Goal: Task Accomplishment & Management: Use online tool/utility

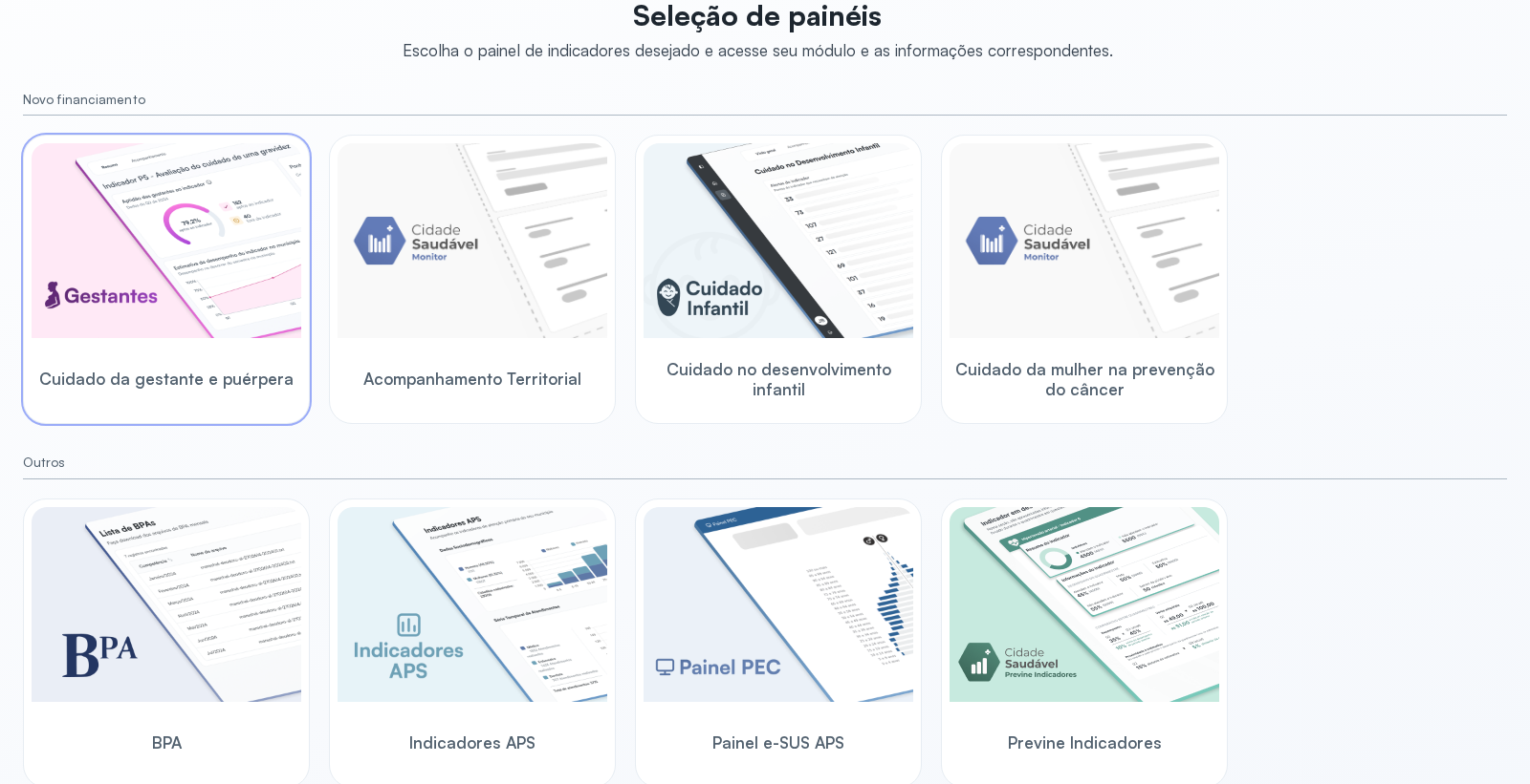
scroll to position [143, 0]
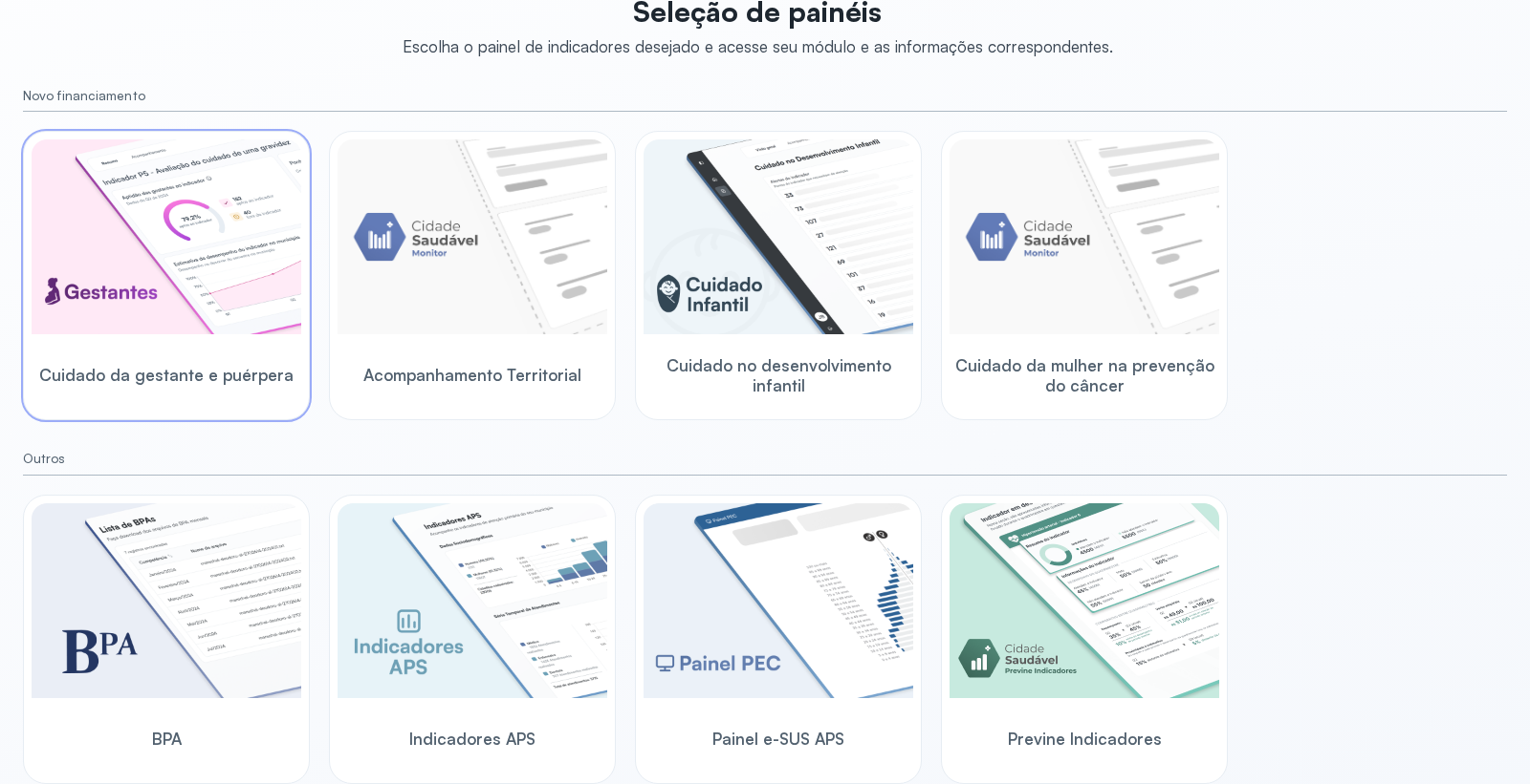
click at [232, 305] on img at bounding box center [166, 237] width 270 height 195
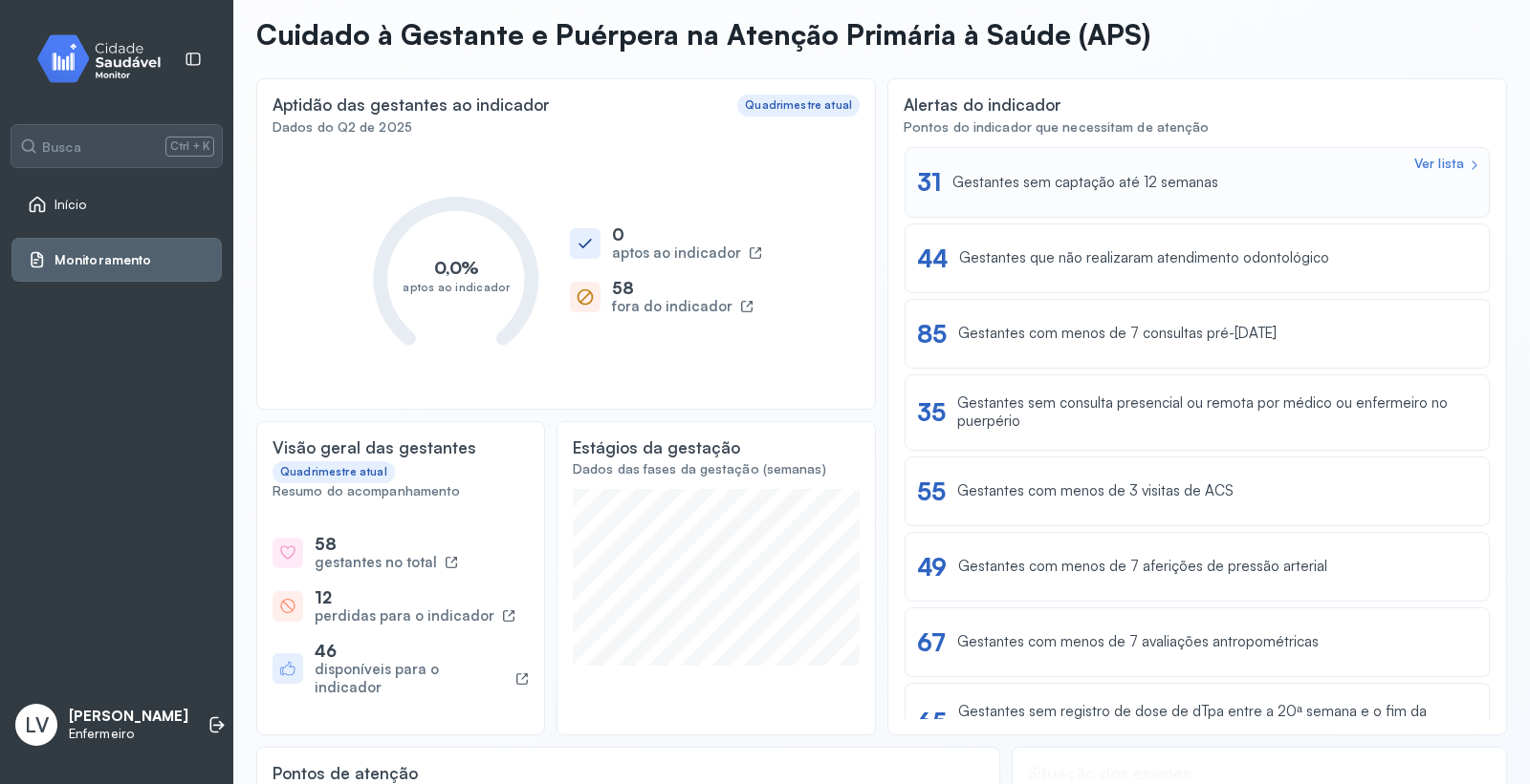
scroll to position [36, 0]
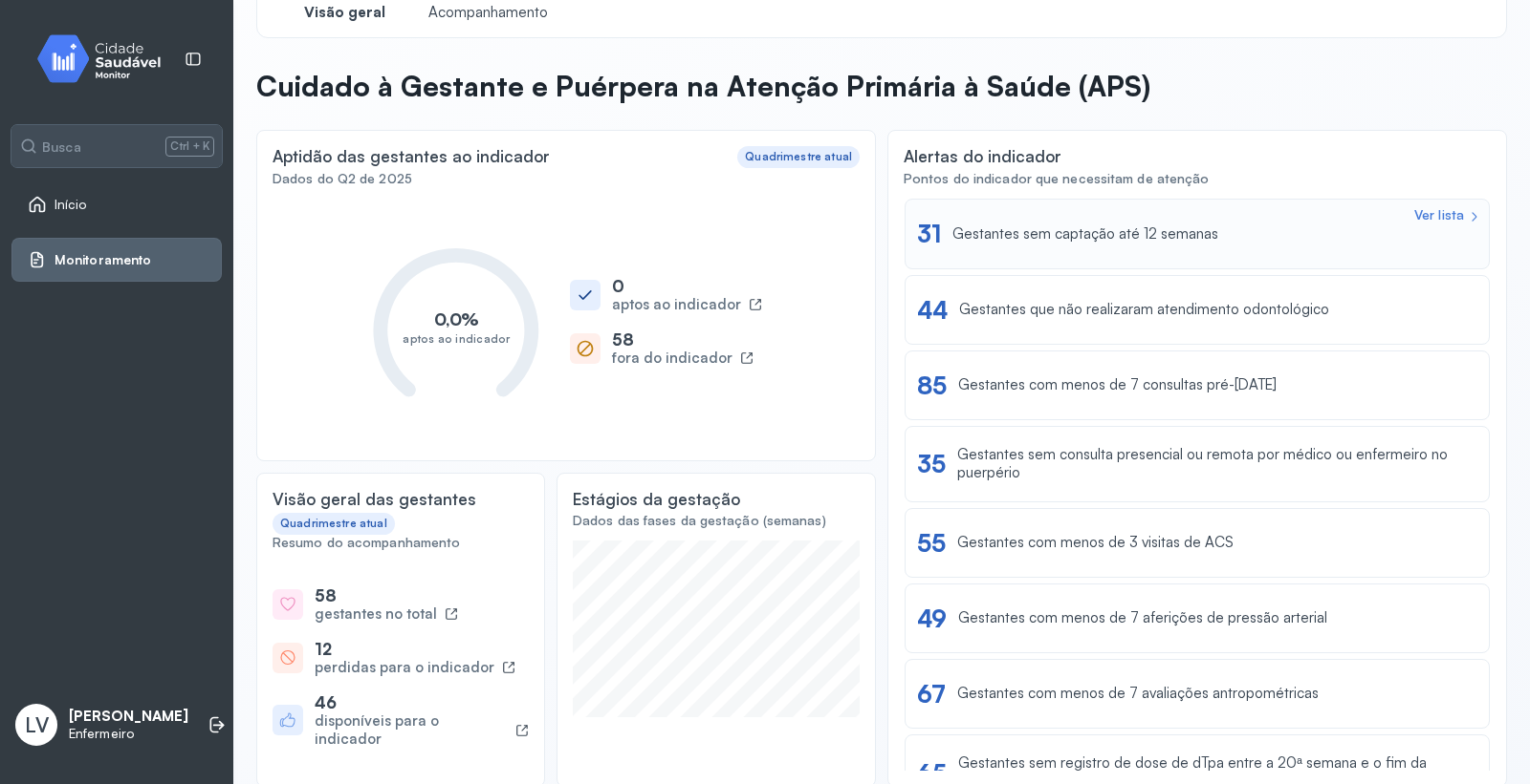
click at [1159, 232] on div "Gestantes sem captação até 12 semanas" at bounding box center [1085, 235] width 266 height 18
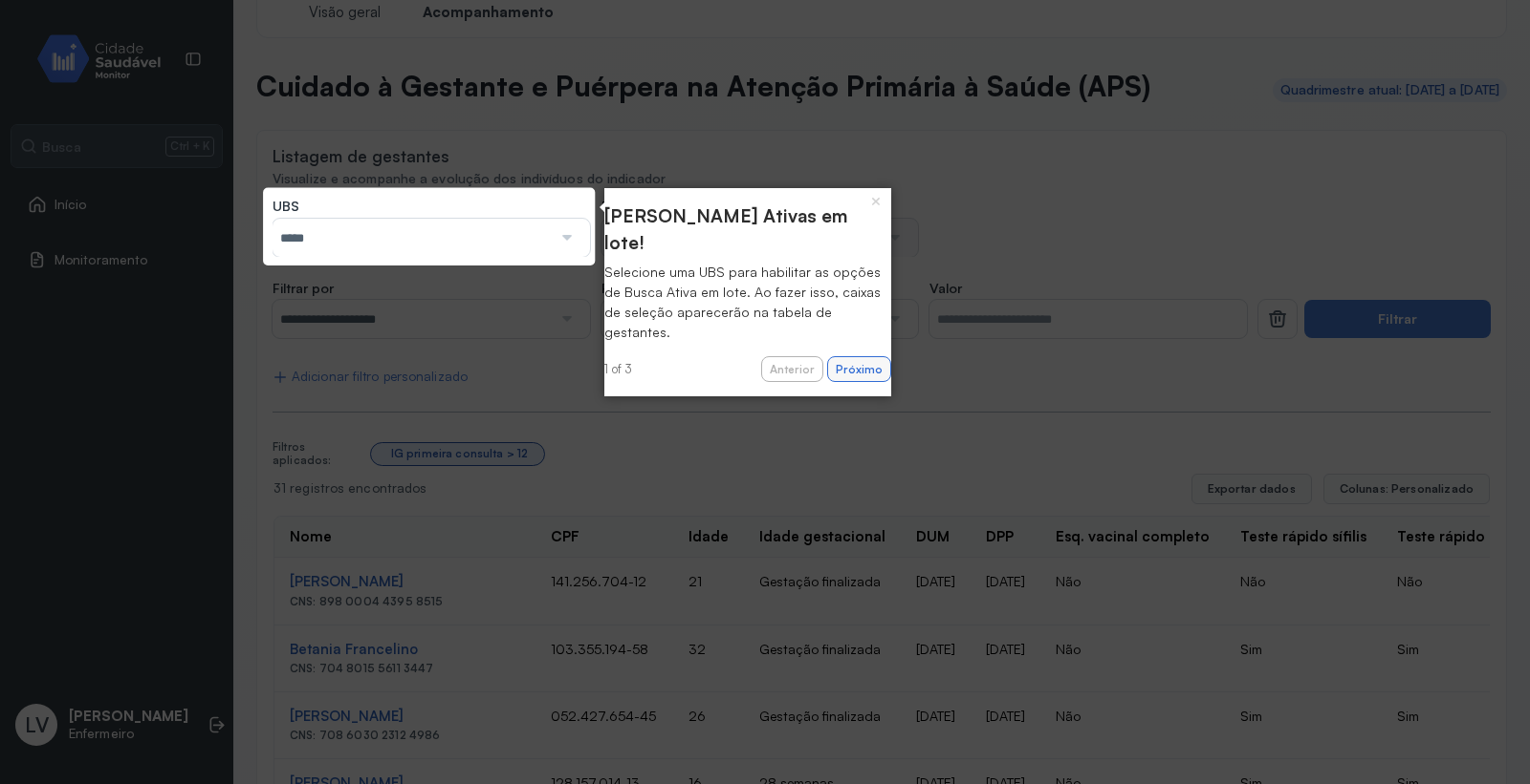
click at [865, 356] on button "Próximo" at bounding box center [859, 369] width 64 height 27
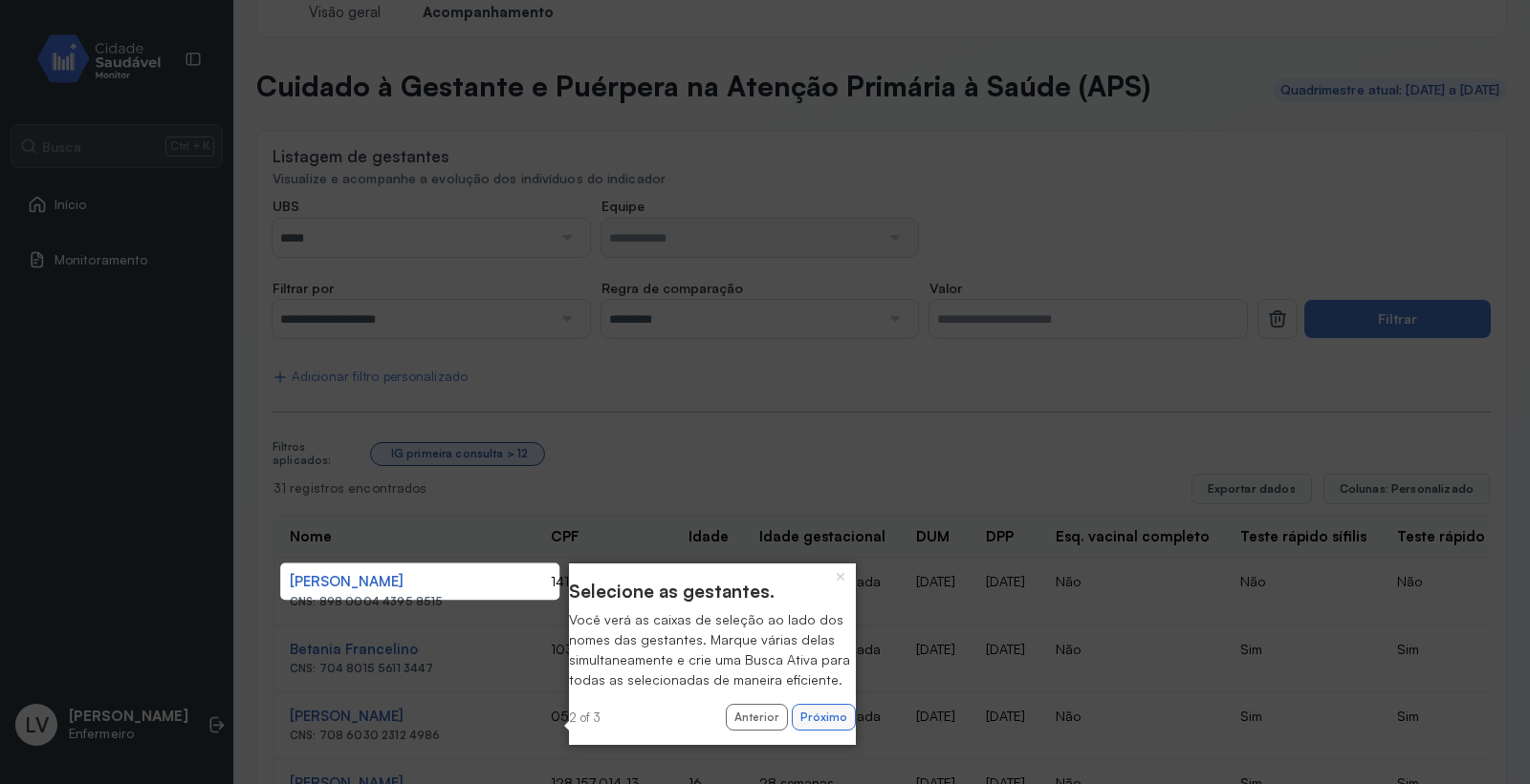
click at [816, 731] on button "Próximo" at bounding box center [823, 717] width 64 height 27
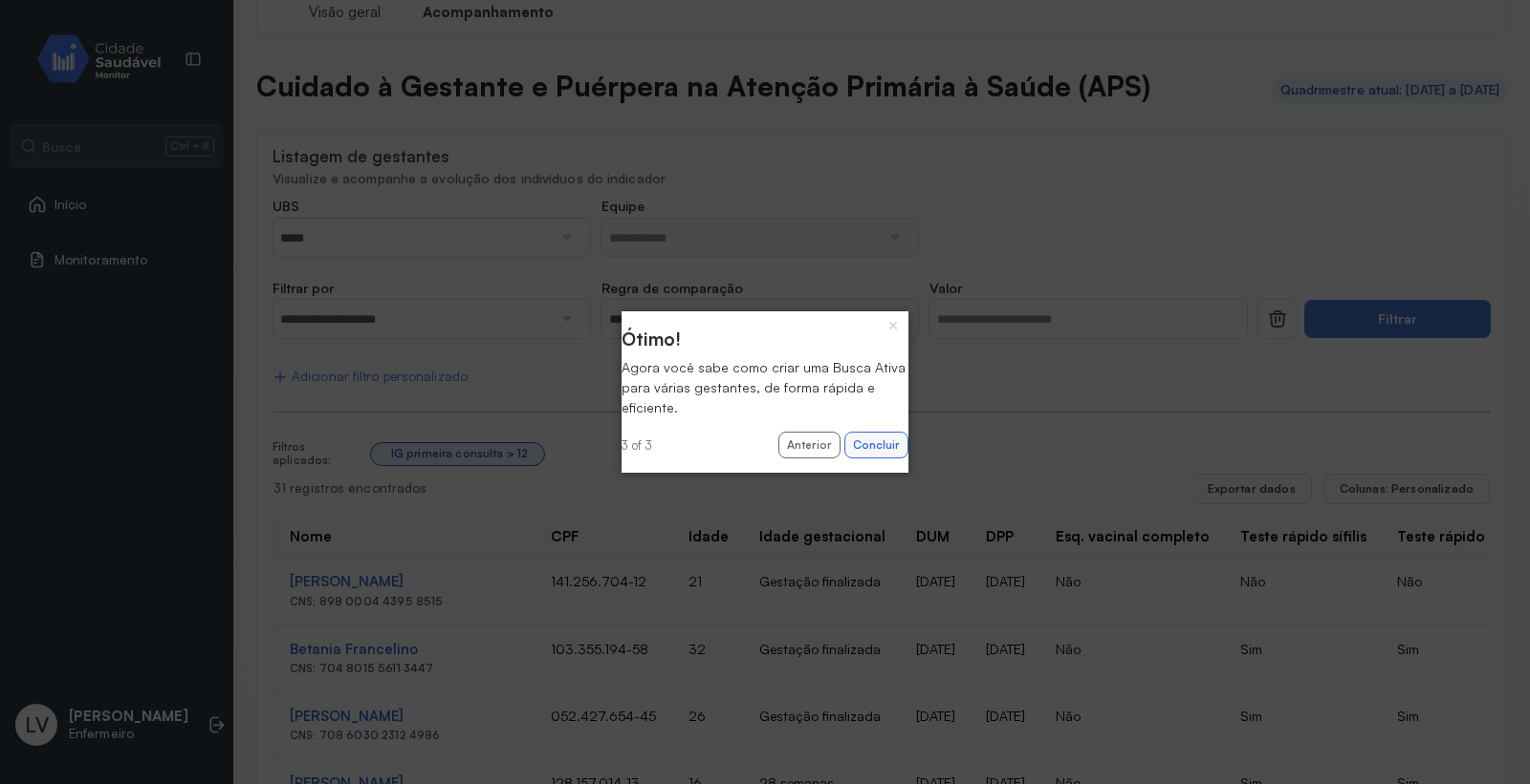
click at [858, 444] on button "Concluir" at bounding box center [876, 445] width 64 height 27
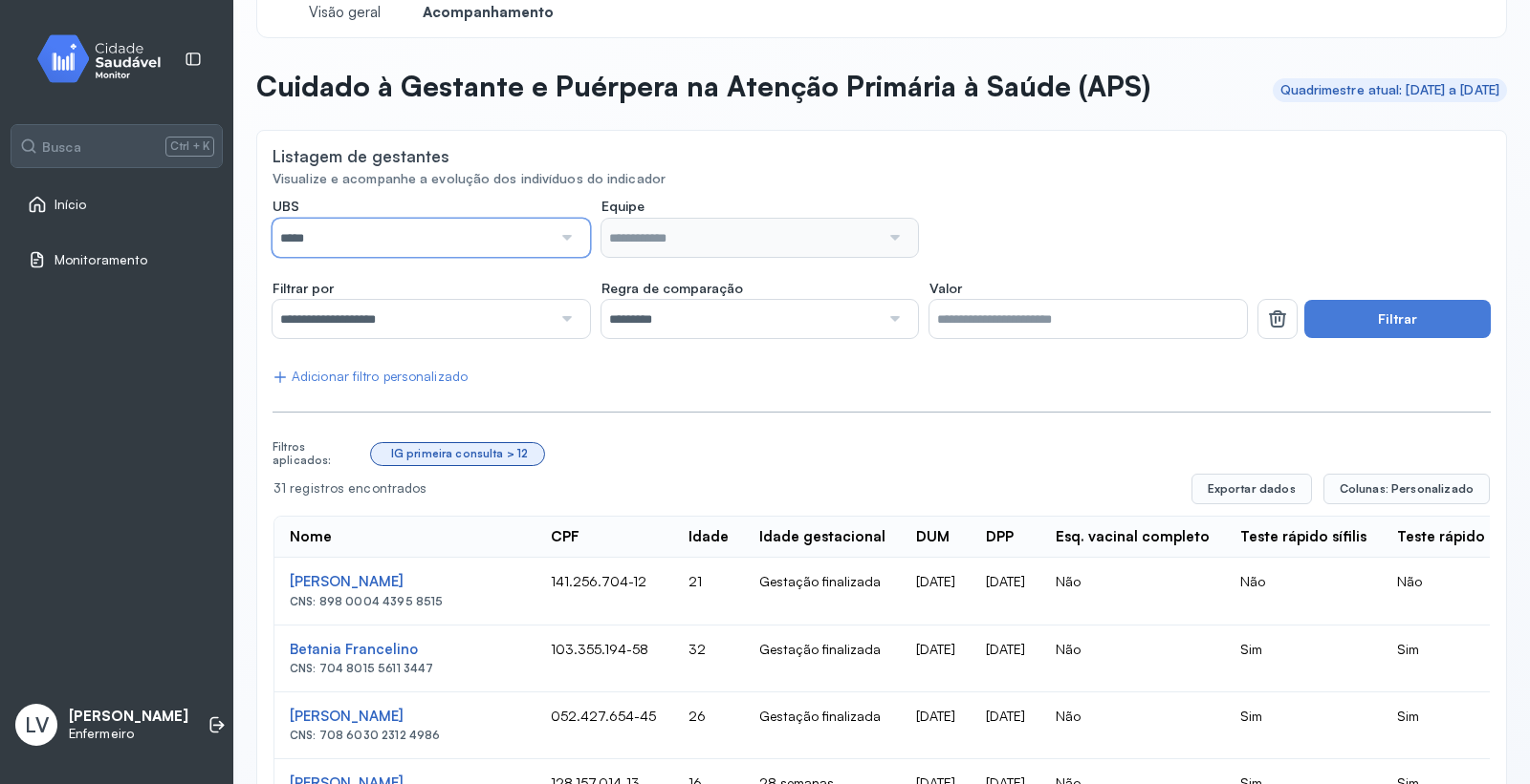
click at [455, 232] on input "*****" at bounding box center [412, 238] width 279 height 38
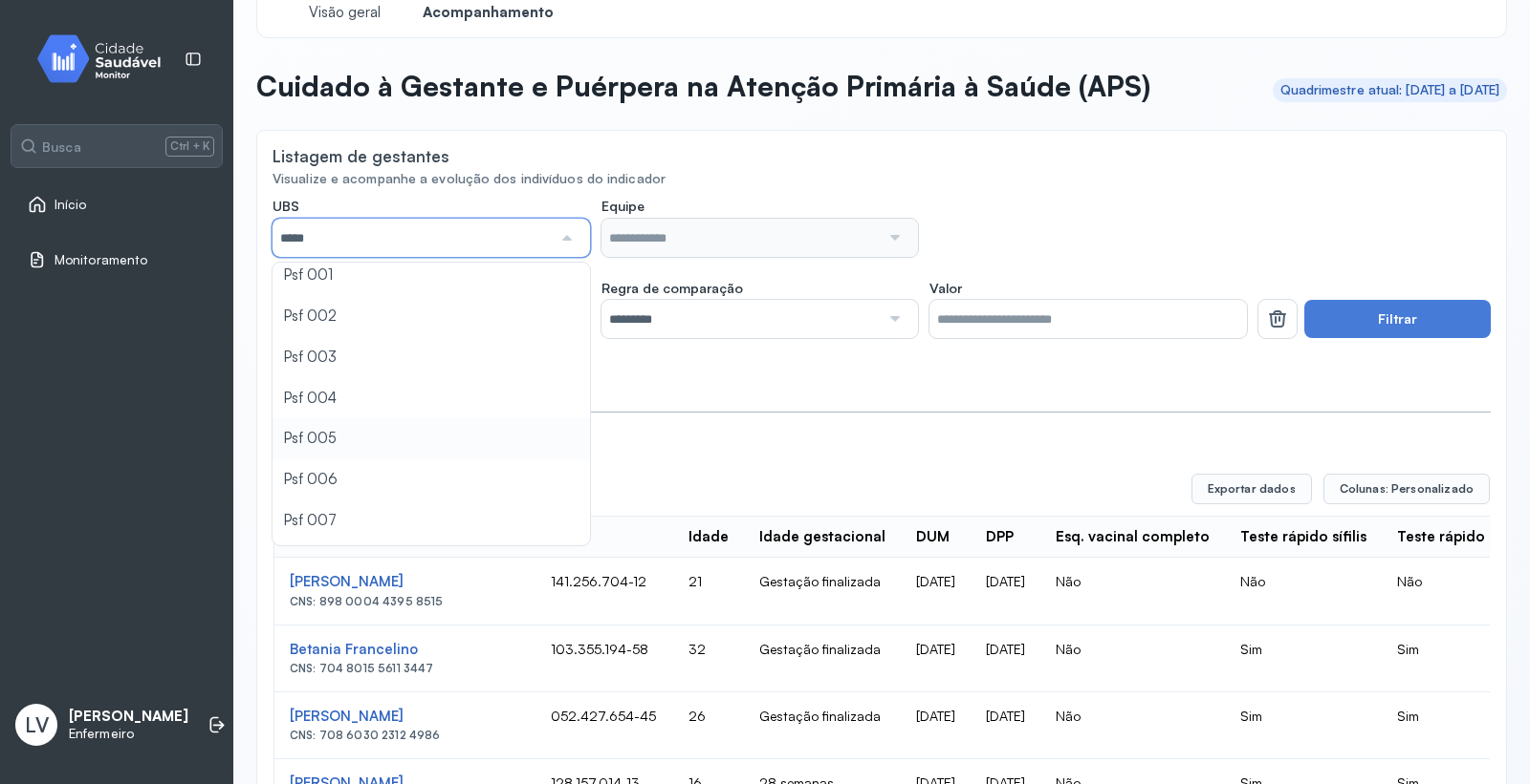
scroll to position [36, 0]
type input "*****"
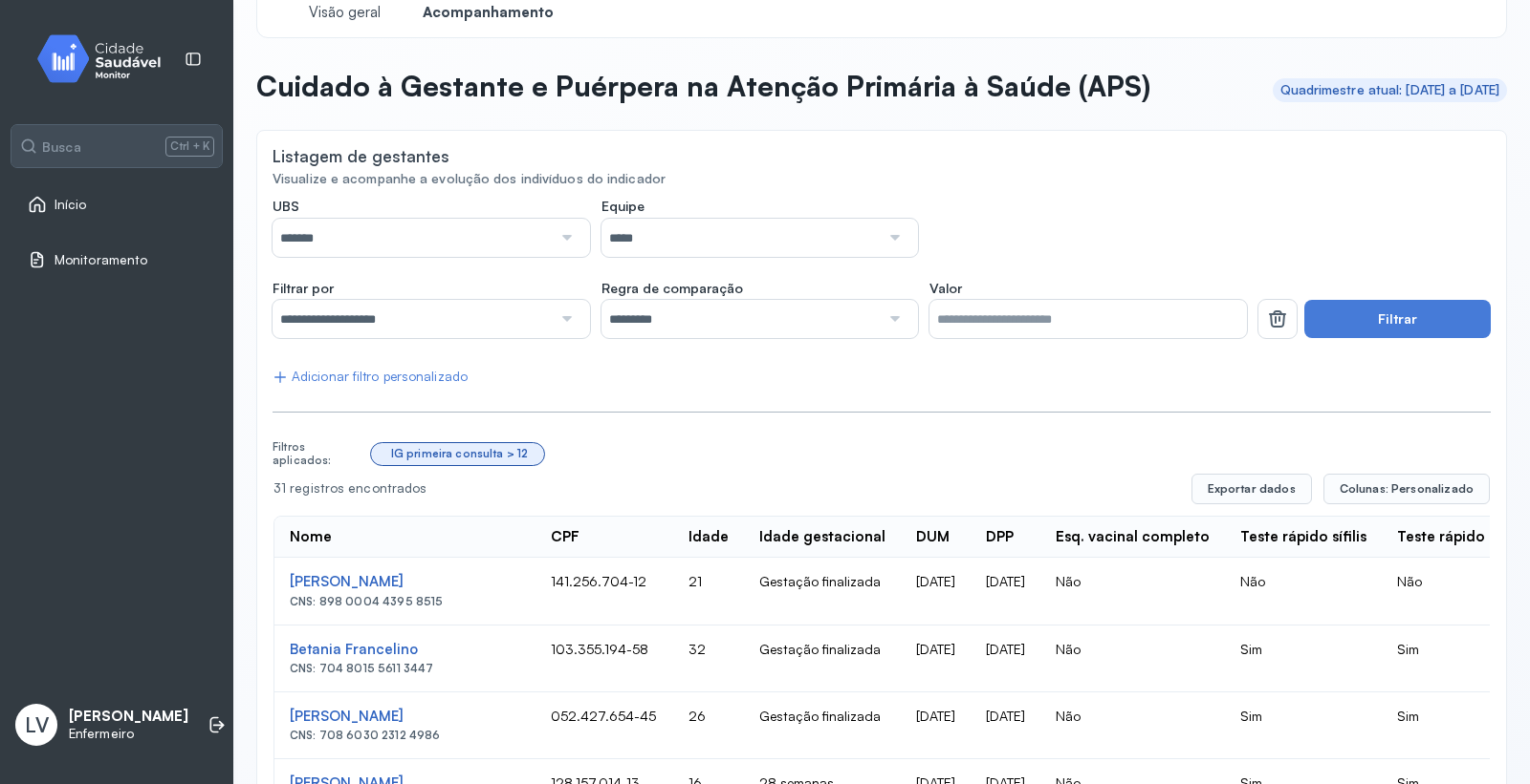
click at [793, 229] on input "*****" at bounding box center [741, 238] width 279 height 38
click at [1371, 322] on button "Filtrar" at bounding box center [1397, 319] width 186 height 38
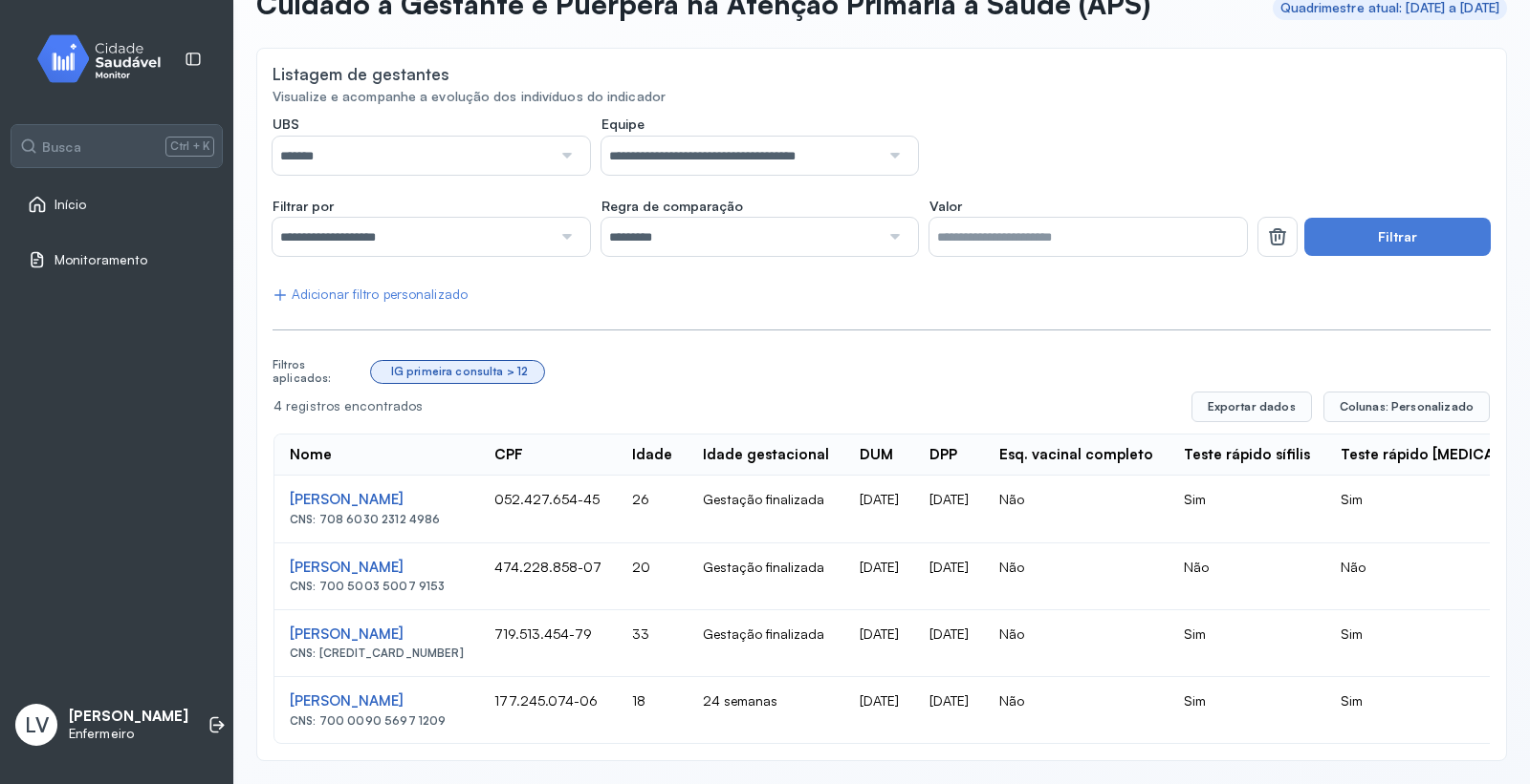
scroll to position [29, 0]
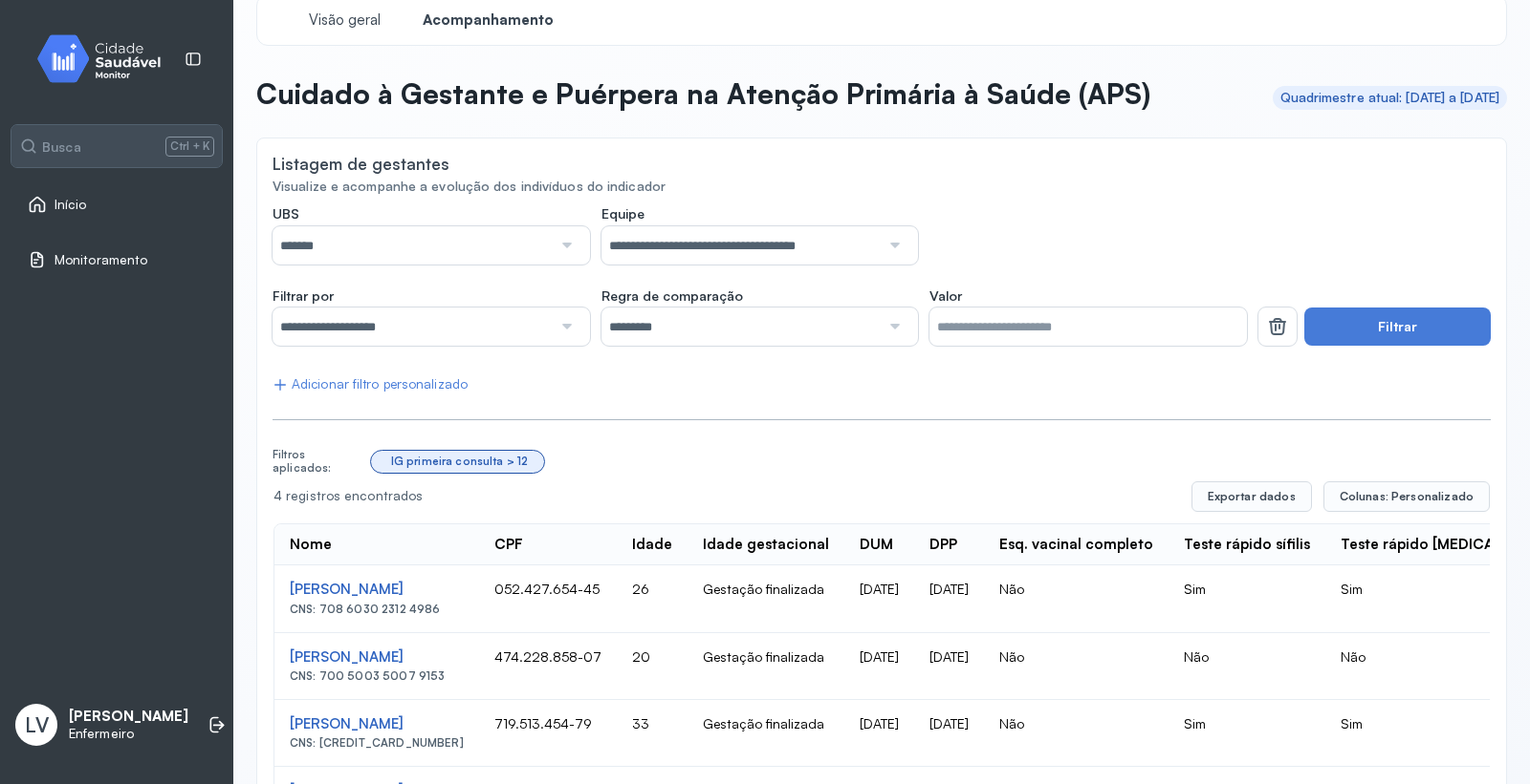
click at [404, 225] on label "UBS" at bounding box center [431, 215] width 318 height 21
click at [407, 239] on input "*******" at bounding box center [412, 246] width 279 height 38
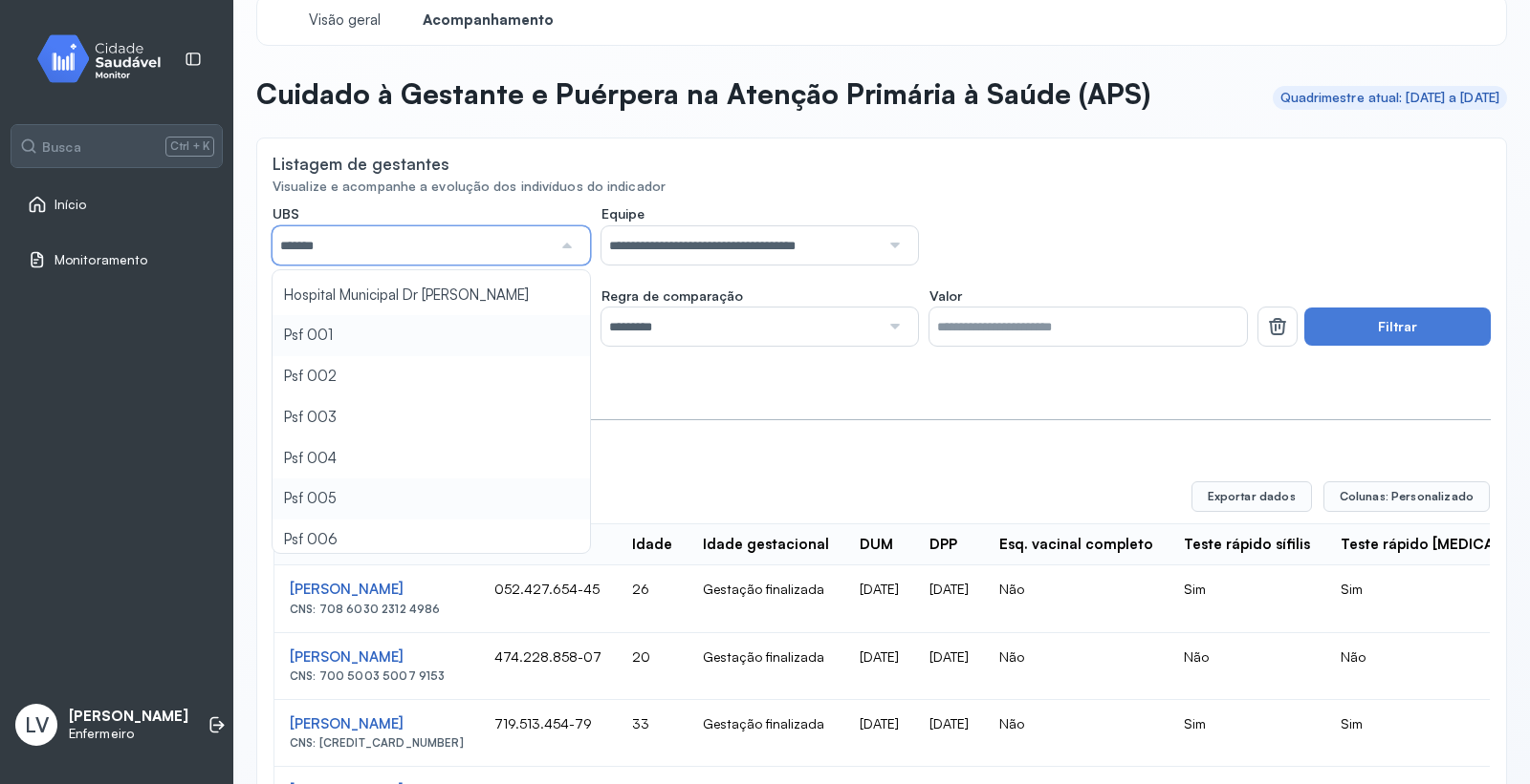
type input "*****"
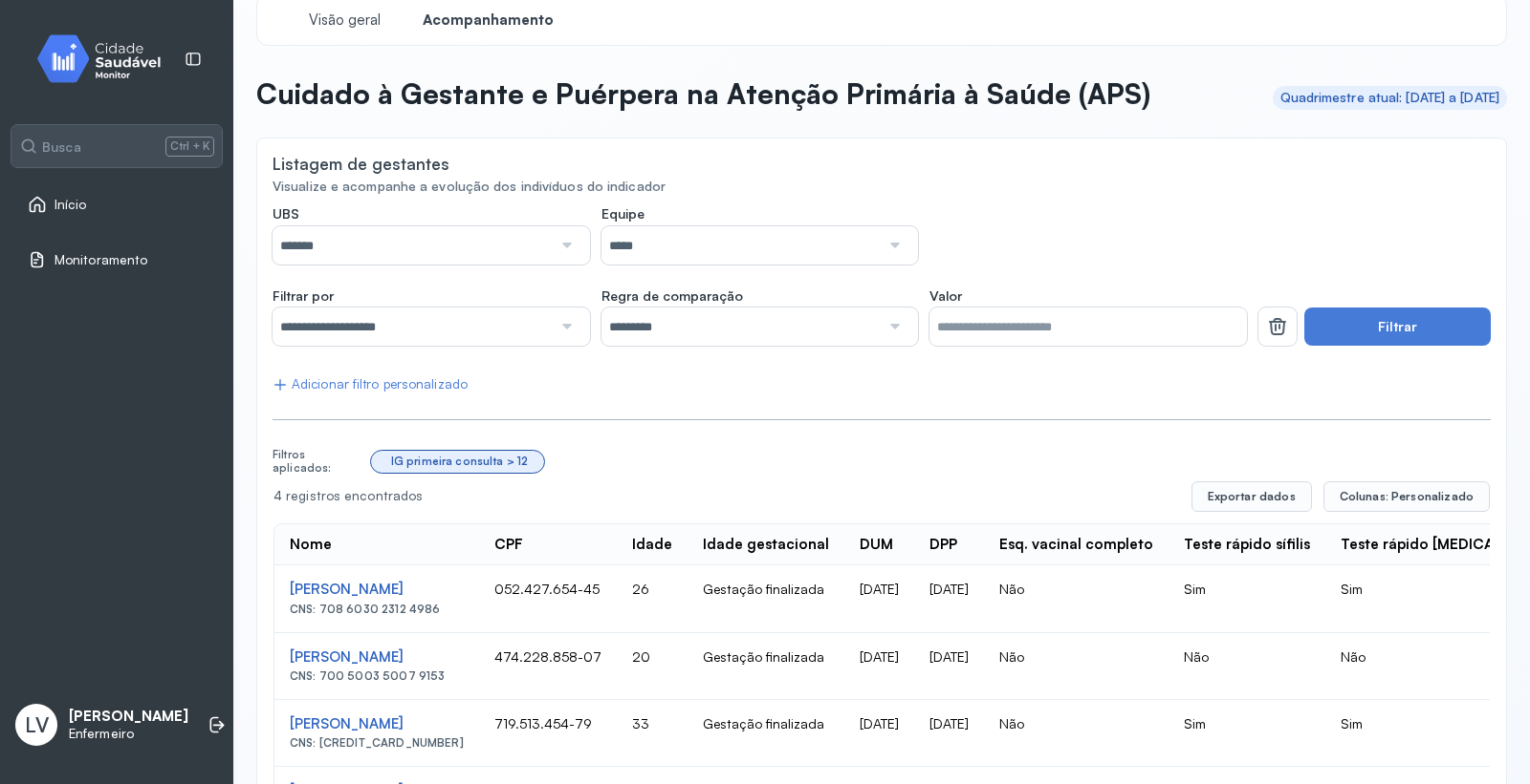
click at [404, 339] on div "**********" at bounding box center [881, 519] width 1217 height 630
click at [1364, 330] on button "Filtrar" at bounding box center [1397, 326] width 186 height 38
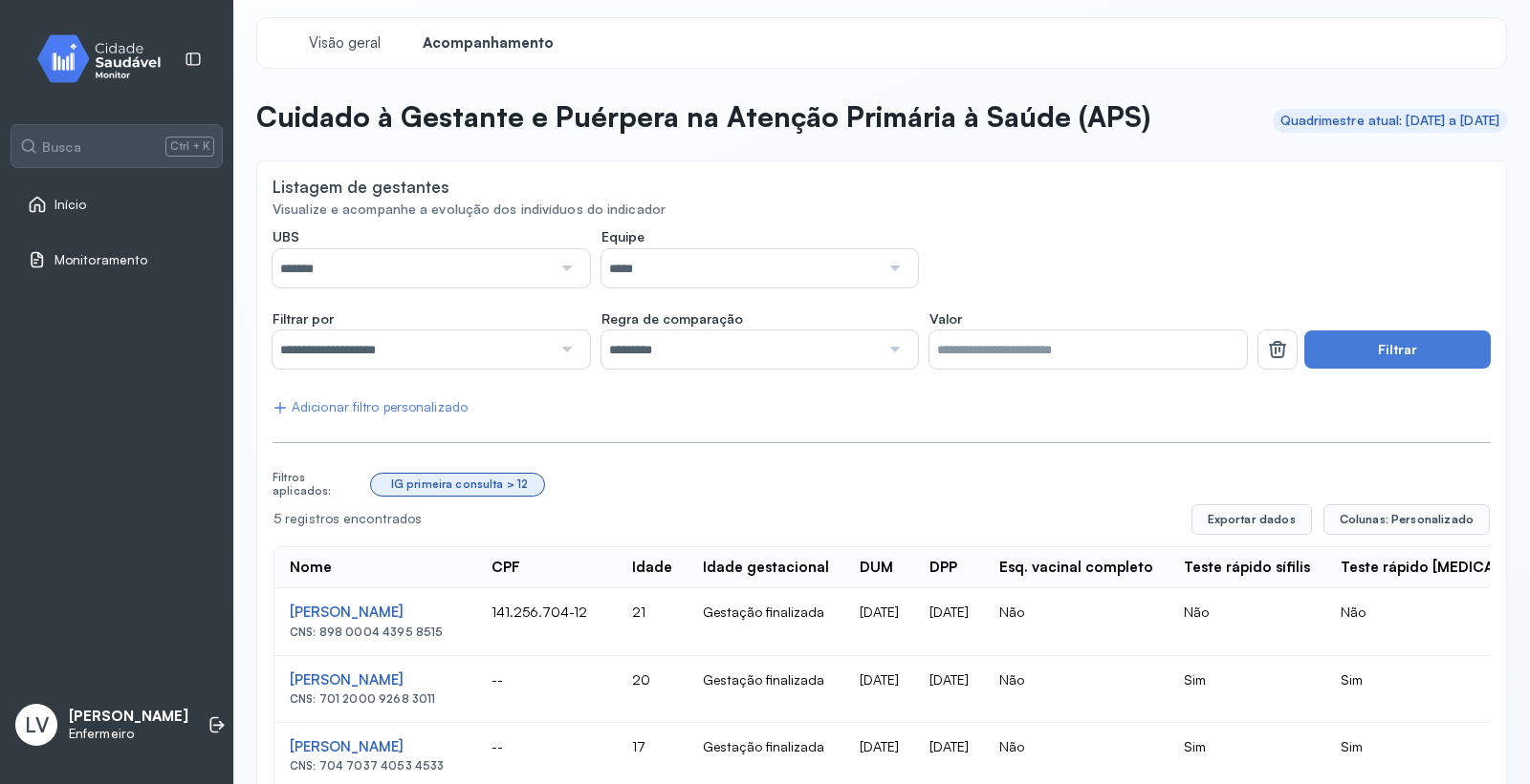
scroll to position [0, 0]
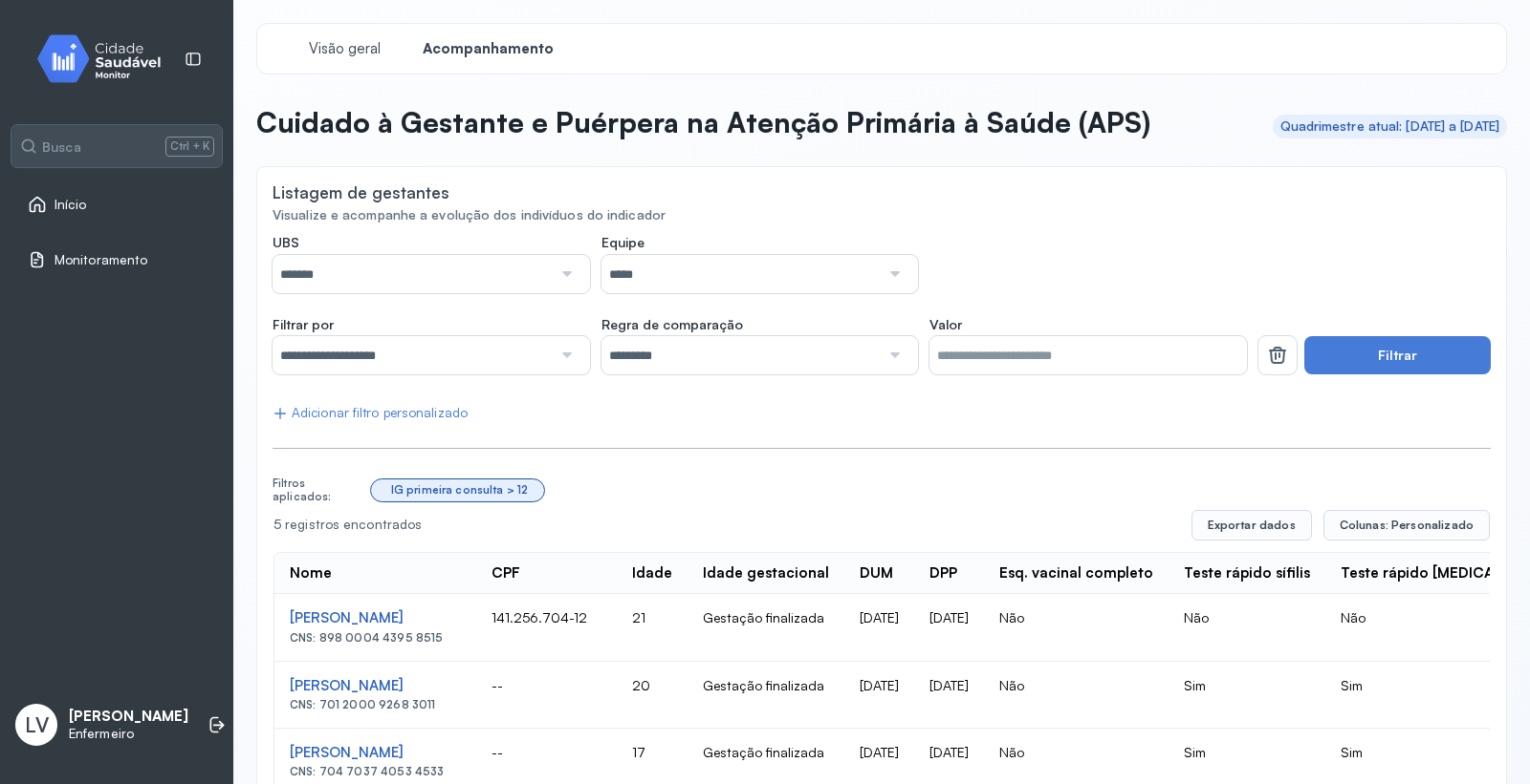
click at [119, 211] on link "Início" at bounding box center [116, 204] width 178 height 19
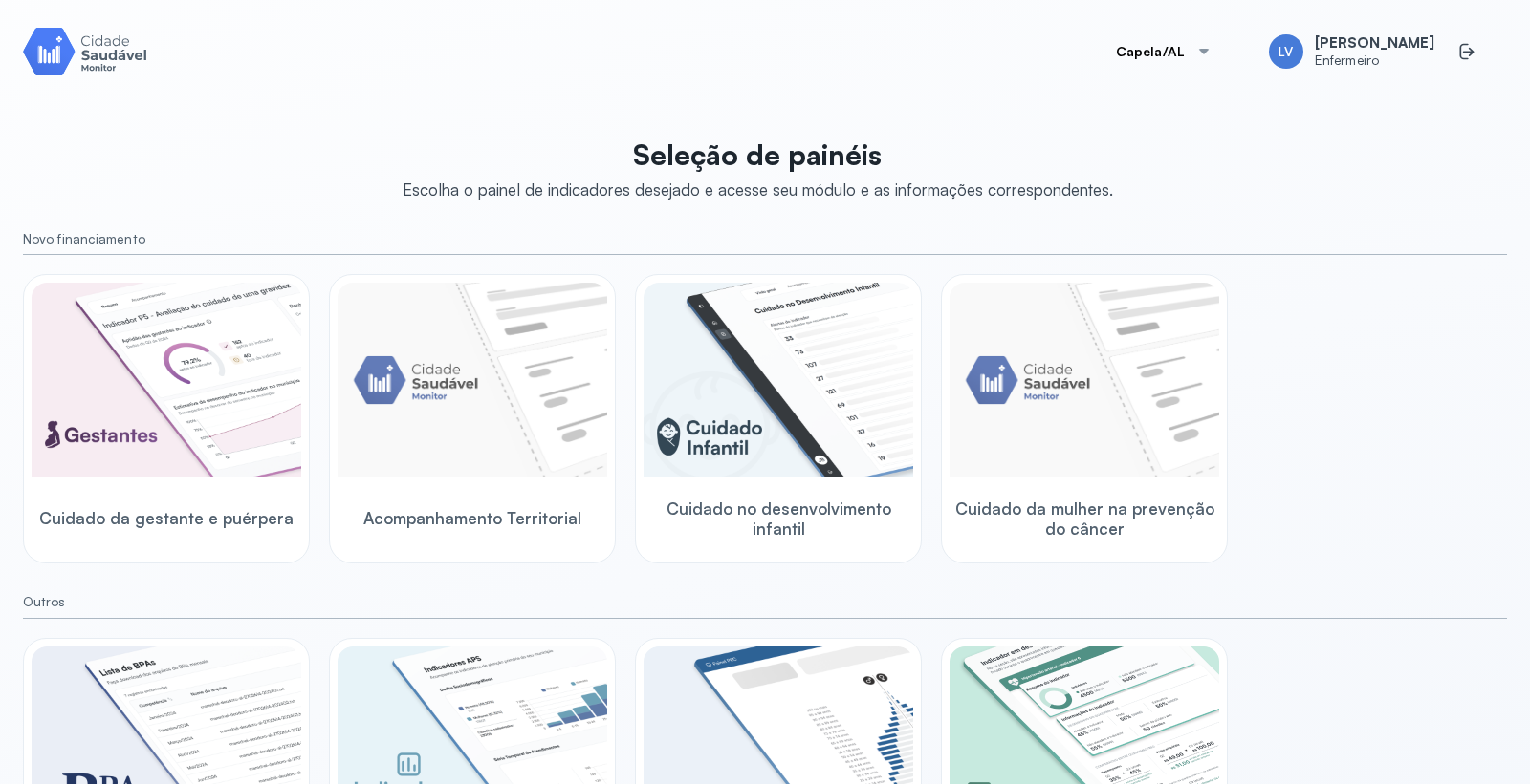
click at [313, 377] on div "Cuidado da gestante e puérpera Acompanhamento Territorial Cuidado no desenvolvi…" at bounding box center [765, 419] width 1483 height 290
click at [245, 367] on img at bounding box center [166, 380] width 270 height 195
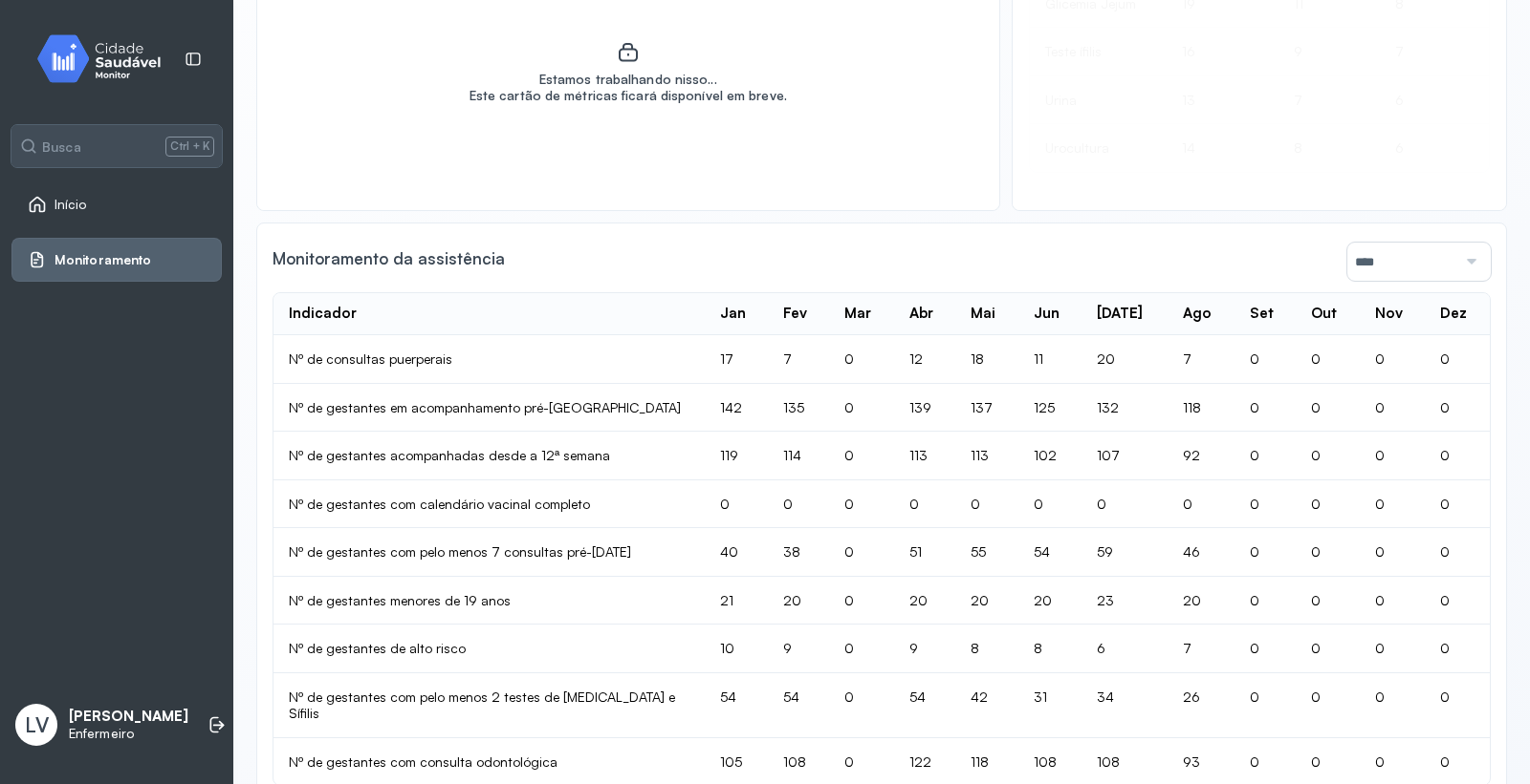
scroll to position [1217, 0]
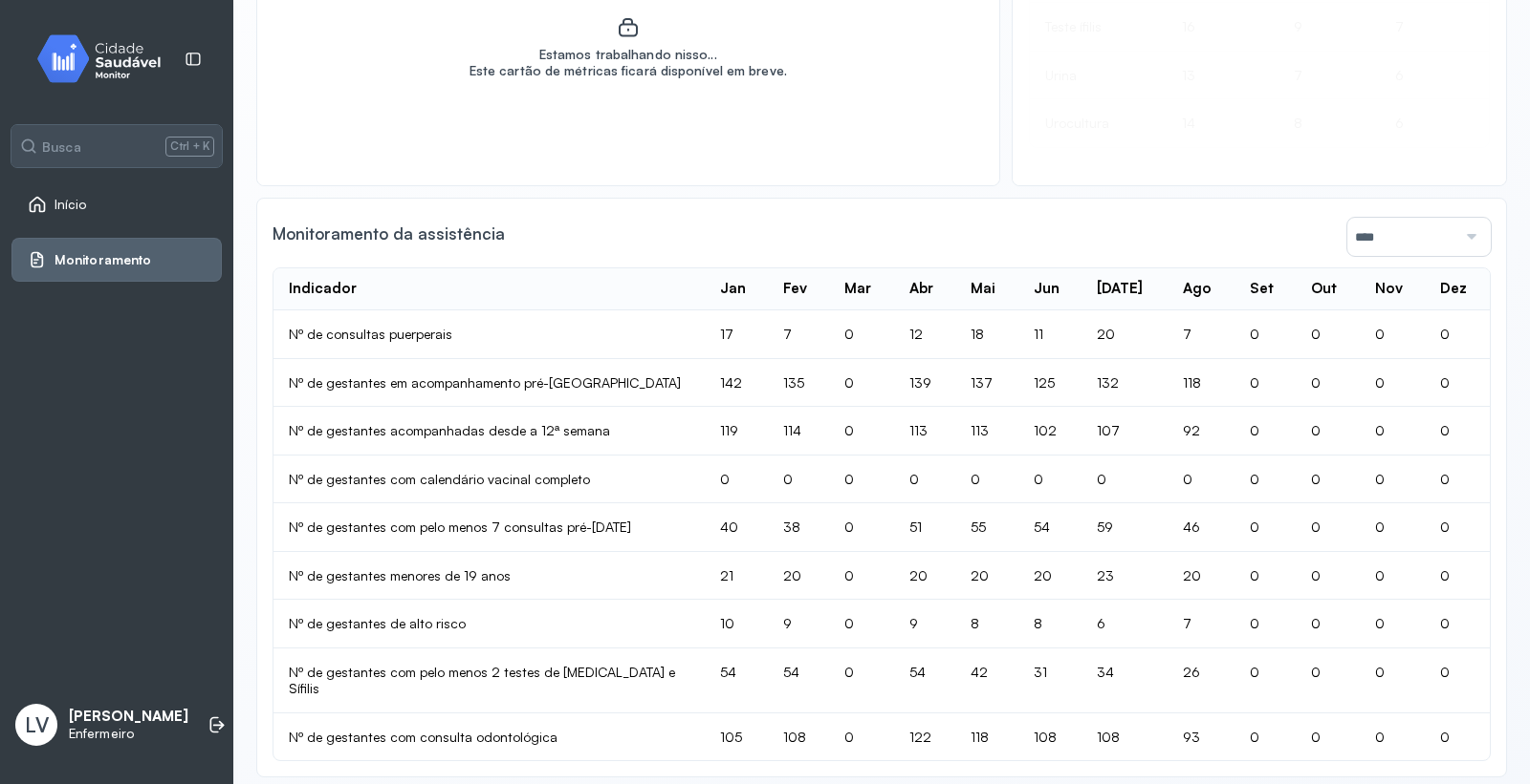
click at [153, 198] on link "Início" at bounding box center [116, 204] width 178 height 19
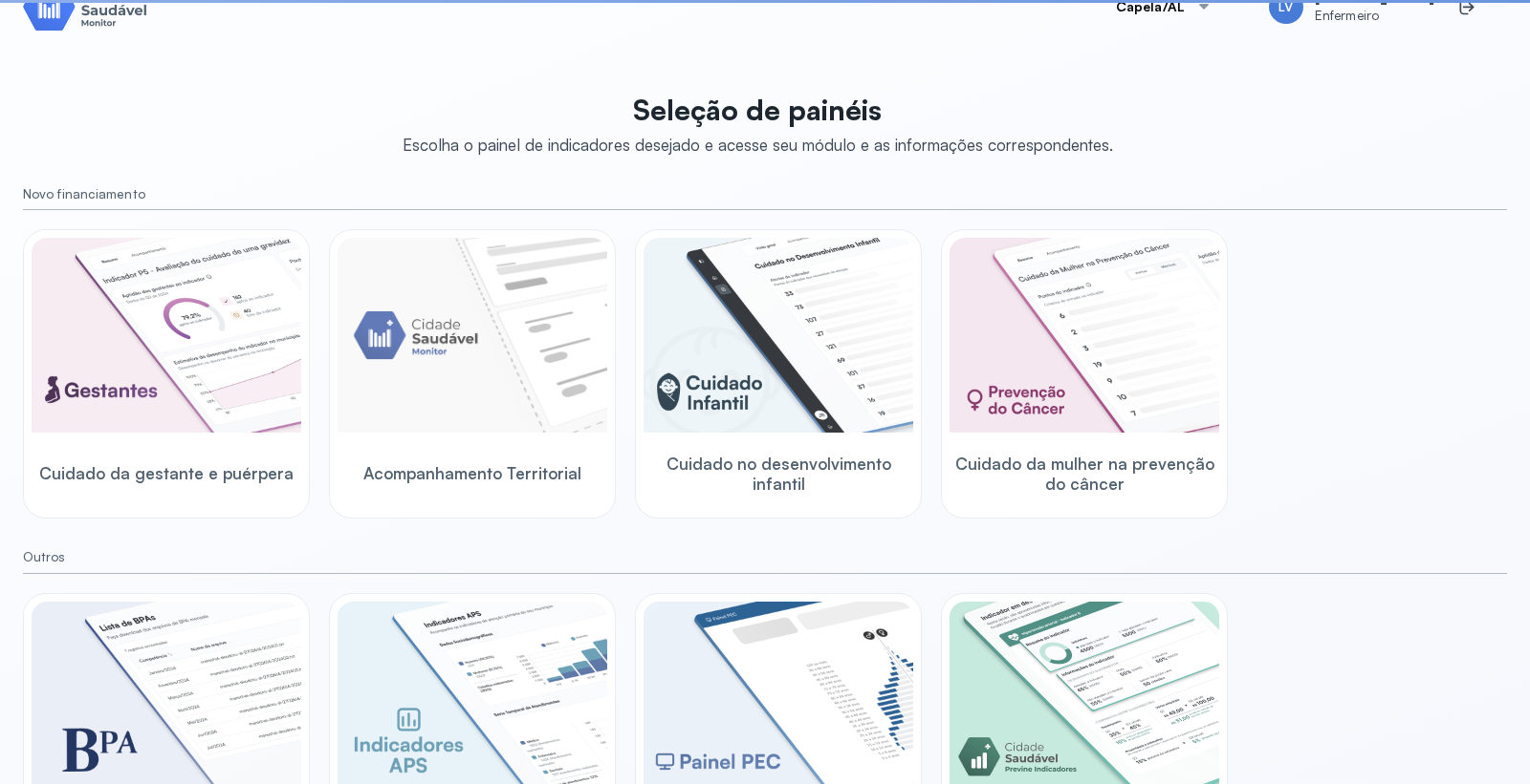
scroll to position [143, 0]
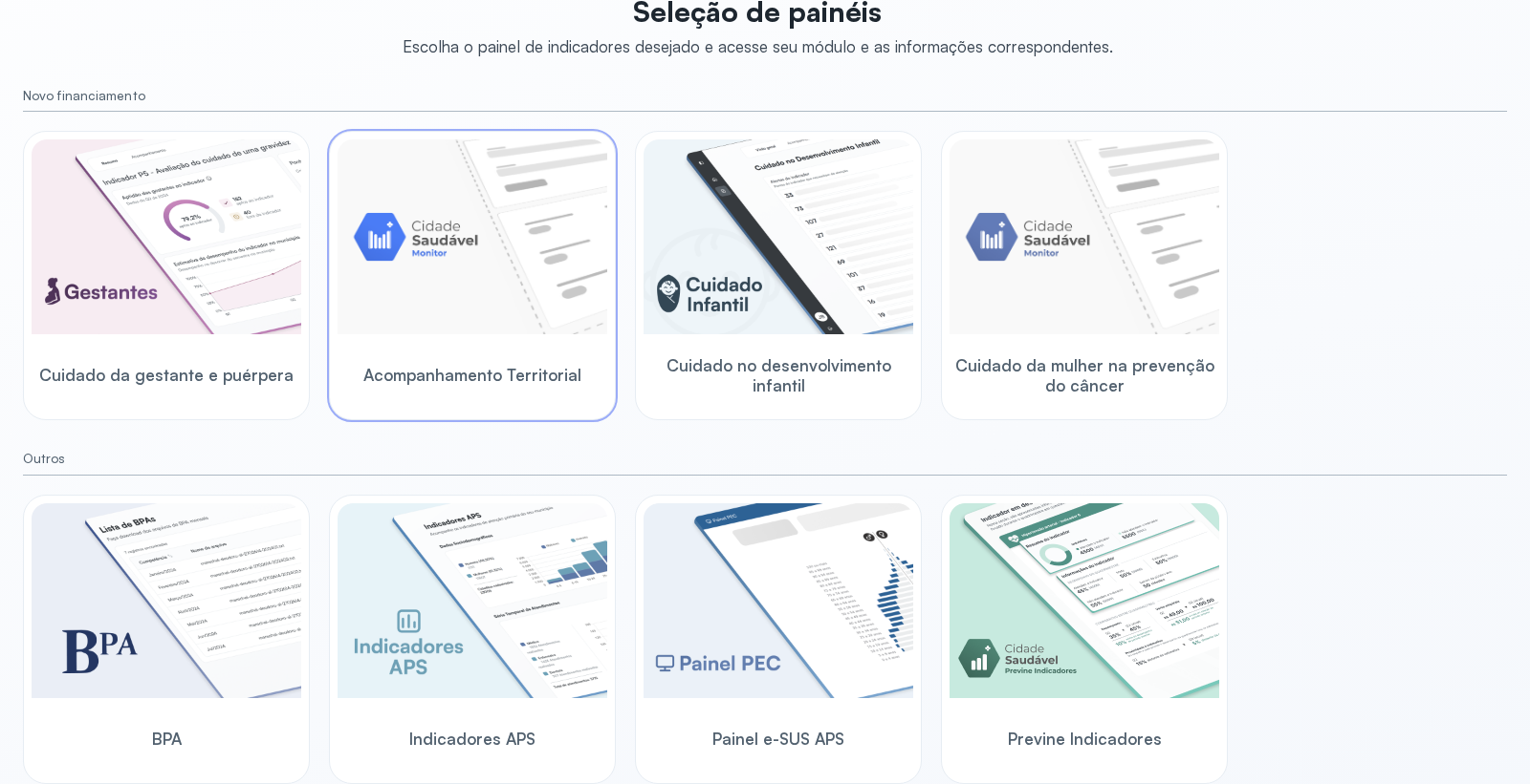
click at [566, 241] on img at bounding box center [472, 237] width 270 height 195
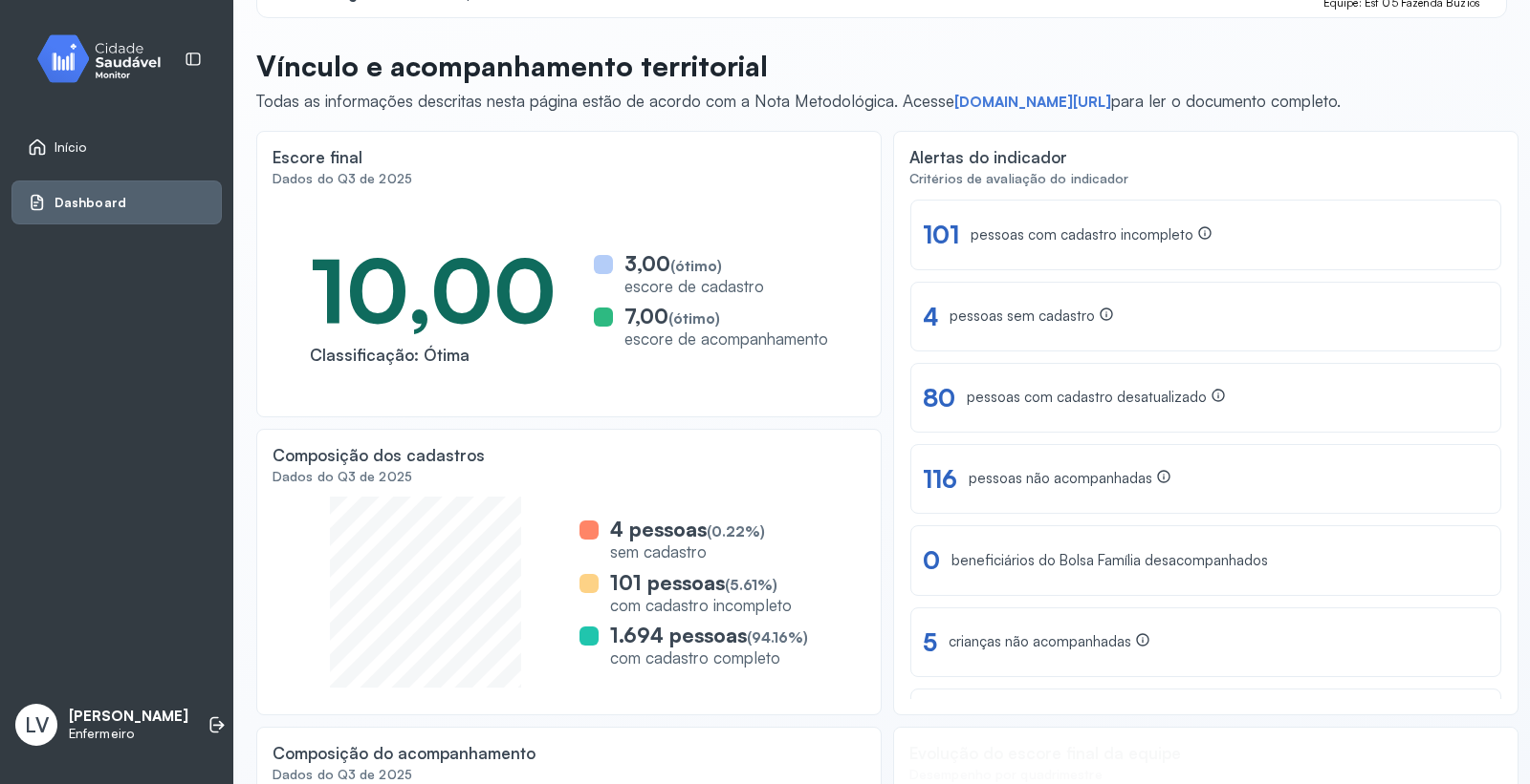
scroll to position [106, 0]
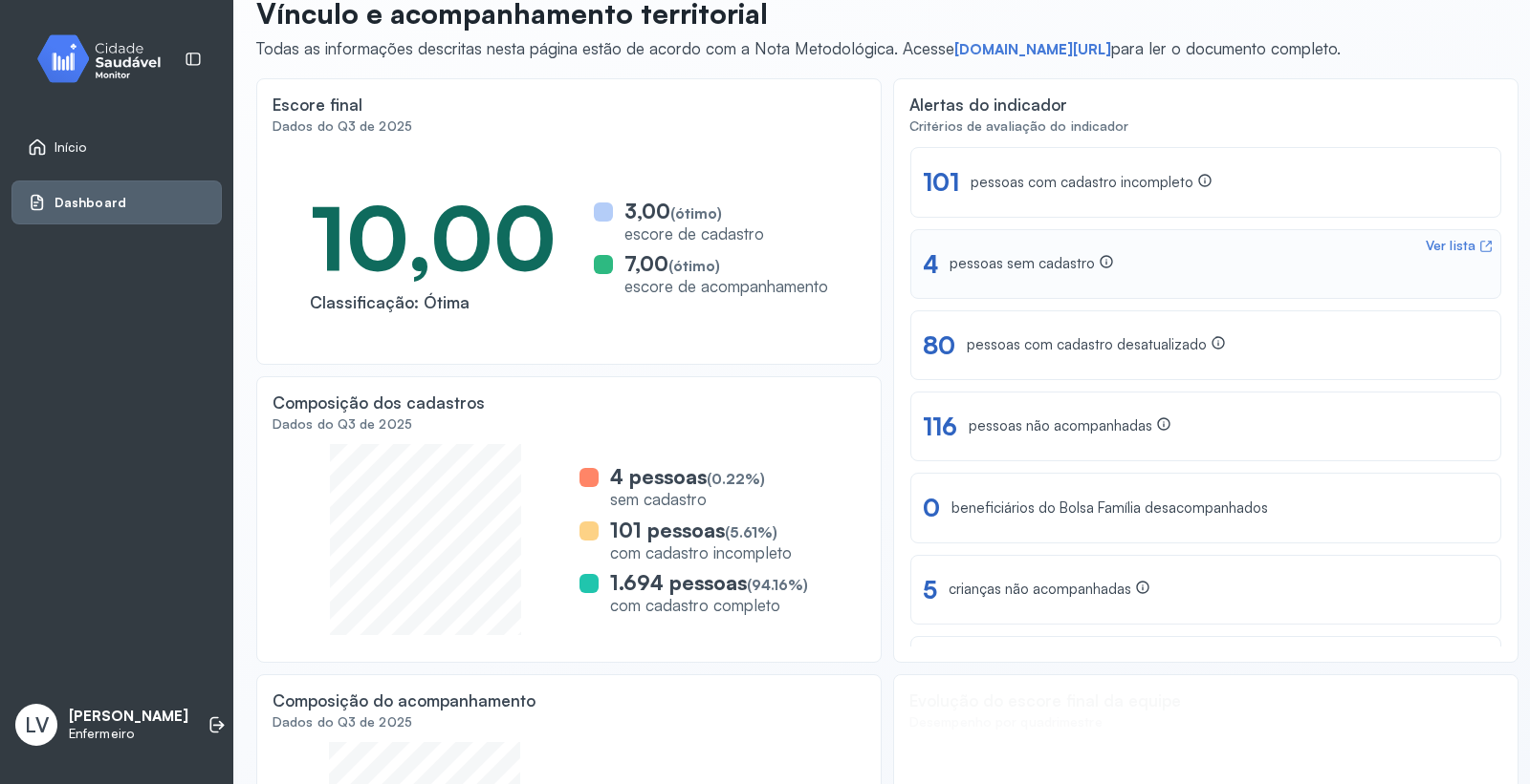
click at [1067, 266] on div "pessoas sem cadastro" at bounding box center [1031, 264] width 164 height 20
click at [1062, 272] on div "pessoas sem cadastro" at bounding box center [1031, 264] width 164 height 20
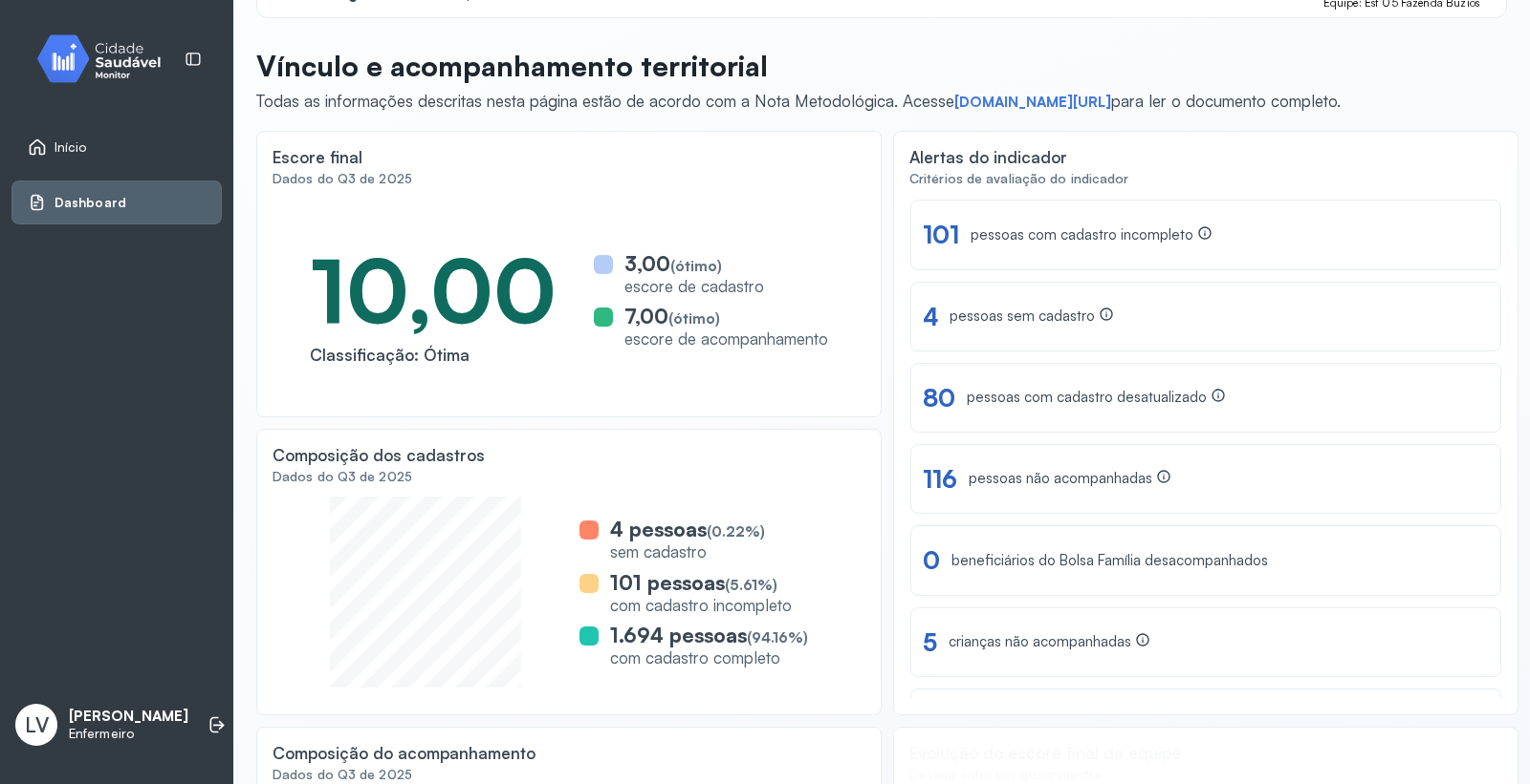
scroll to position [0, 0]
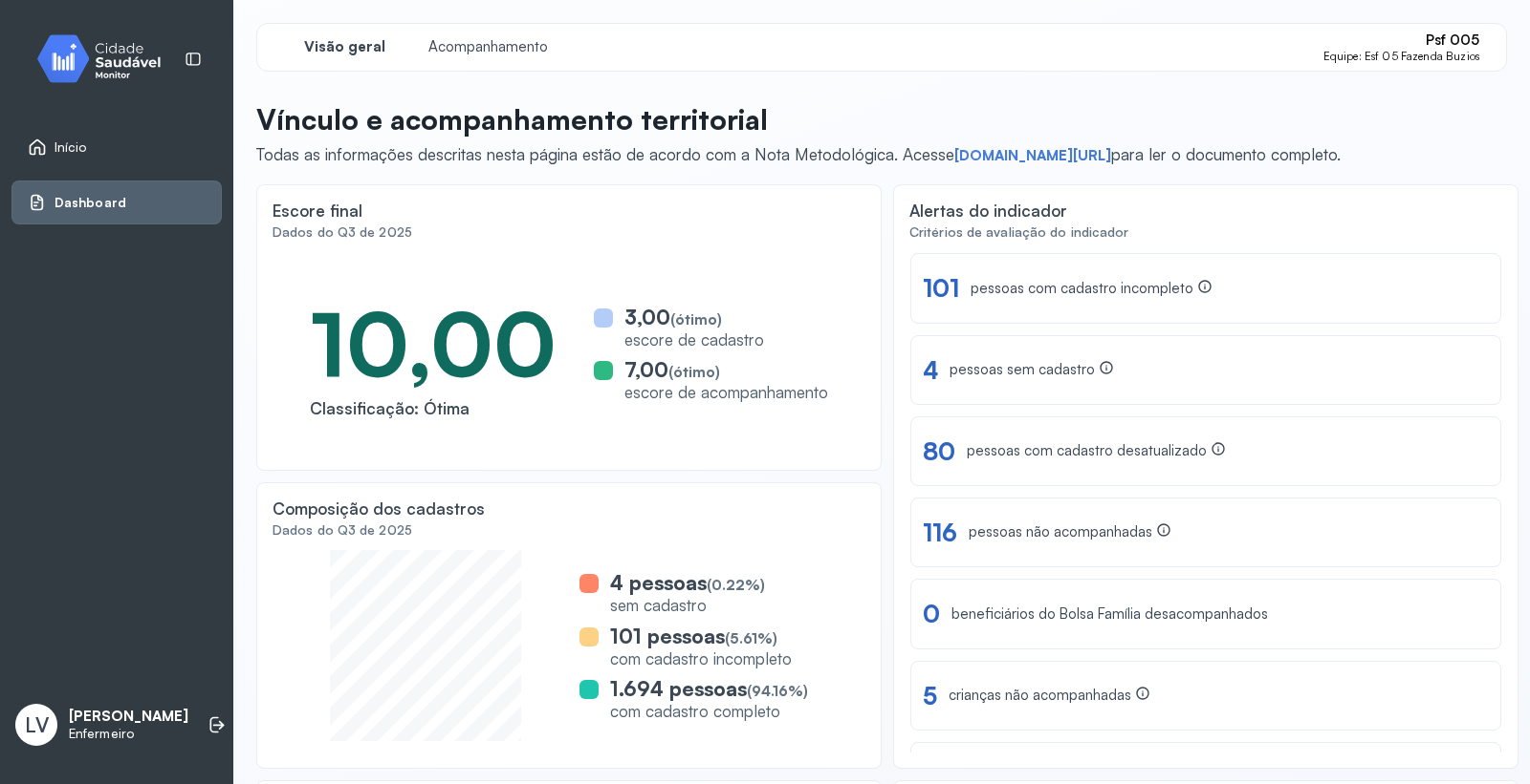
click at [101, 148] on link "Início" at bounding box center [116, 146] width 178 height 19
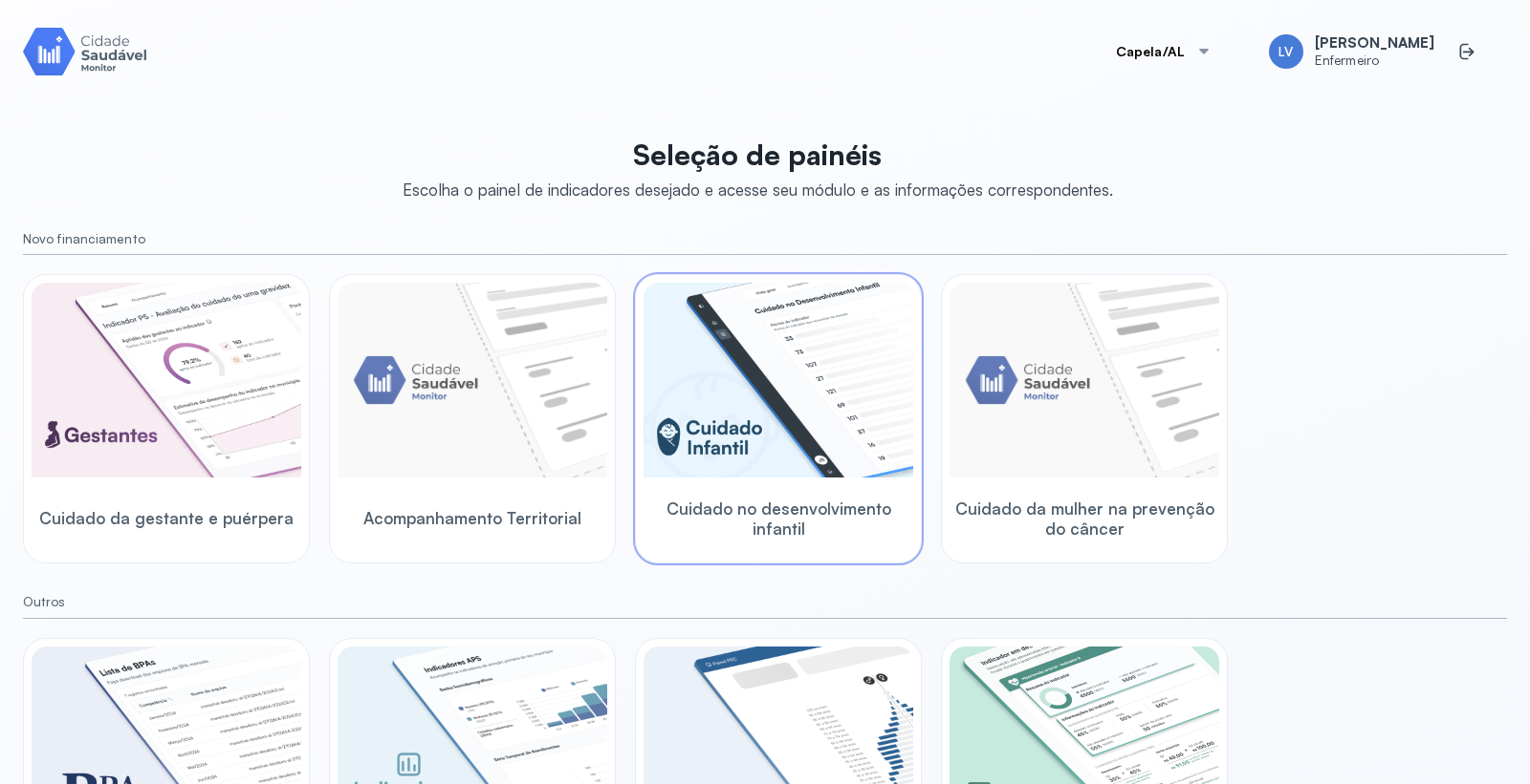
click at [848, 399] on img at bounding box center [777, 380] width 270 height 195
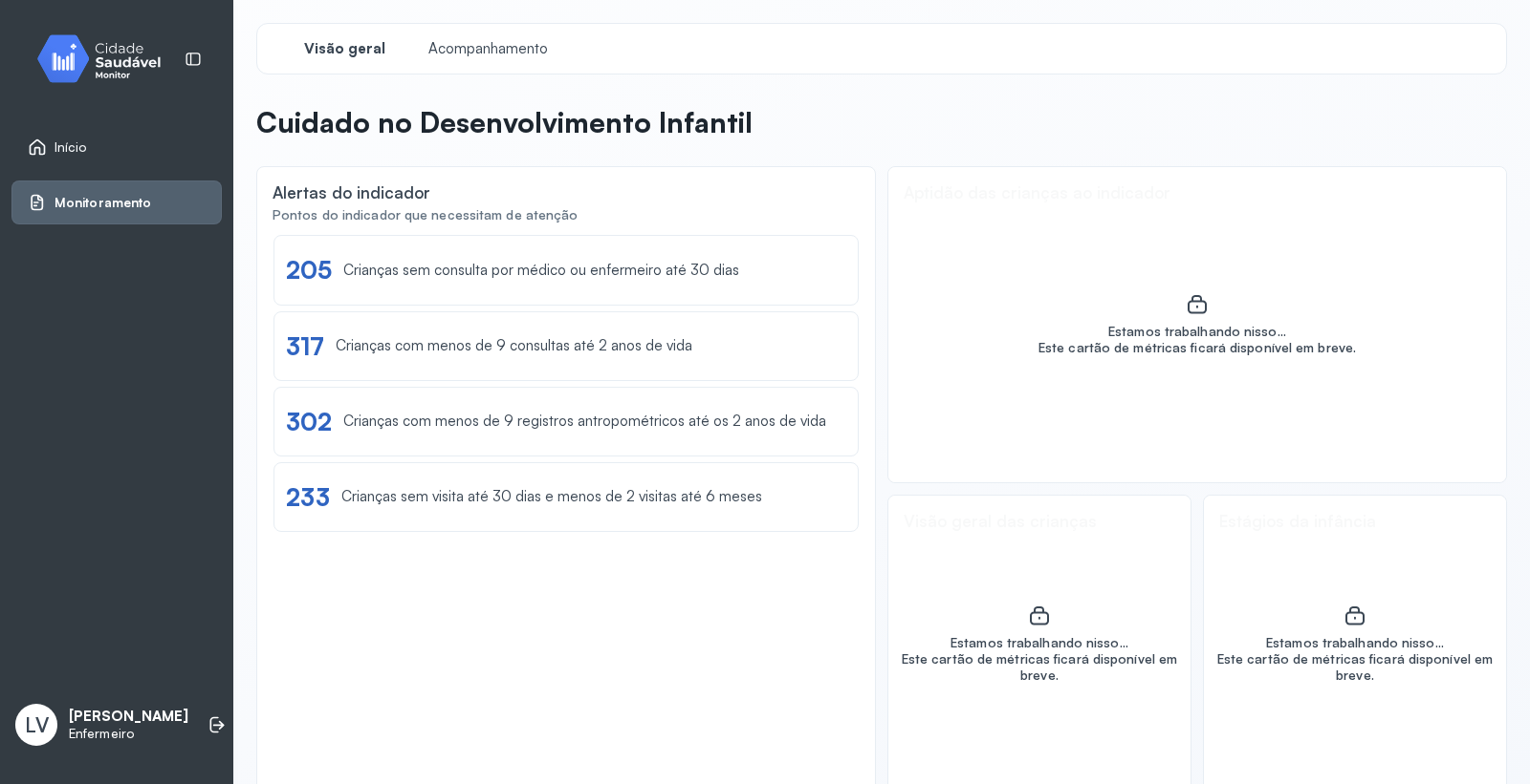
click at [573, 49] on div "Visão geral Acompanhamento" at bounding box center [881, 49] width 1250 height 52
click at [528, 45] on span "Acompanhamento" at bounding box center [488, 49] width 131 height 18
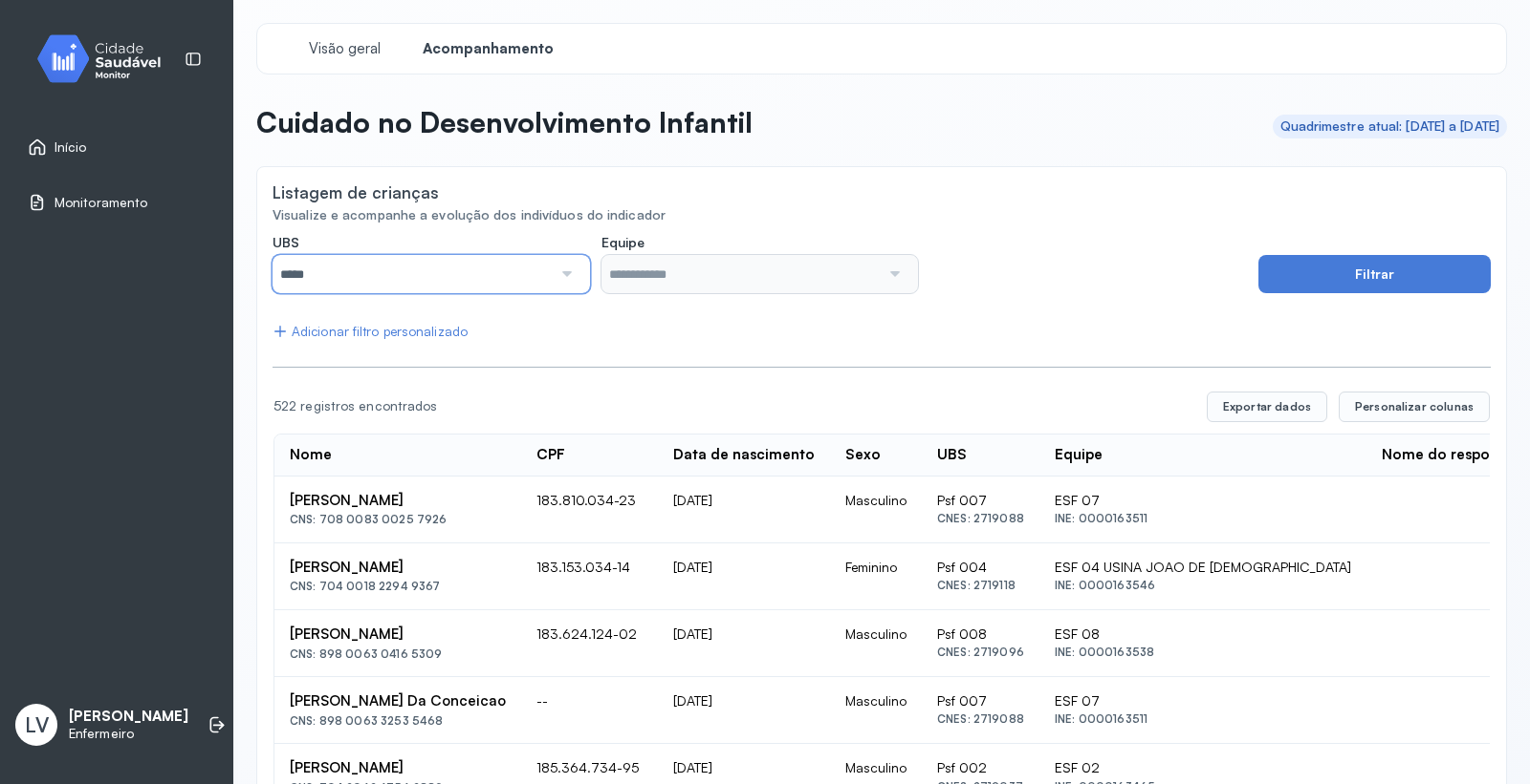
click at [494, 271] on input "*****" at bounding box center [412, 274] width 279 height 38
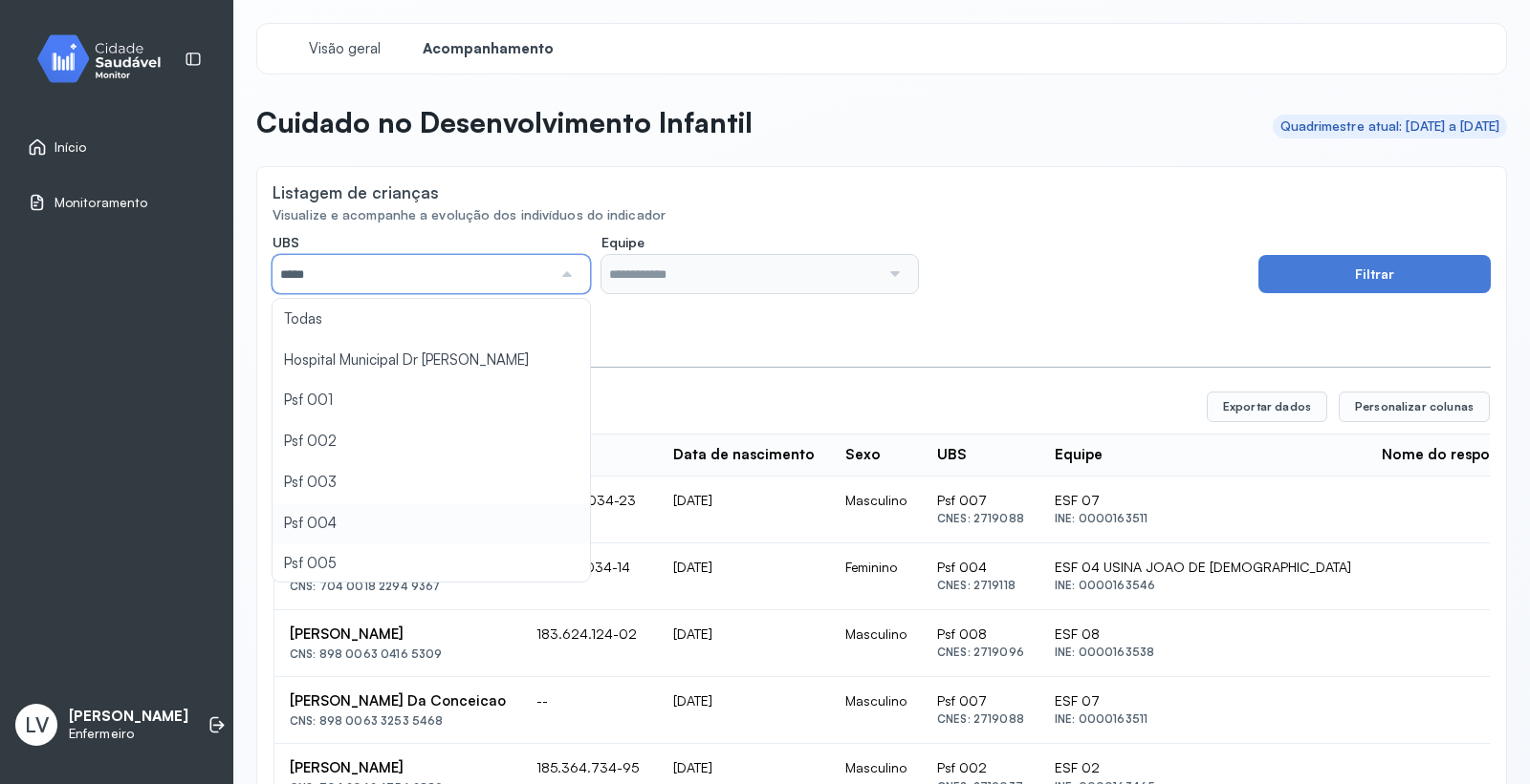
scroll to position [106, 0]
type input "*****"
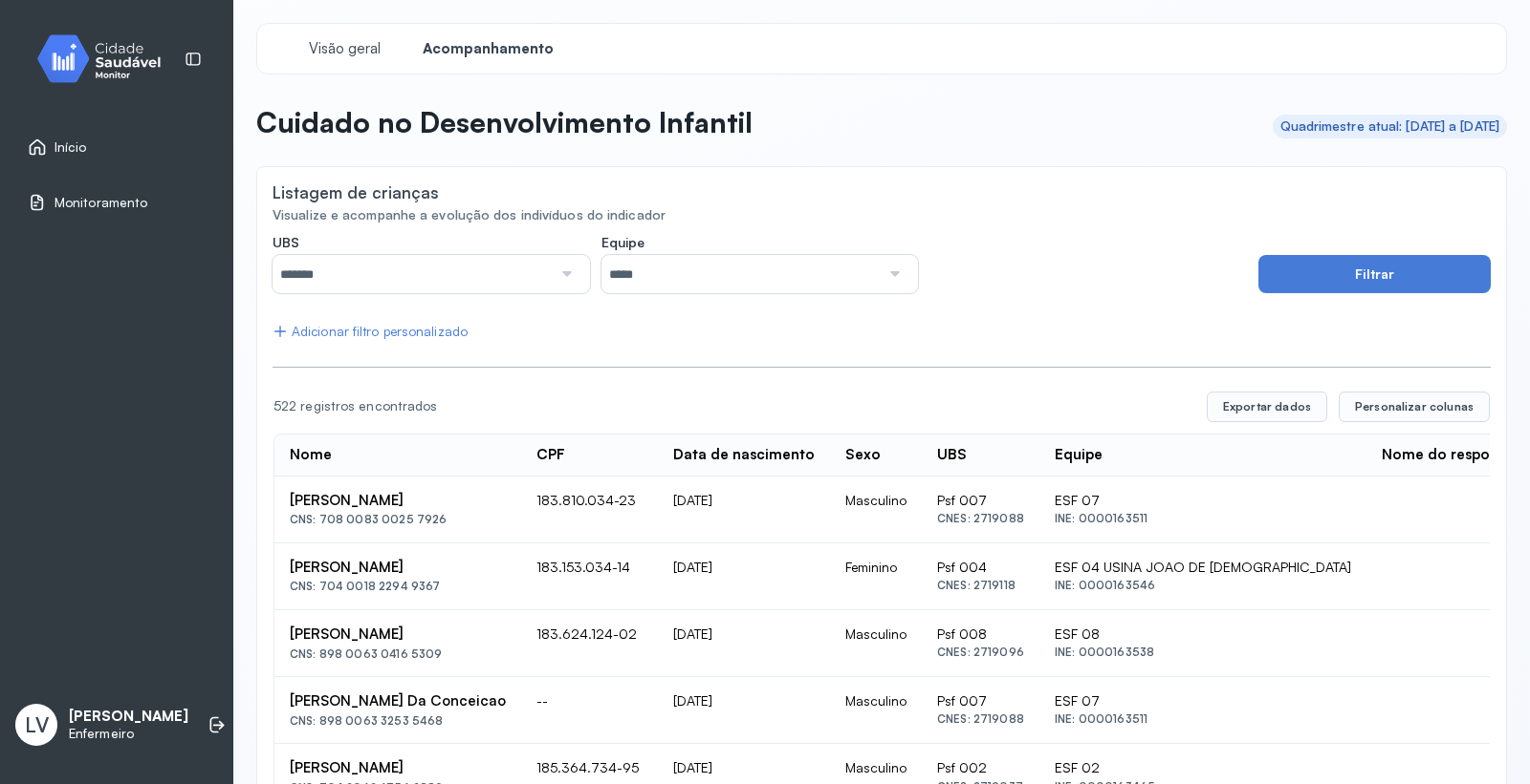
click at [1385, 284] on button "Filtrar" at bounding box center [1374, 274] width 232 height 38
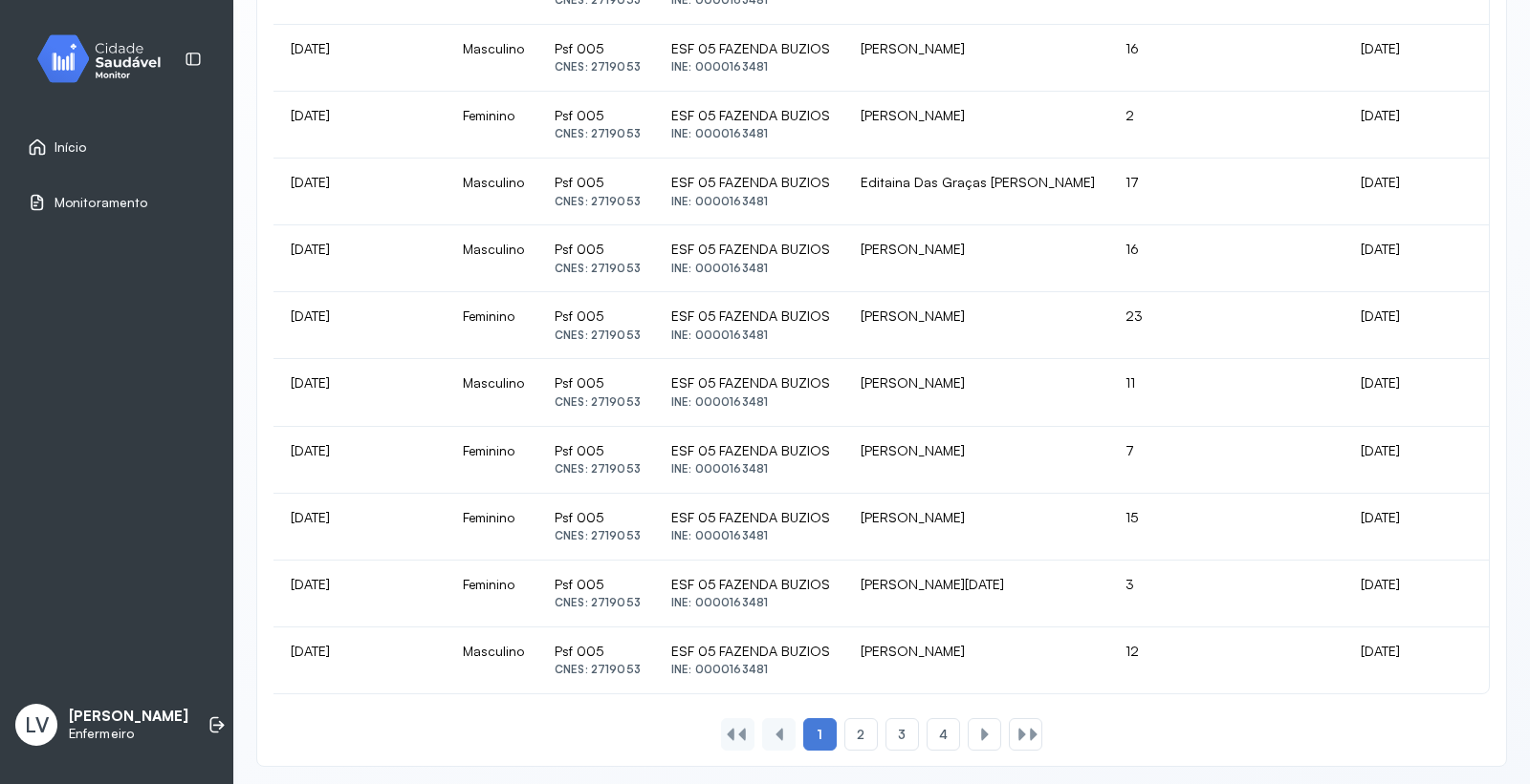
scroll to position [1144, 0]
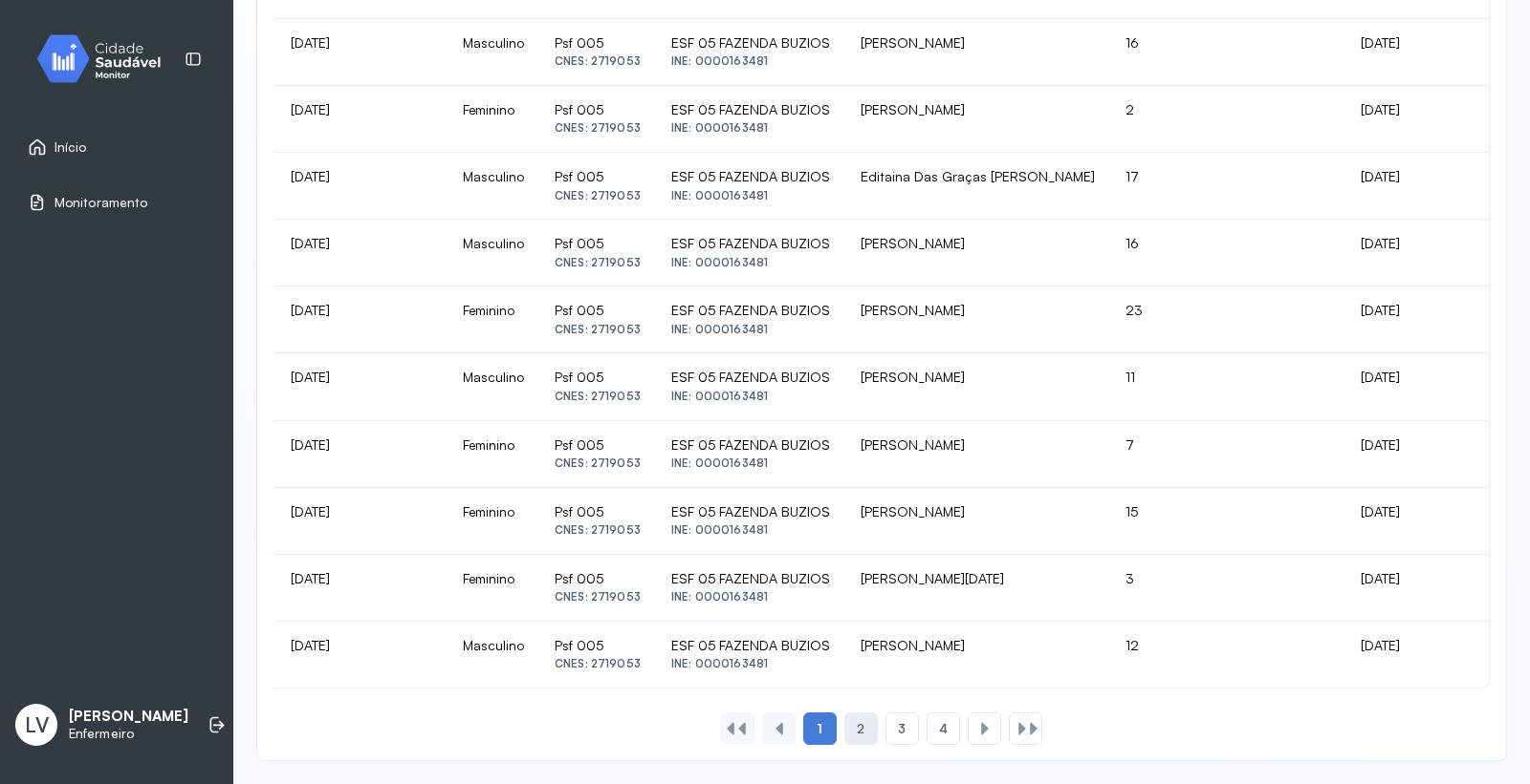
click at [885, 730] on div "2" at bounding box center [902, 728] width 34 height 33
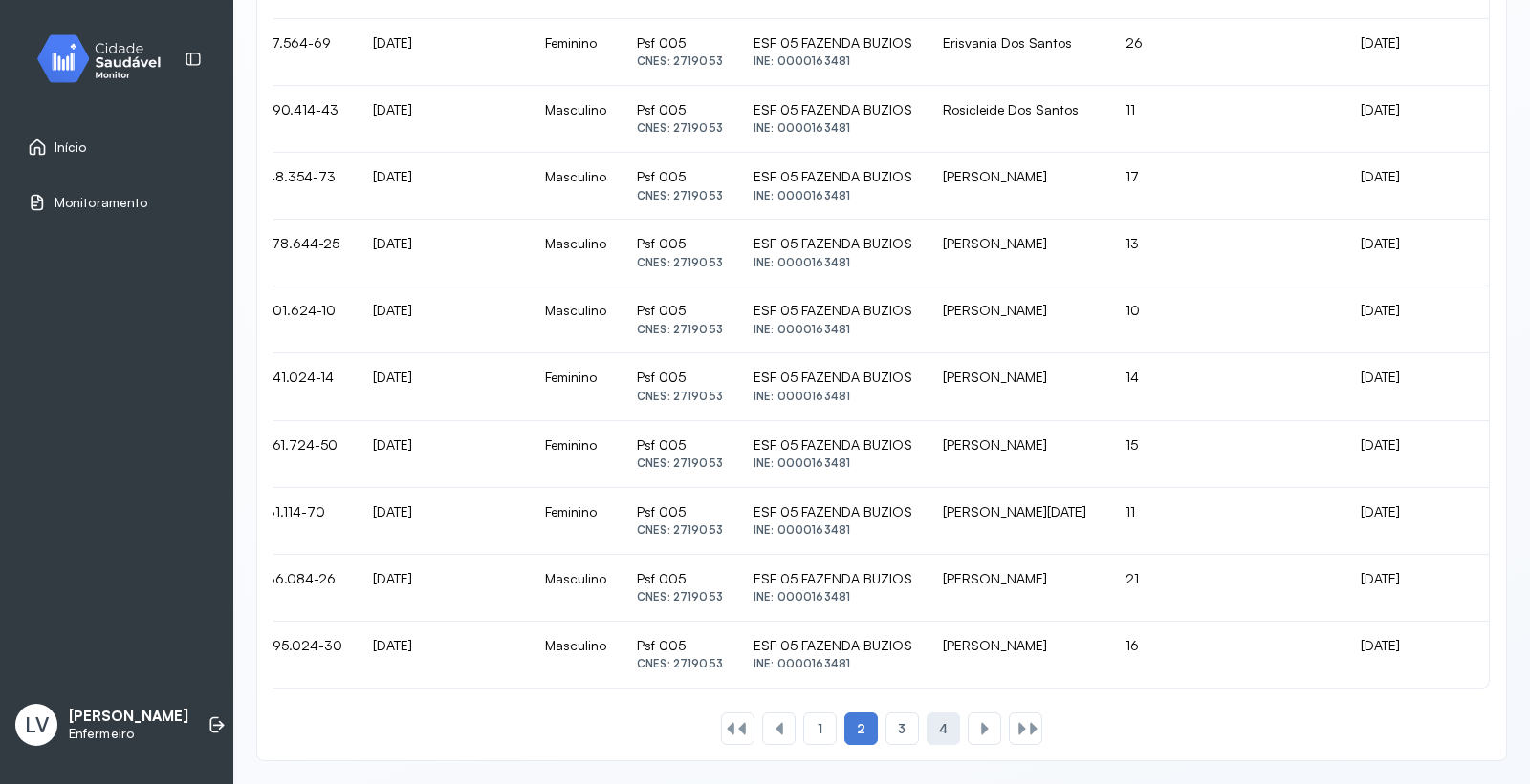
click at [968, 730] on div "4" at bounding box center [984, 728] width 34 height 33
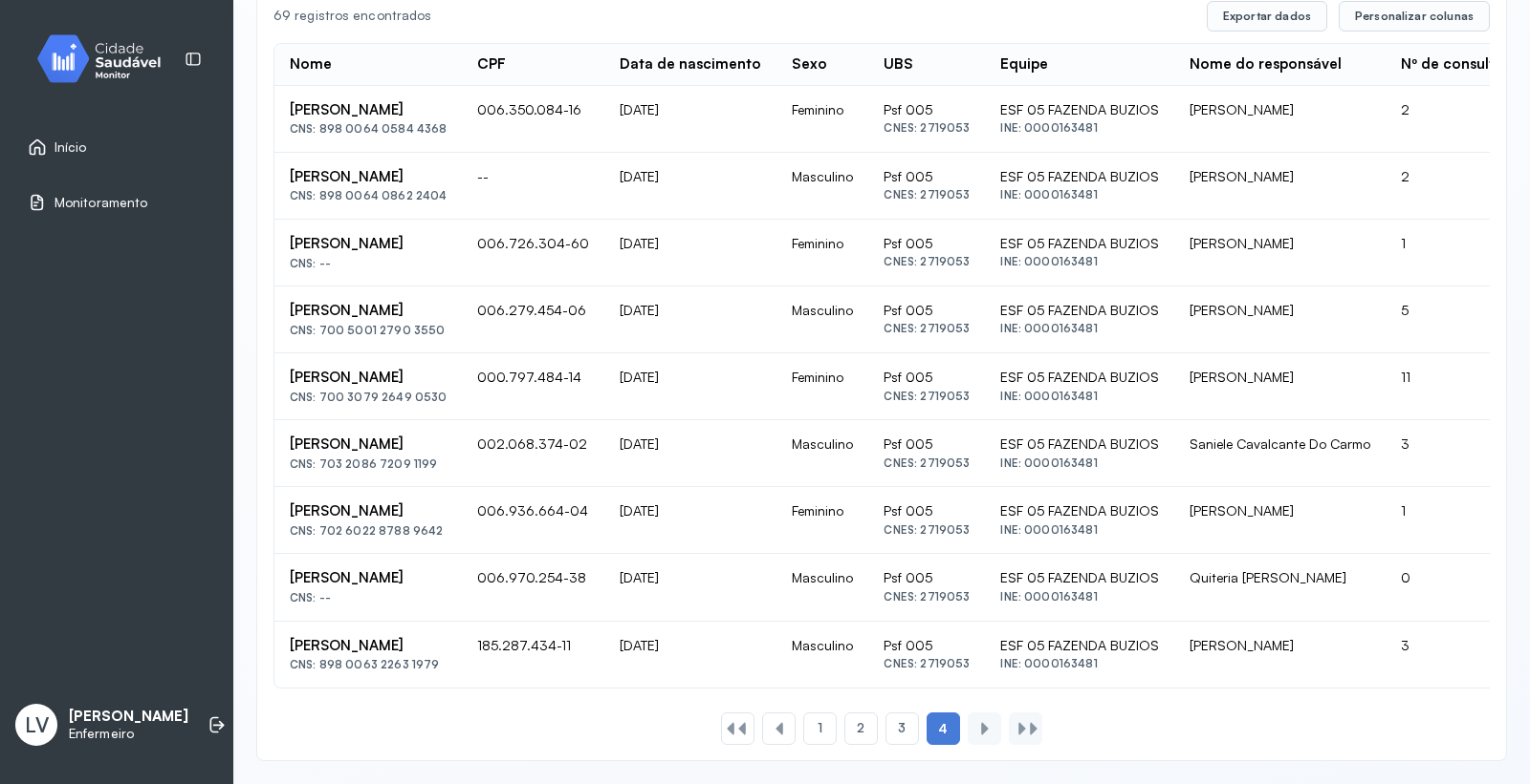
scroll to position [0, 397]
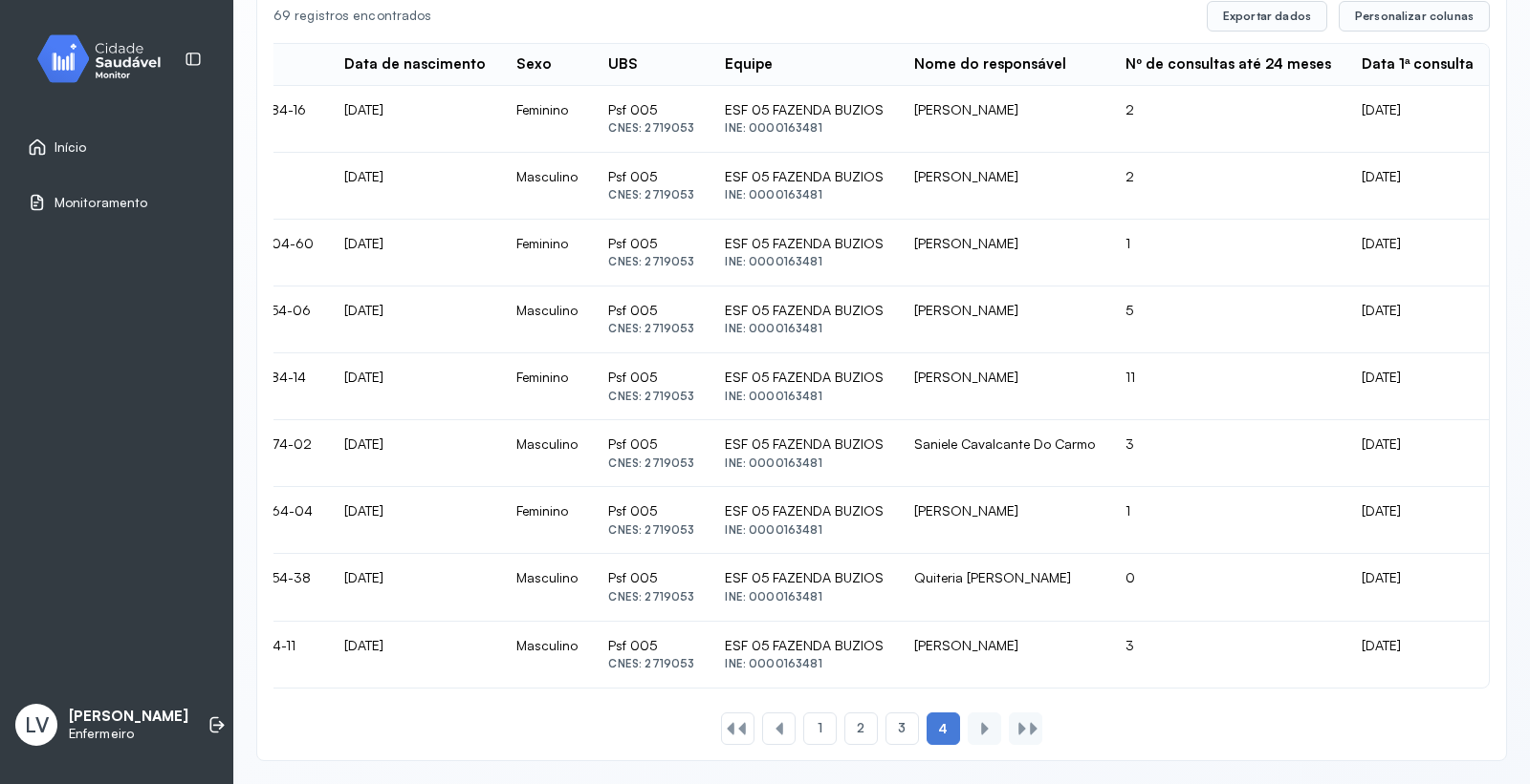
click at [980, 731] on div at bounding box center [984, 728] width 15 height 15
click at [980, 729] on div at bounding box center [984, 728] width 15 height 15
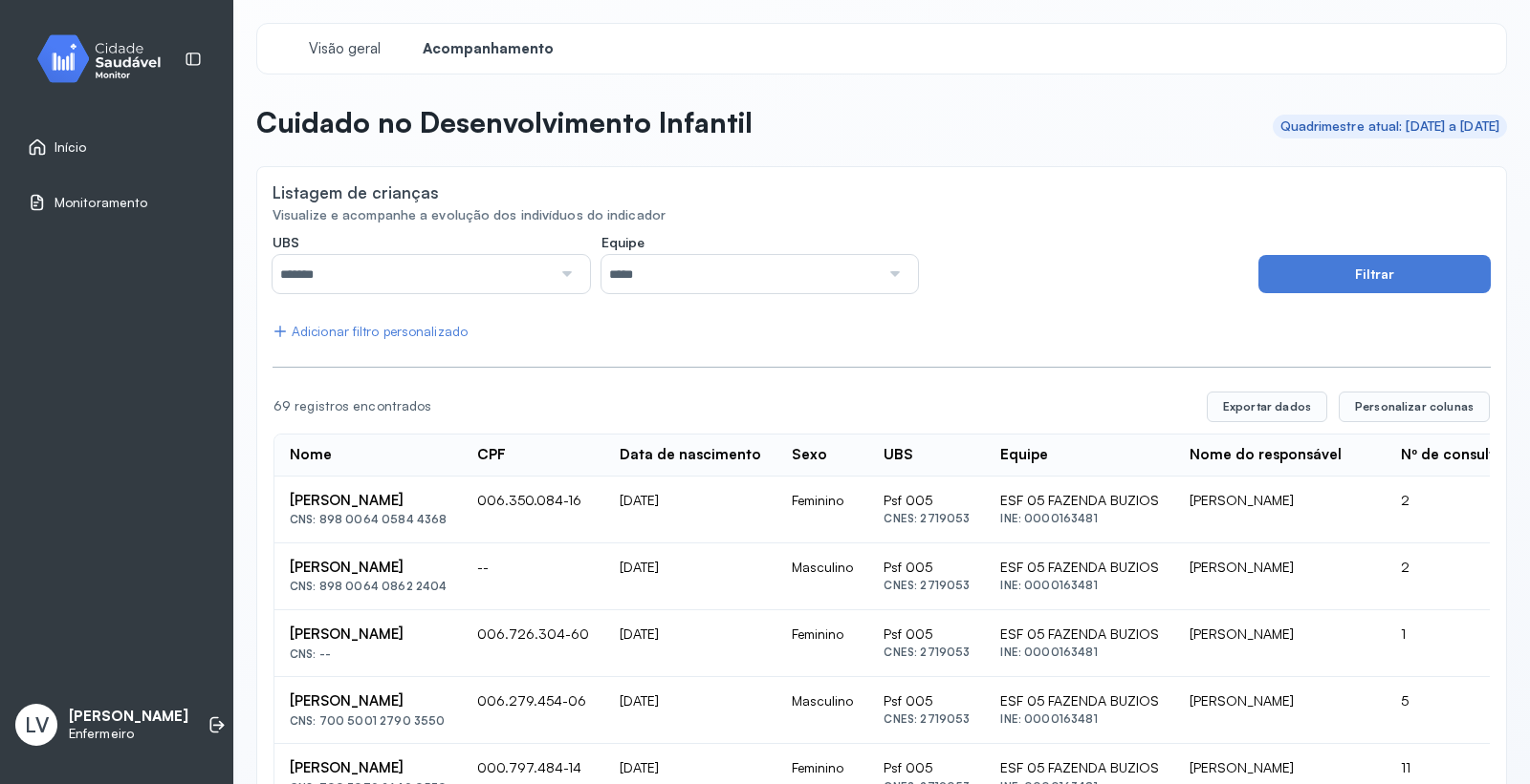
scroll to position [406, 0]
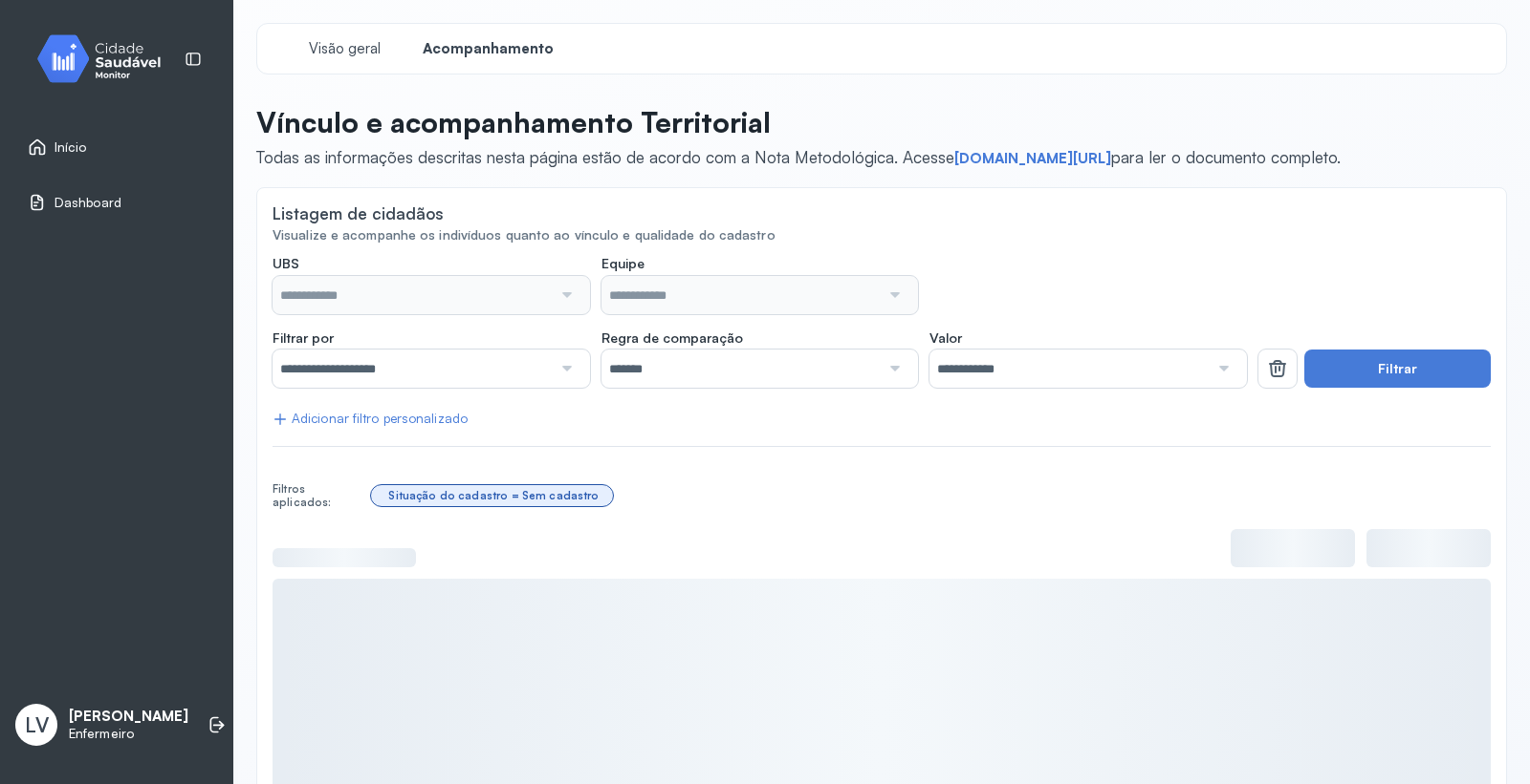
type input "*******"
type input "**********"
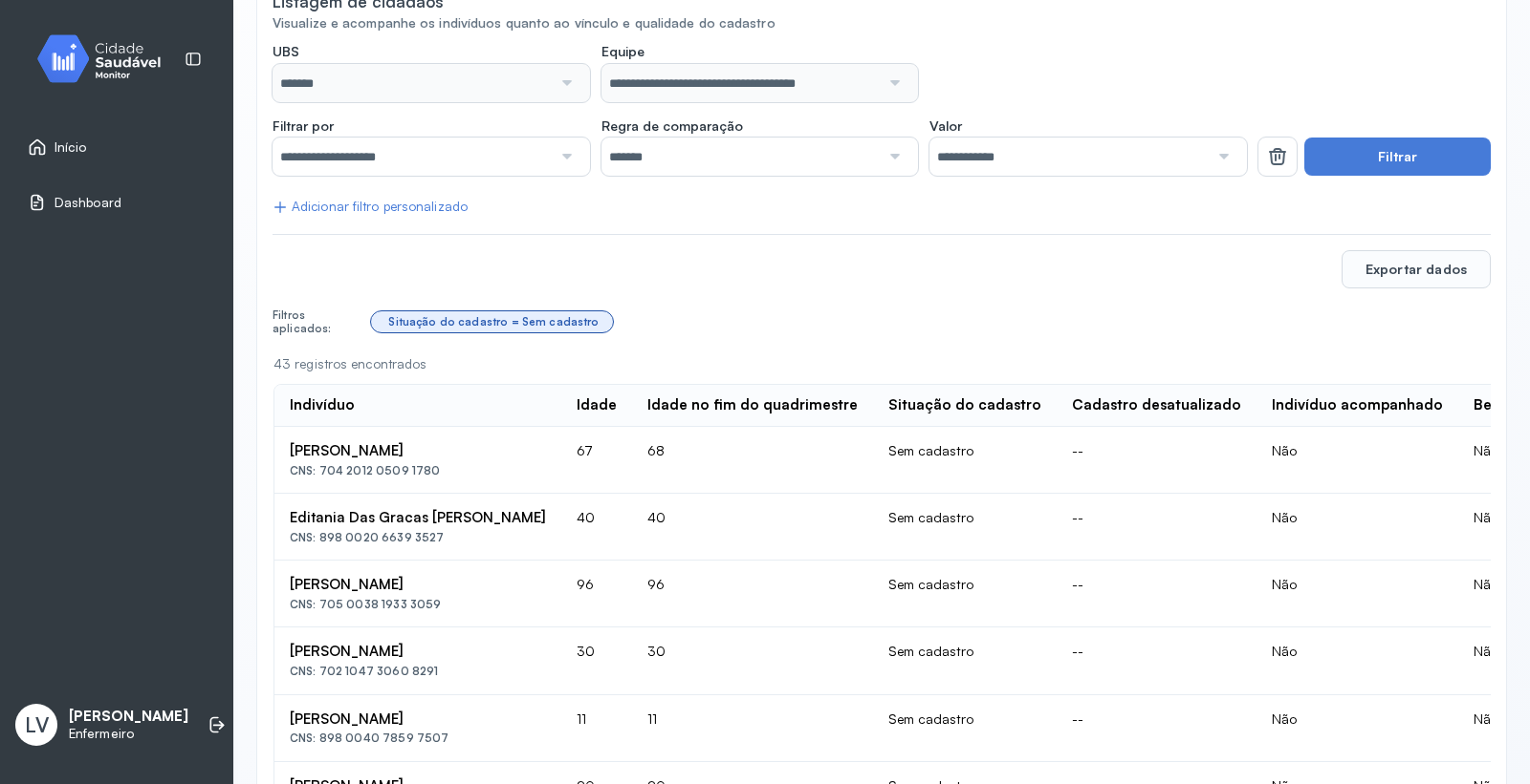
scroll to position [318, 0]
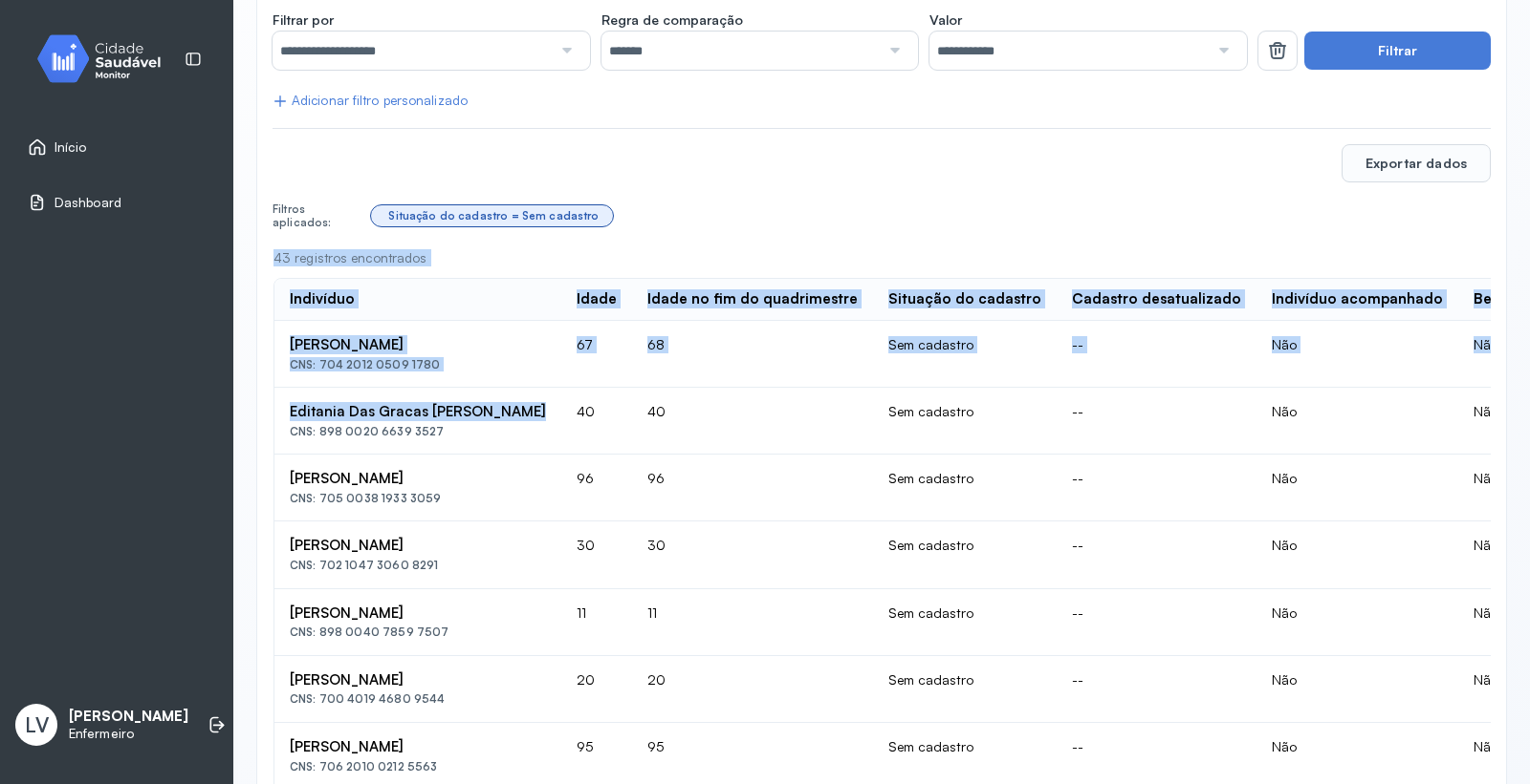
drag, startPoint x: 530, startPoint y: 411, endPoint x: 272, endPoint y: 415, distance: 258.0
click at [446, 399] on td "Editania Das Gracas Dantas Borges CNS: 898 0020 6639 3527" at bounding box center [418, 421] width 287 height 67
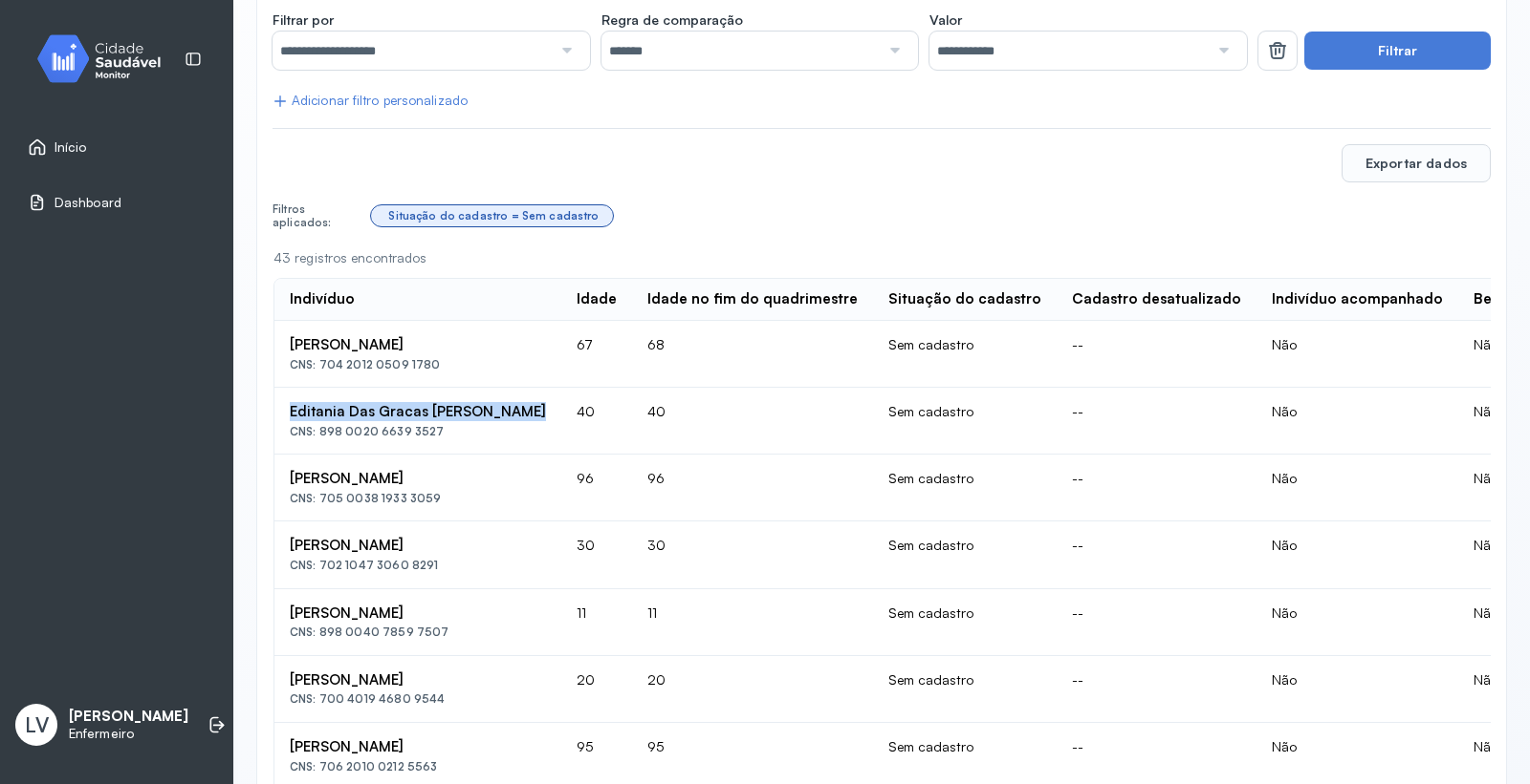
drag, startPoint x: 534, startPoint y: 416, endPoint x: 290, endPoint y: 418, distance: 244.0
click at [290, 354] on div "Editania Das Gracas [PERSON_NAME]" at bounding box center [417, 345] width 256 height 18
copy div "Editania Das Gracas [PERSON_NAME]"
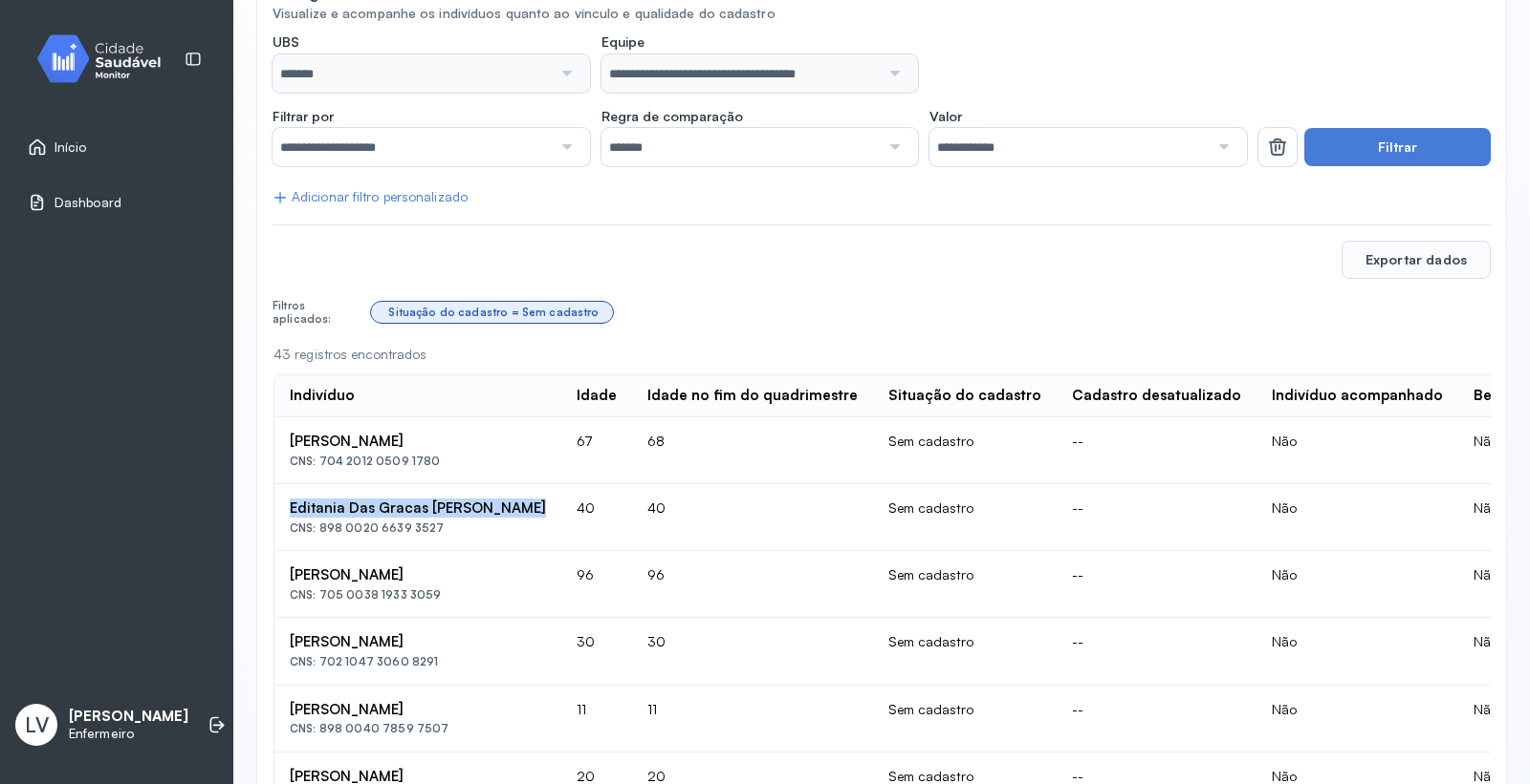
scroll to position [349, 0]
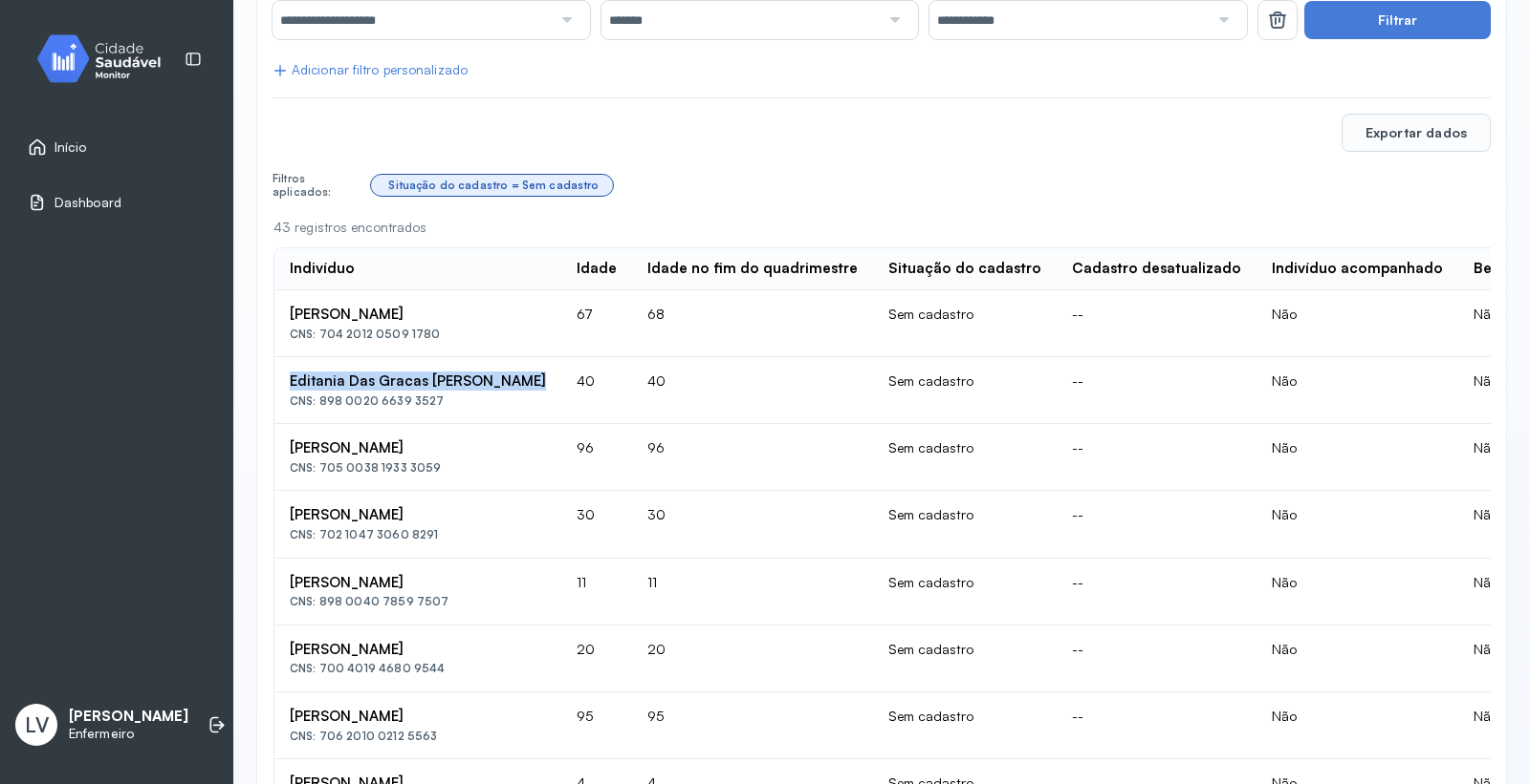
drag, startPoint x: 519, startPoint y: 311, endPoint x: 274, endPoint y: 298, distance: 245.3
click at [275, 298] on td "[PERSON_NAME] CNS: 704 2012 0509 1780" at bounding box center [418, 323] width 287 height 67
copy div "[PERSON_NAME]"
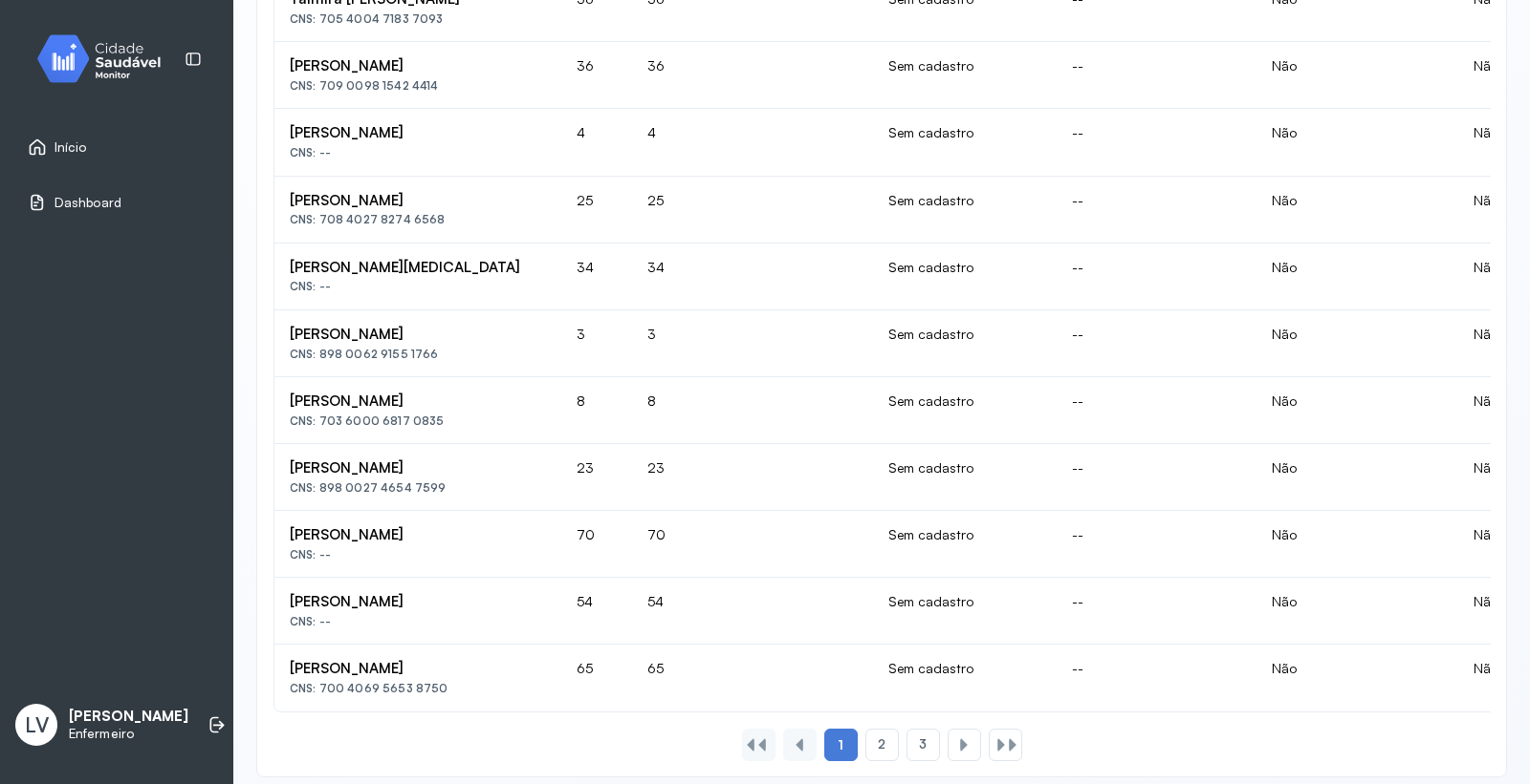
scroll to position [1304, 0]
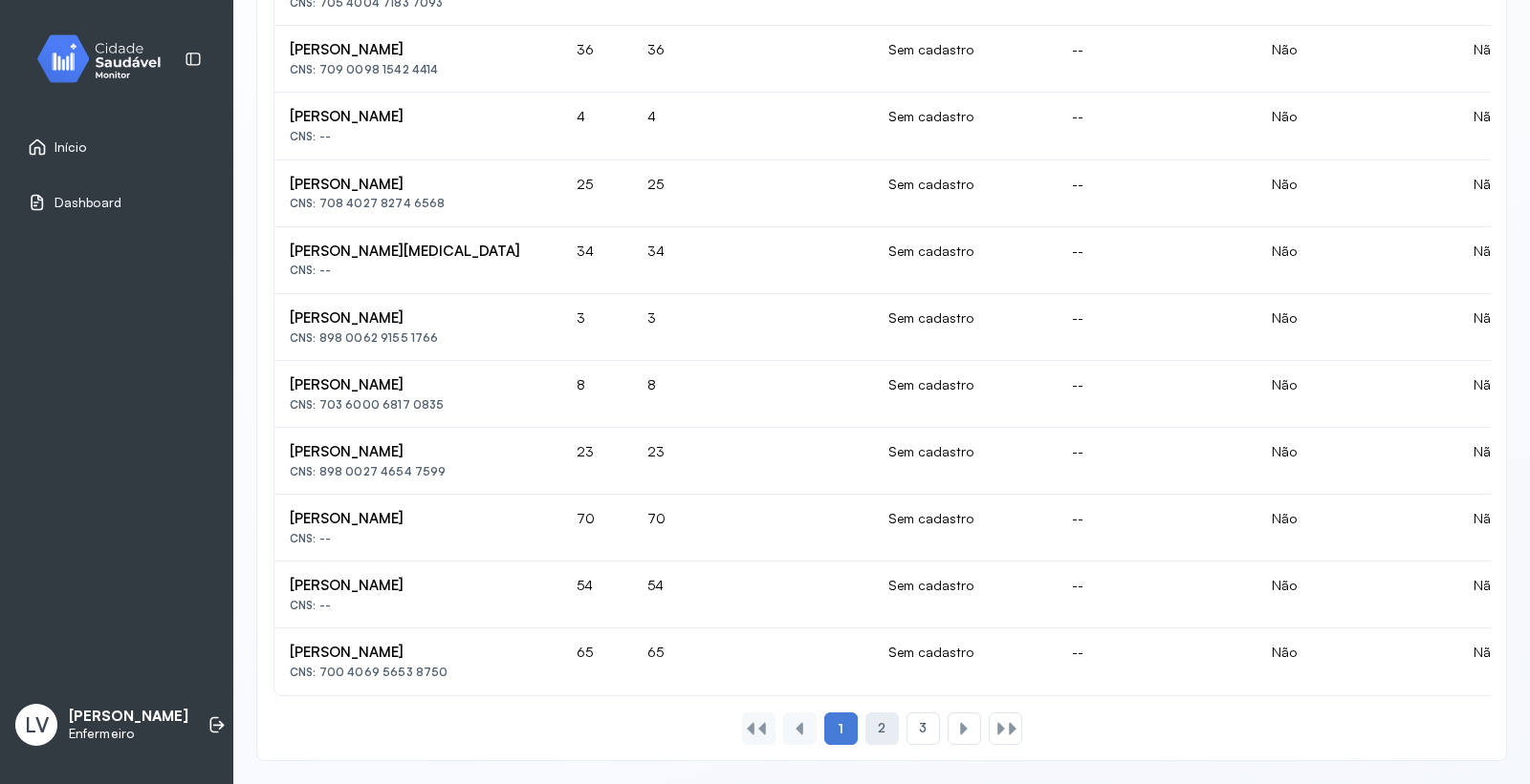
click at [906, 712] on div "2" at bounding box center [923, 728] width 34 height 33
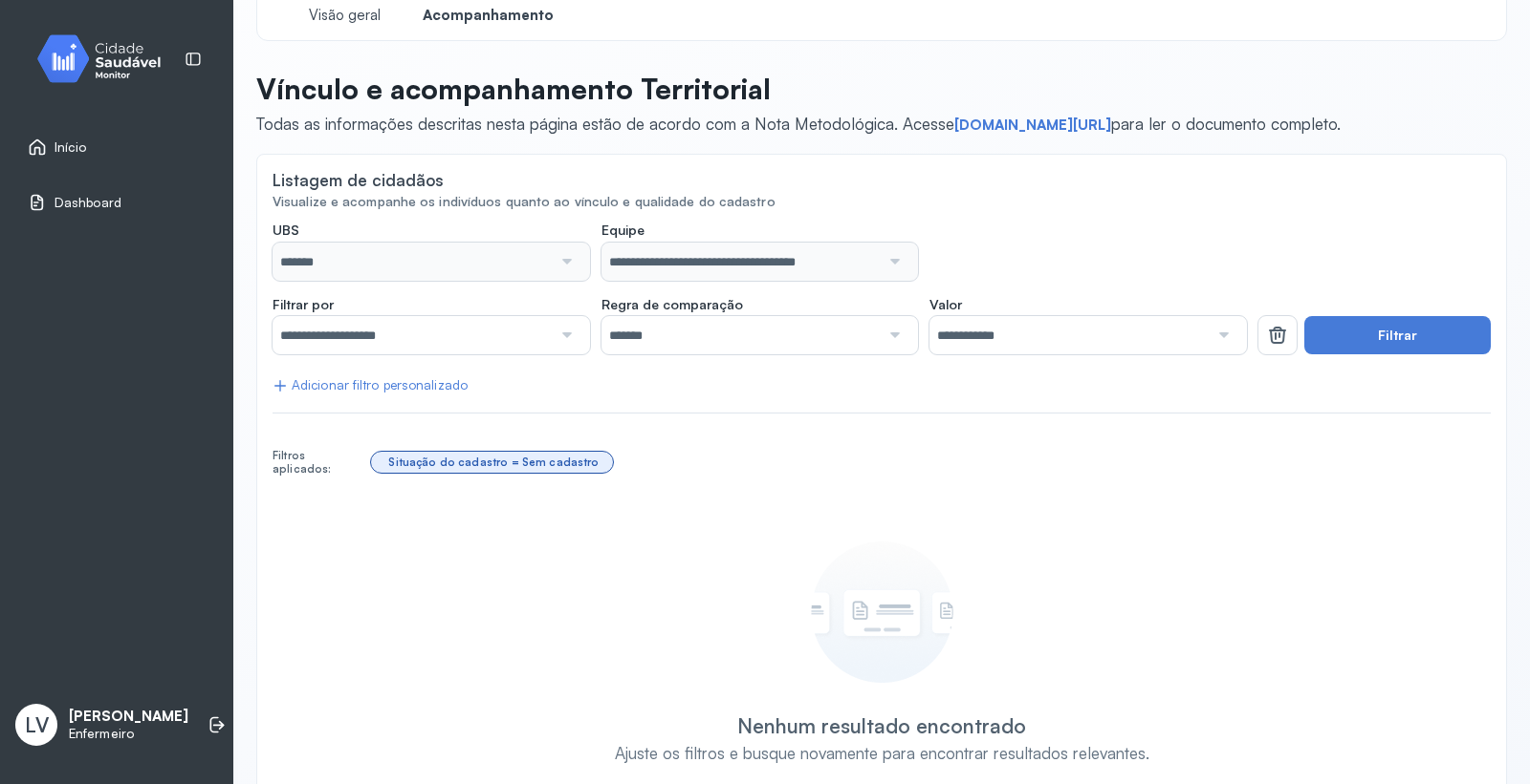
scroll to position [0, 0]
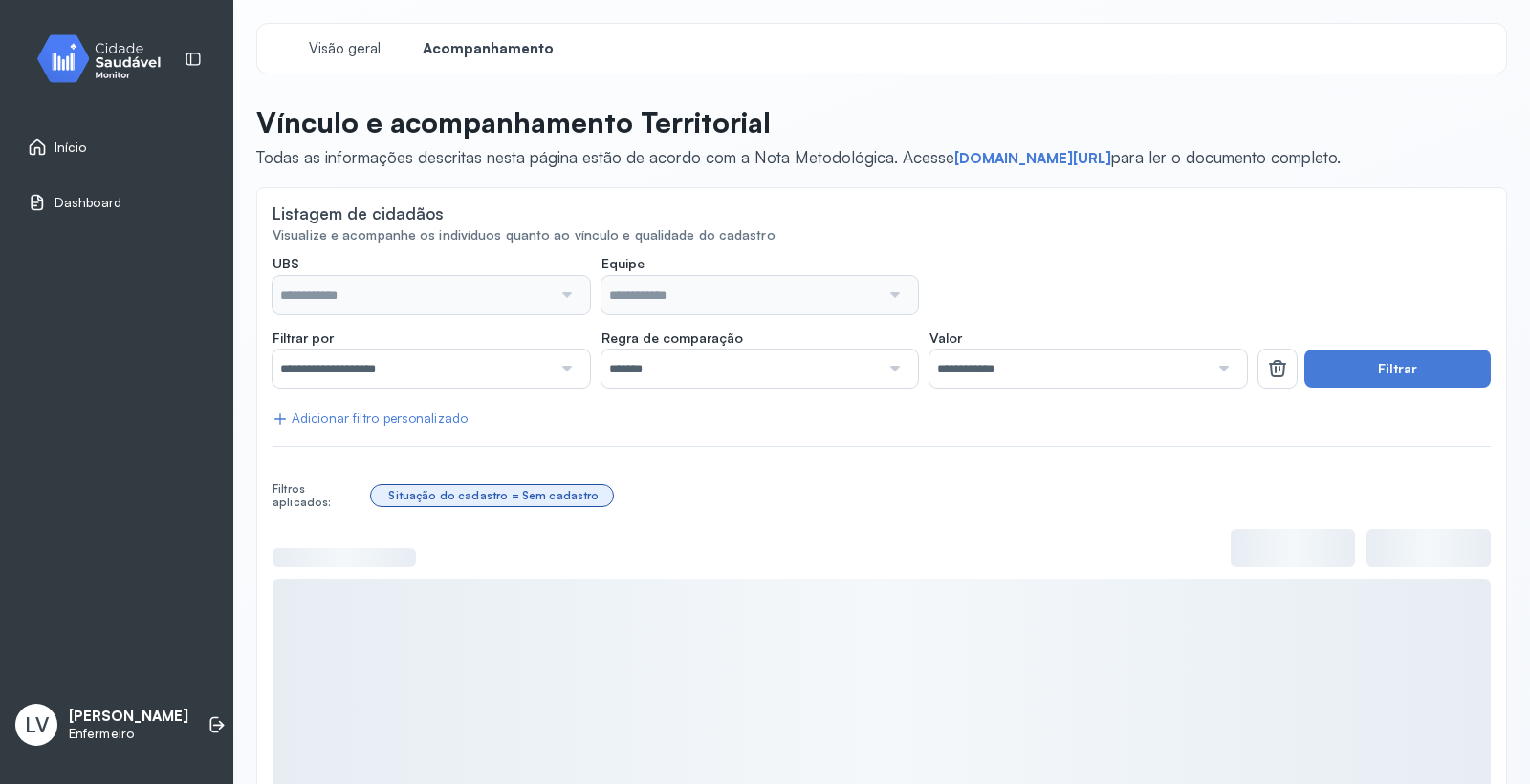
type input "*******"
type input "**********"
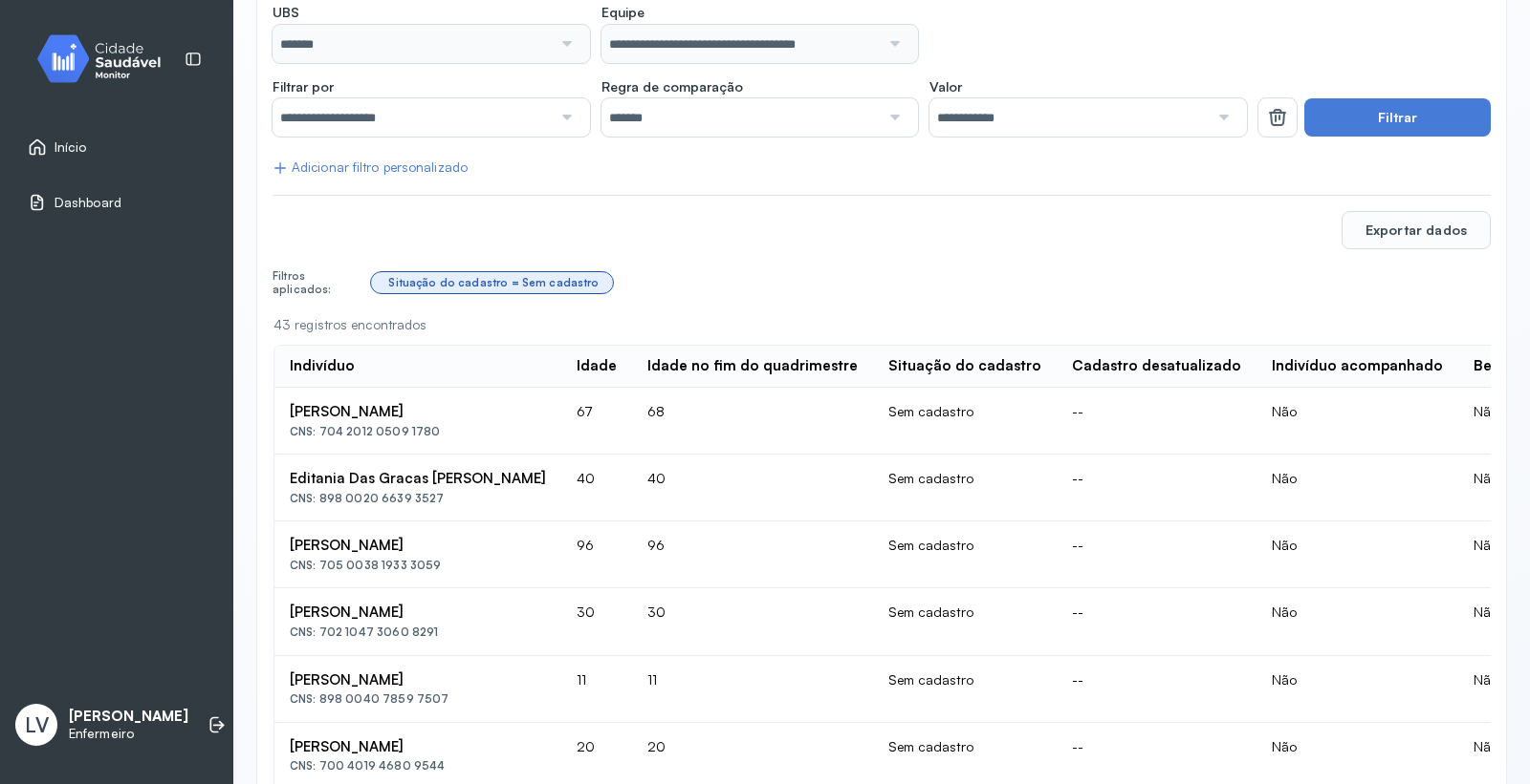
scroll to position [318, 0]
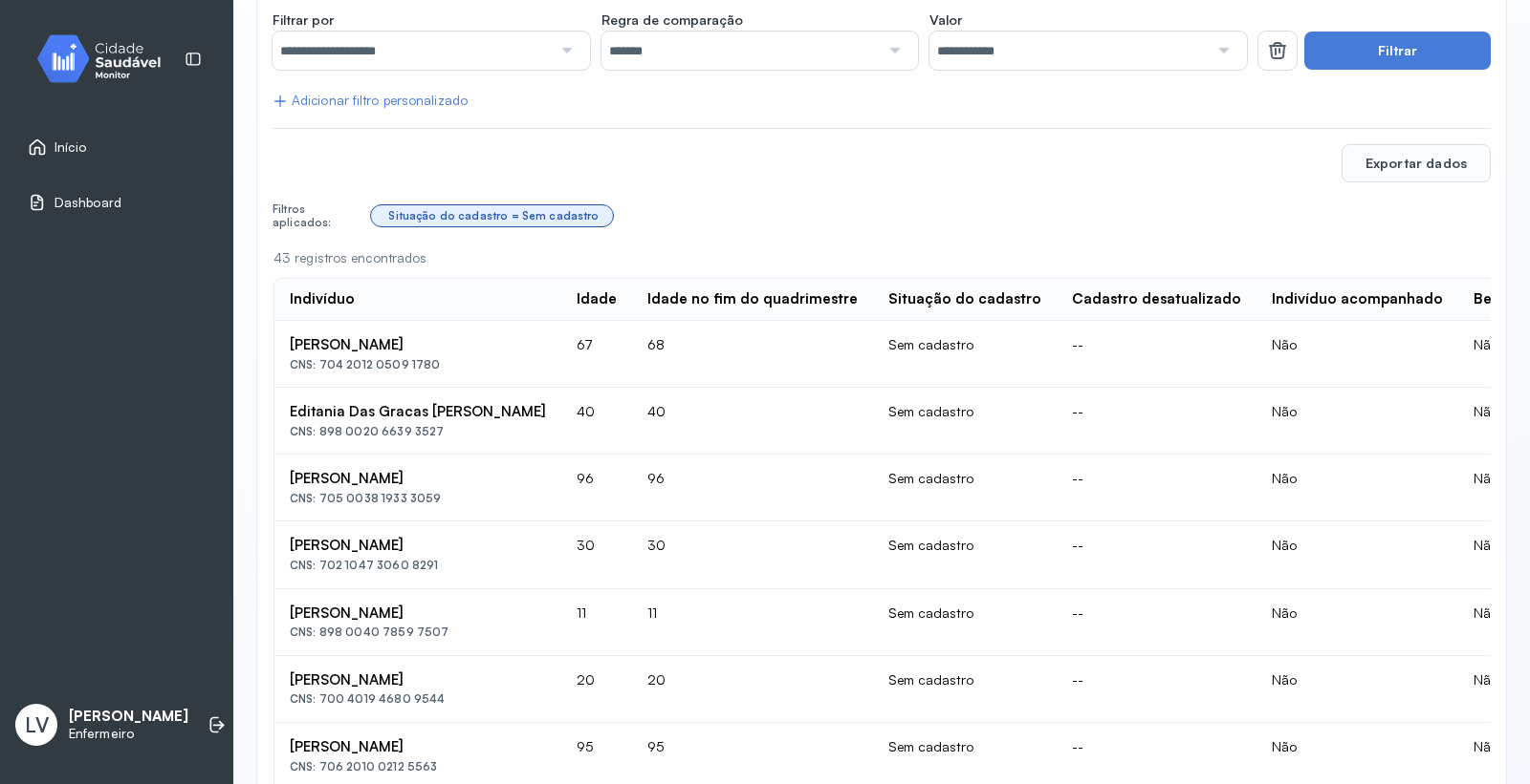
drag, startPoint x: 529, startPoint y: 341, endPoint x: 276, endPoint y: 339, distance: 253.0
click at [276, 339] on td "[PERSON_NAME] CNS: 704 2012 0509 1780" at bounding box center [418, 354] width 287 height 67
copy div "[PERSON_NAME]"
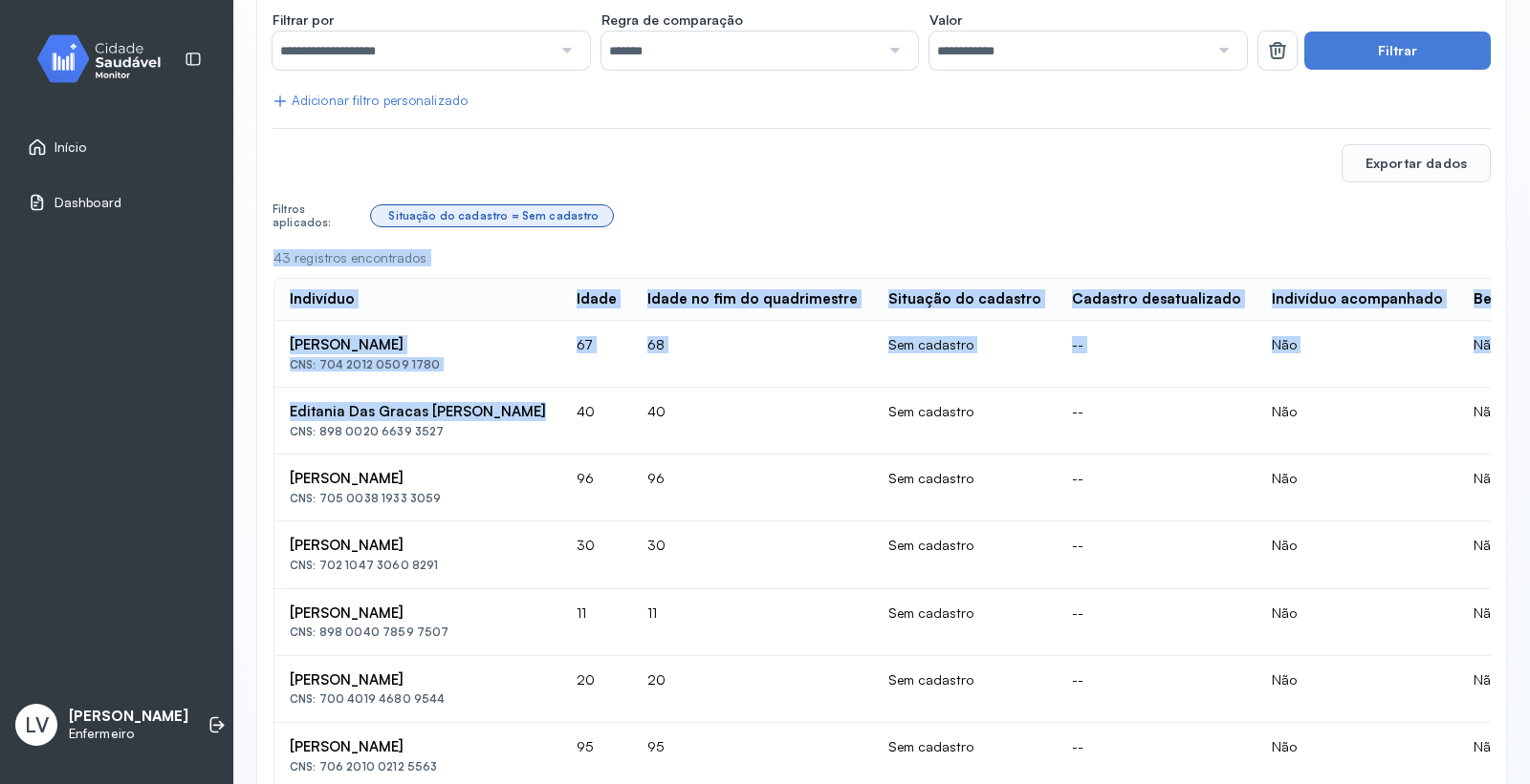
drag, startPoint x: 536, startPoint y: 408, endPoint x: 233, endPoint y: 401, distance: 303.1
click at [233, 401] on div "**********" at bounding box center [881, 715] width 1296 height 2067
click at [724, 383] on td "68" at bounding box center [753, 354] width 241 height 67
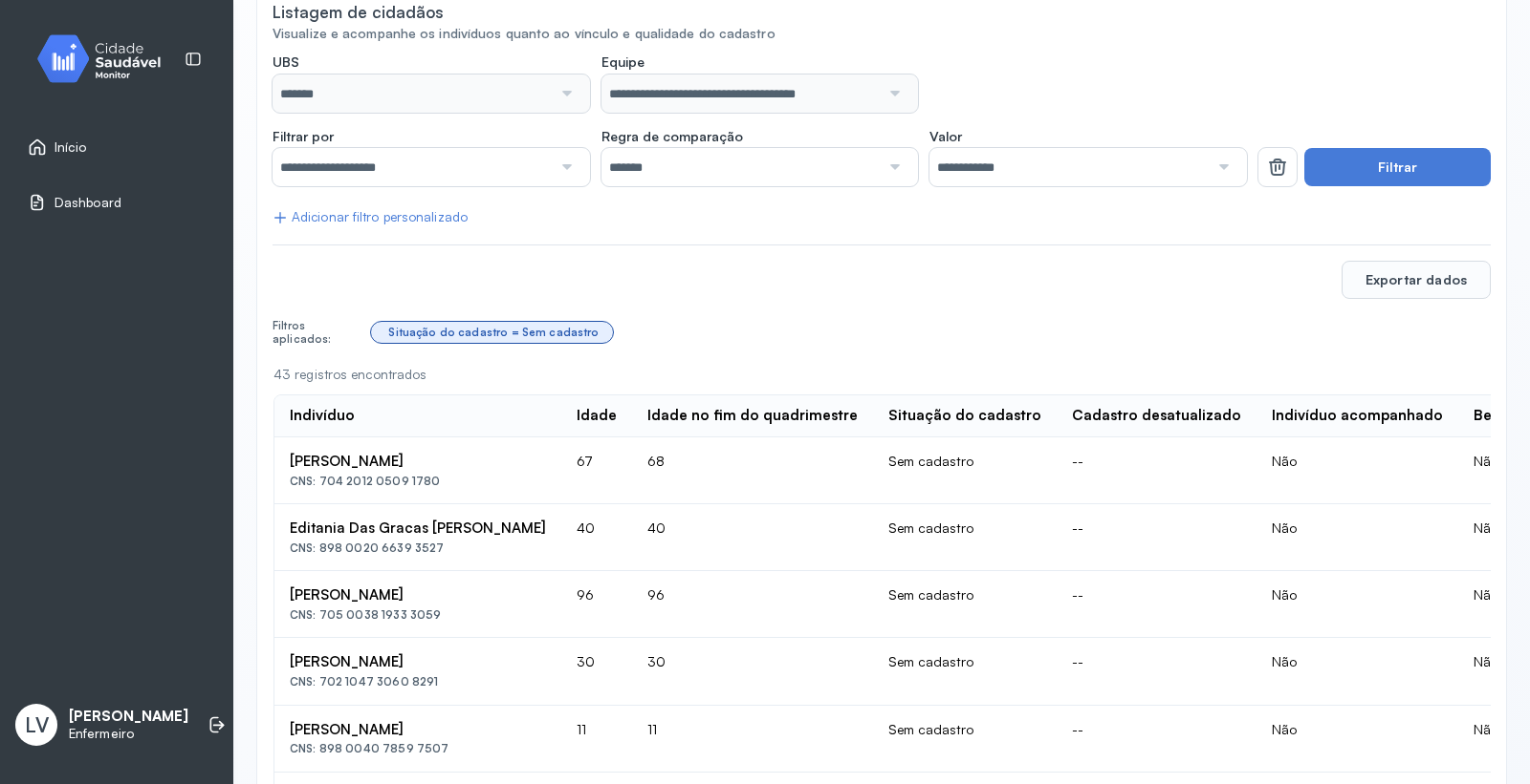
scroll to position [0, 0]
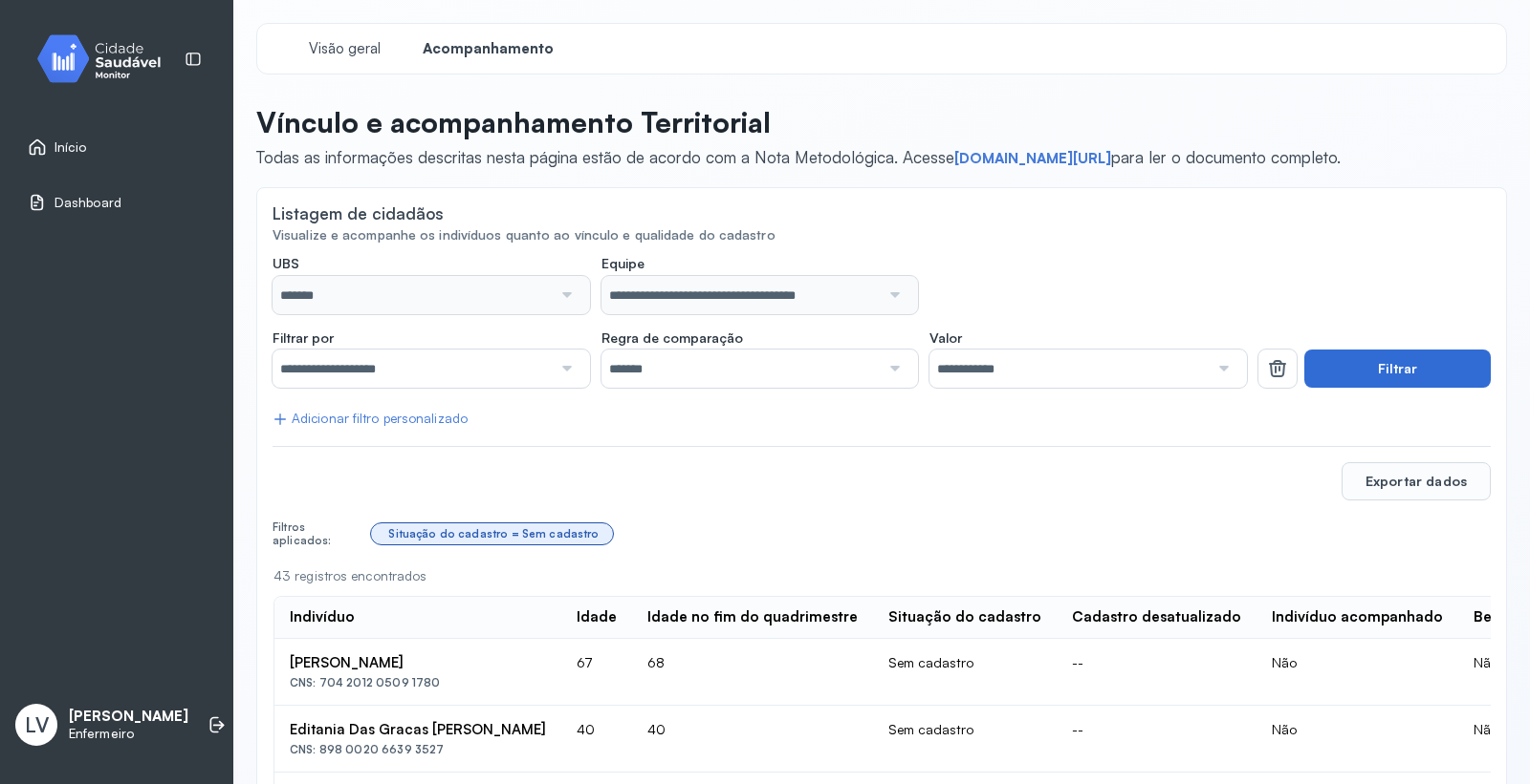
click at [1421, 359] on button "Filtrar" at bounding box center [1397, 368] width 186 height 38
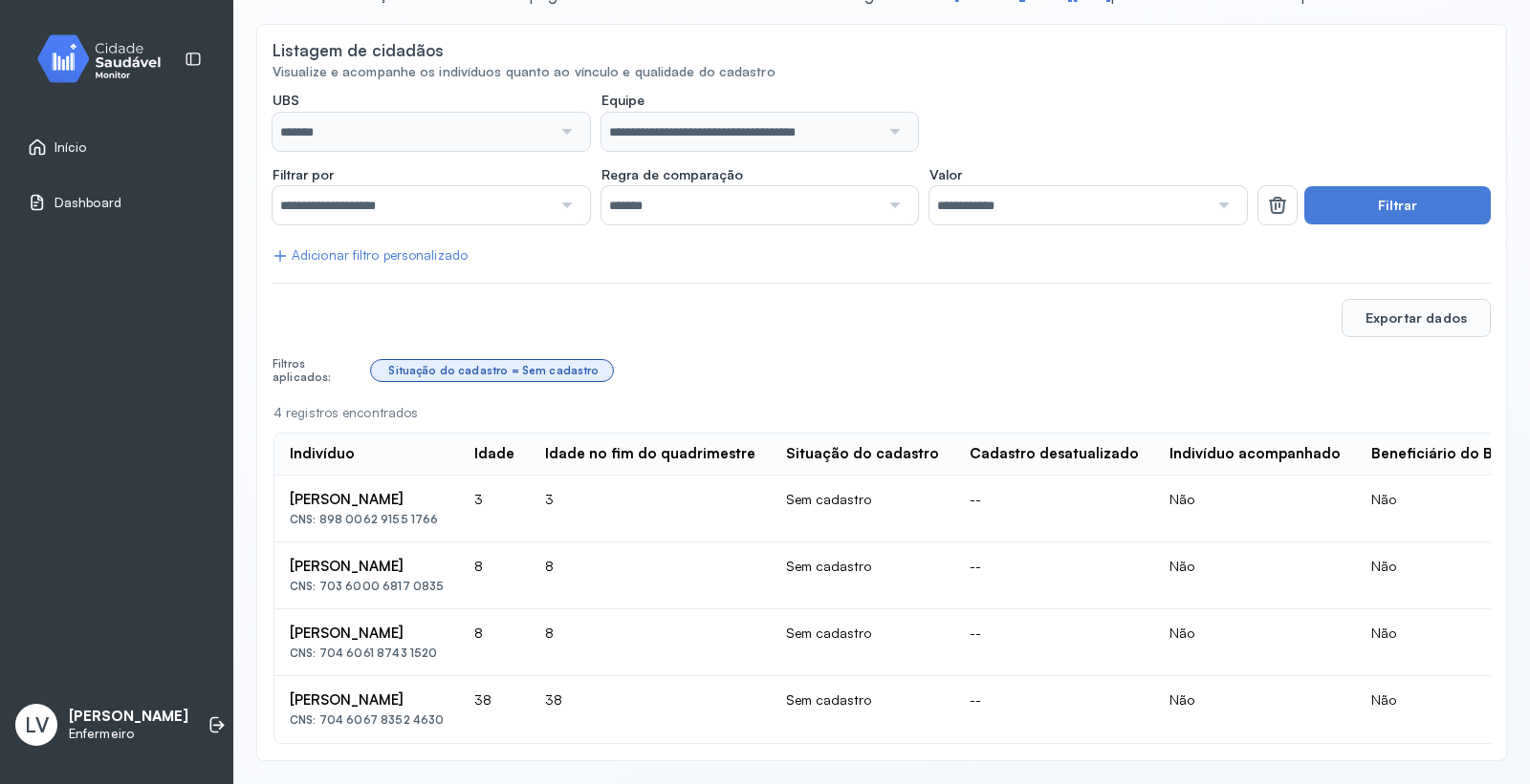
scroll to position [183, 0]
drag, startPoint x: 500, startPoint y: 472, endPoint x: 354, endPoint y: 471, distance: 146.0
click at [281, 476] on td "[PERSON_NAME] Dos Santos CNS: 898 0062 9155 [DEMOGRAPHIC_DATA]" at bounding box center [366, 508] width 184 height 67
copy div "[PERSON_NAME]"
drag, startPoint x: 538, startPoint y: 542, endPoint x: 284, endPoint y: 542, distance: 254.0
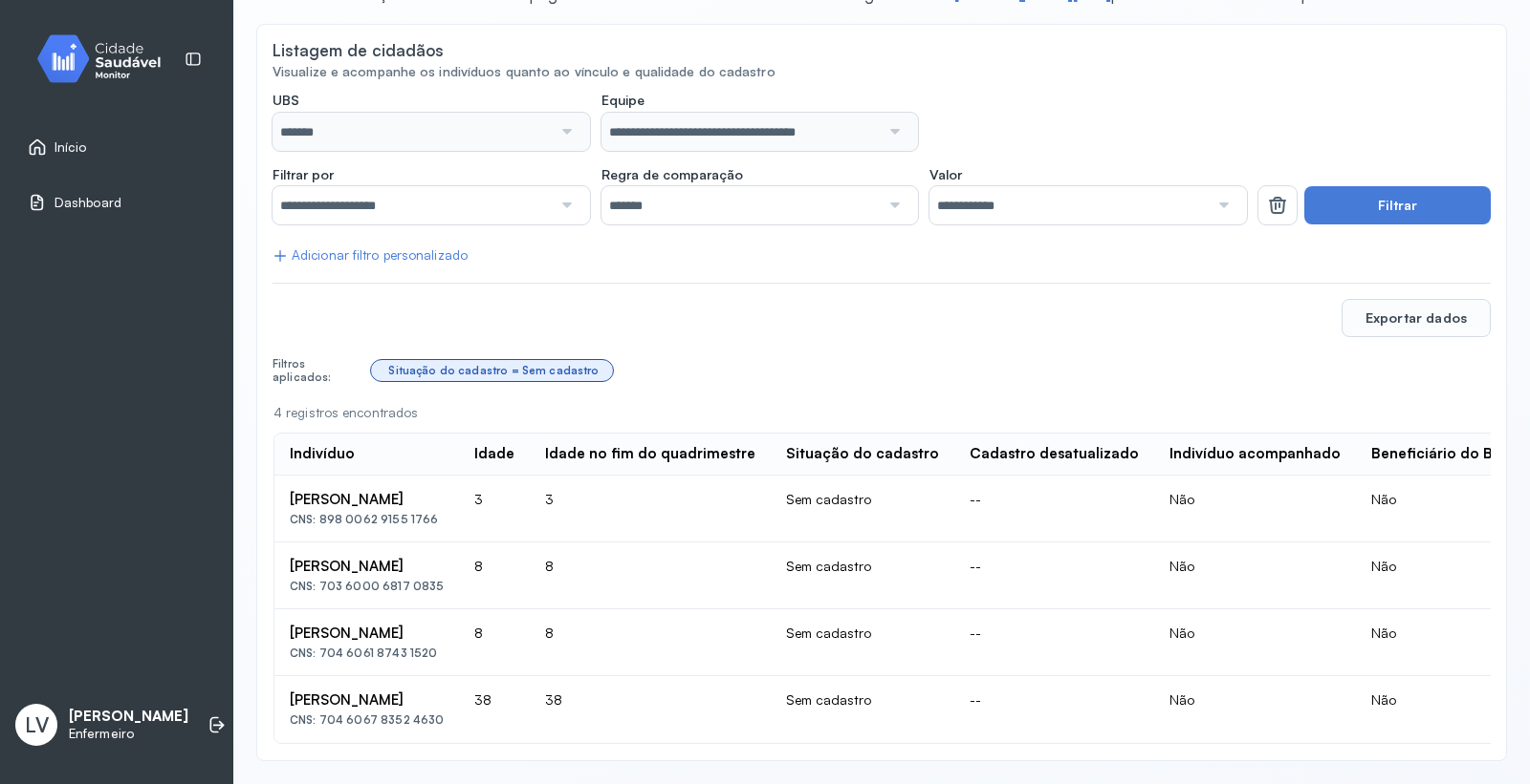
click at [284, 542] on td "[PERSON_NAME] CNS: 703 6000 6817 0835" at bounding box center [366, 575] width 184 height 67
copy div "[PERSON_NAME]"
drag, startPoint x: 491, startPoint y: 606, endPoint x: 279, endPoint y: 612, distance: 212.1
click at [279, 612] on td "[PERSON_NAME] CNS: 704 6061 8743 1520" at bounding box center [366, 643] width 184 height 67
copy div "[PERSON_NAME]"
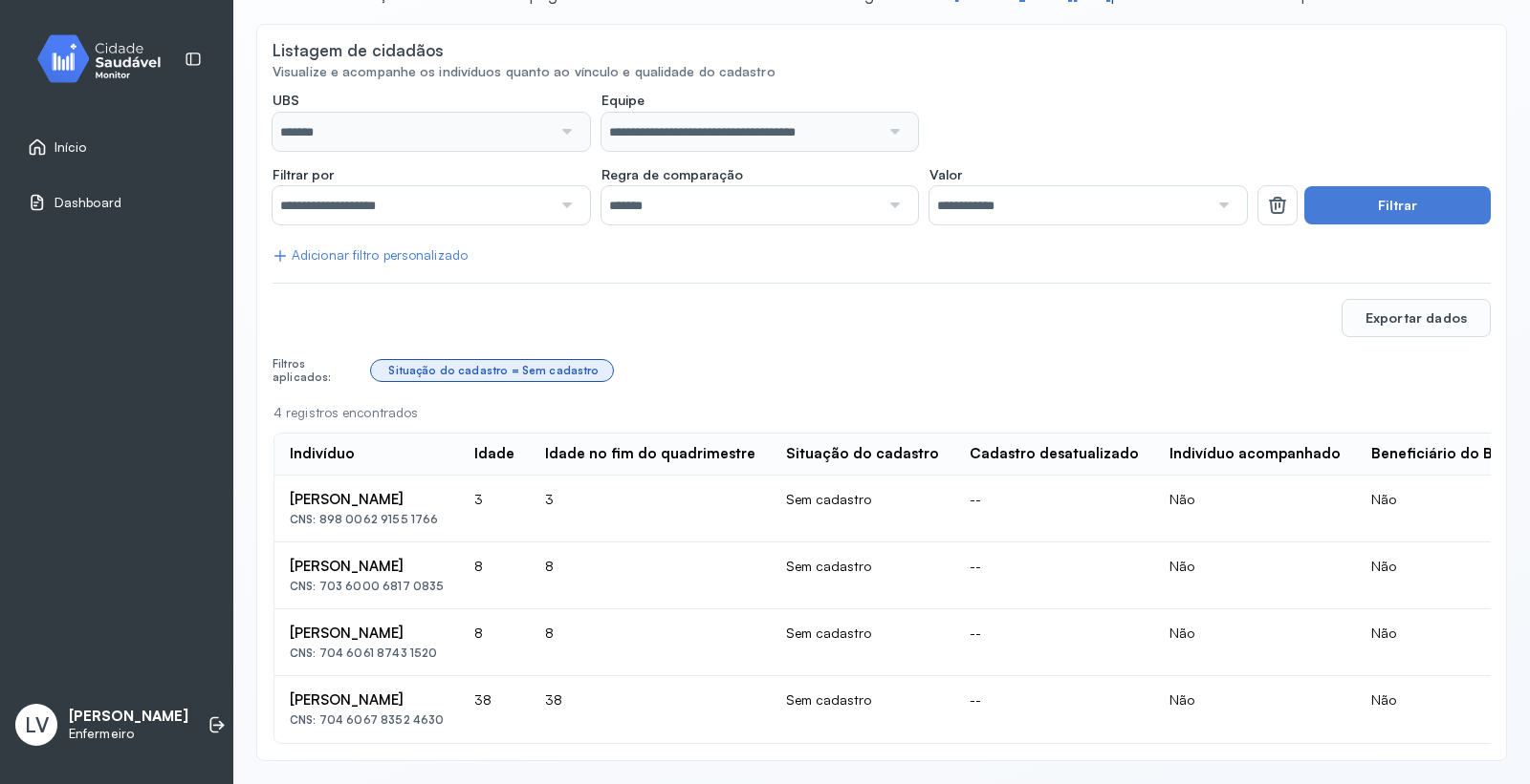
drag, startPoint x: 495, startPoint y: 680, endPoint x: 280, endPoint y: 673, distance: 215.1
click at [280, 677] on td "[PERSON_NAME] CNS: 704 6067 8352 4630" at bounding box center [366, 709] width 184 height 66
copy div "[PERSON_NAME]"
click at [459, 720] on td "[PERSON_NAME] CNS: 704 6067 8352 4630" at bounding box center [366, 709] width 184 height 66
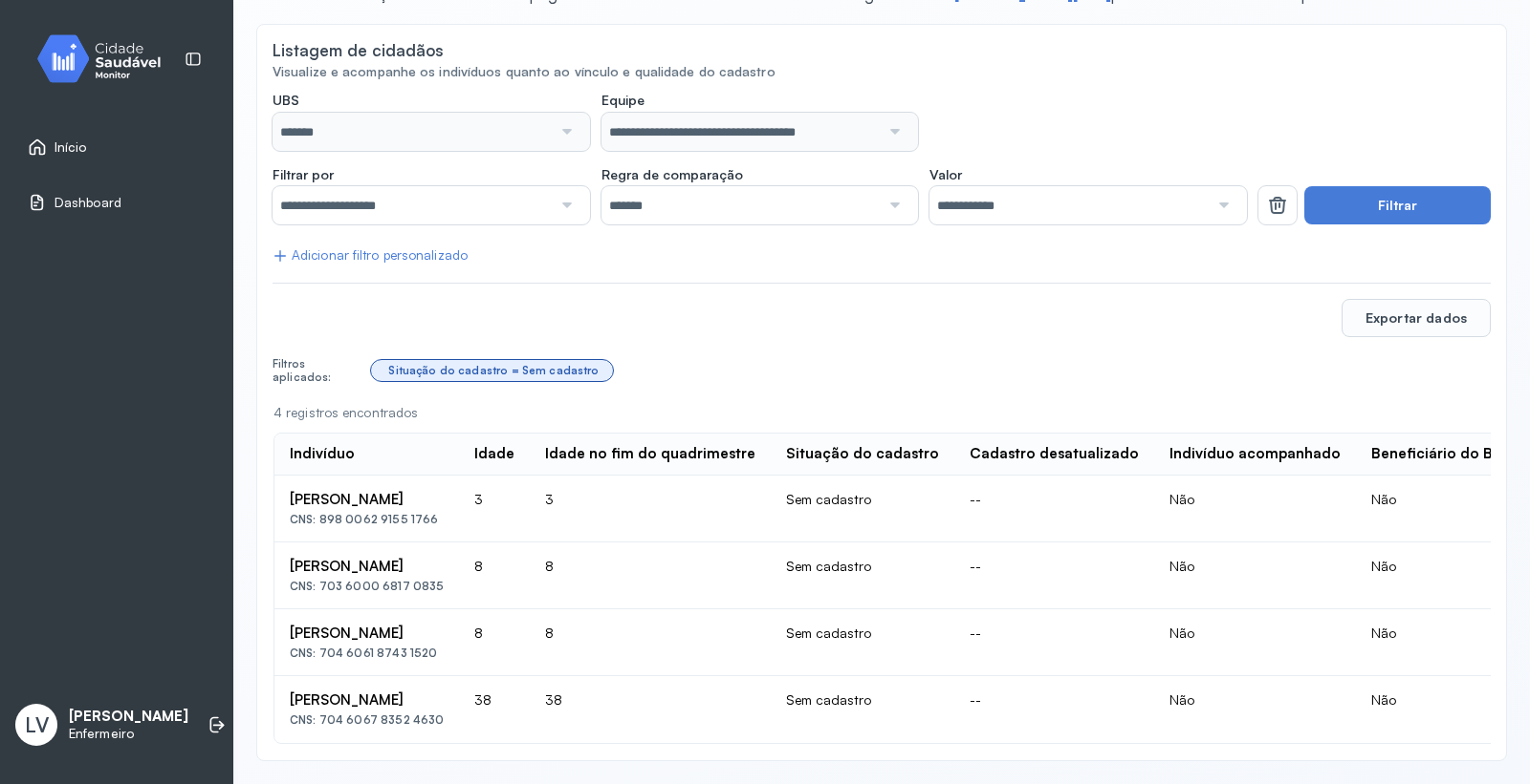
click at [101, 143] on link "Início" at bounding box center [116, 146] width 178 height 19
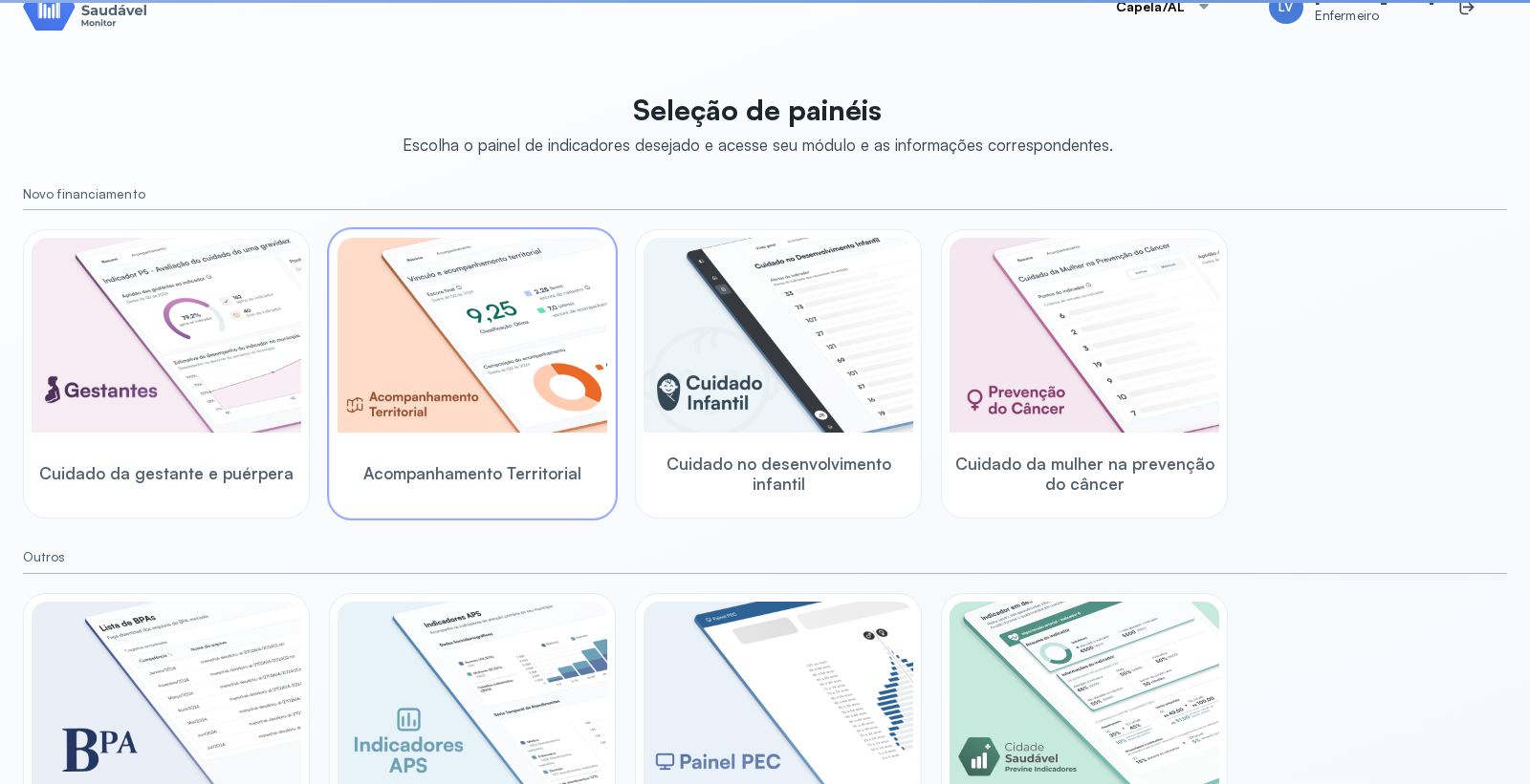
scroll to position [143, 0]
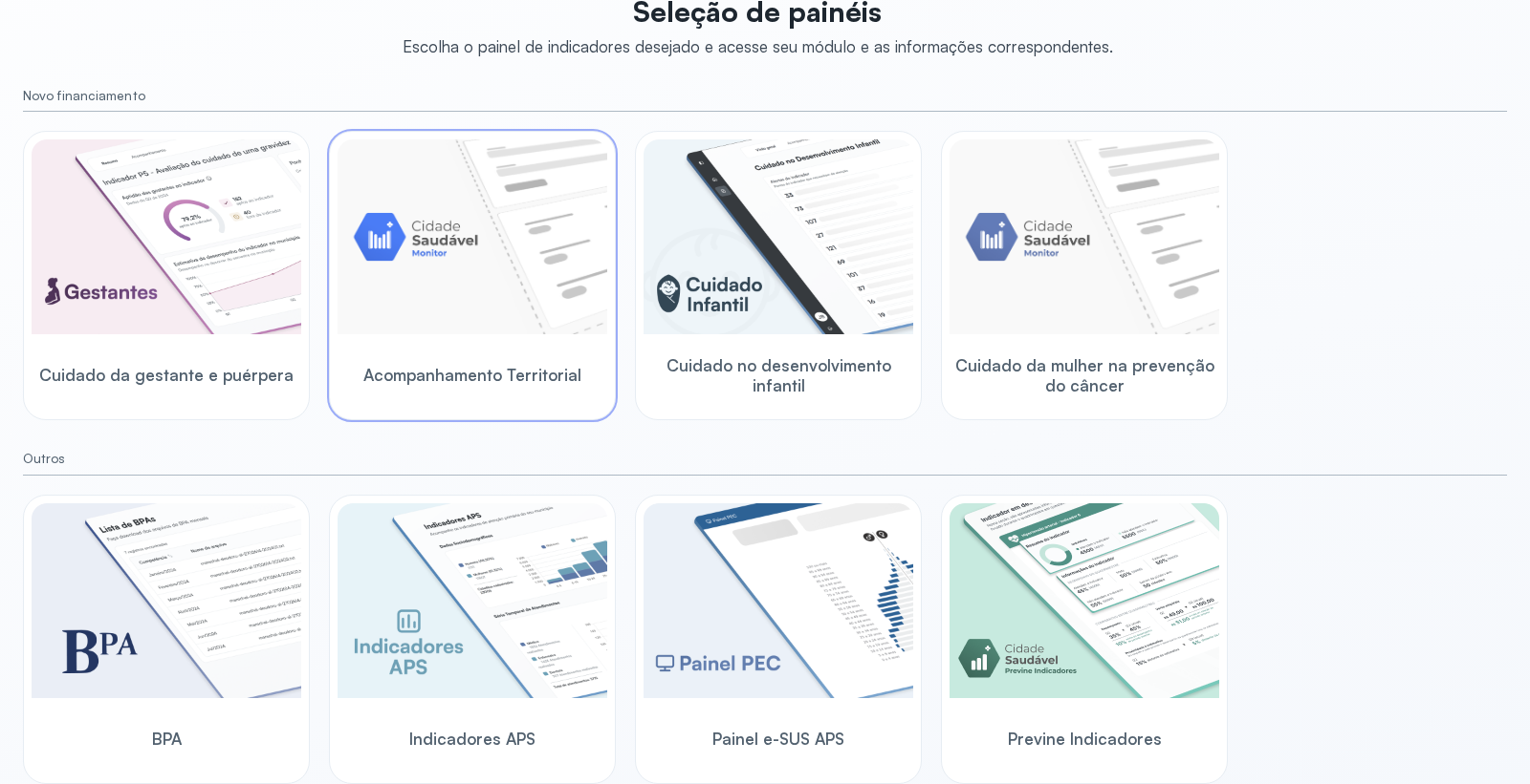
click at [488, 236] on img at bounding box center [472, 237] width 270 height 195
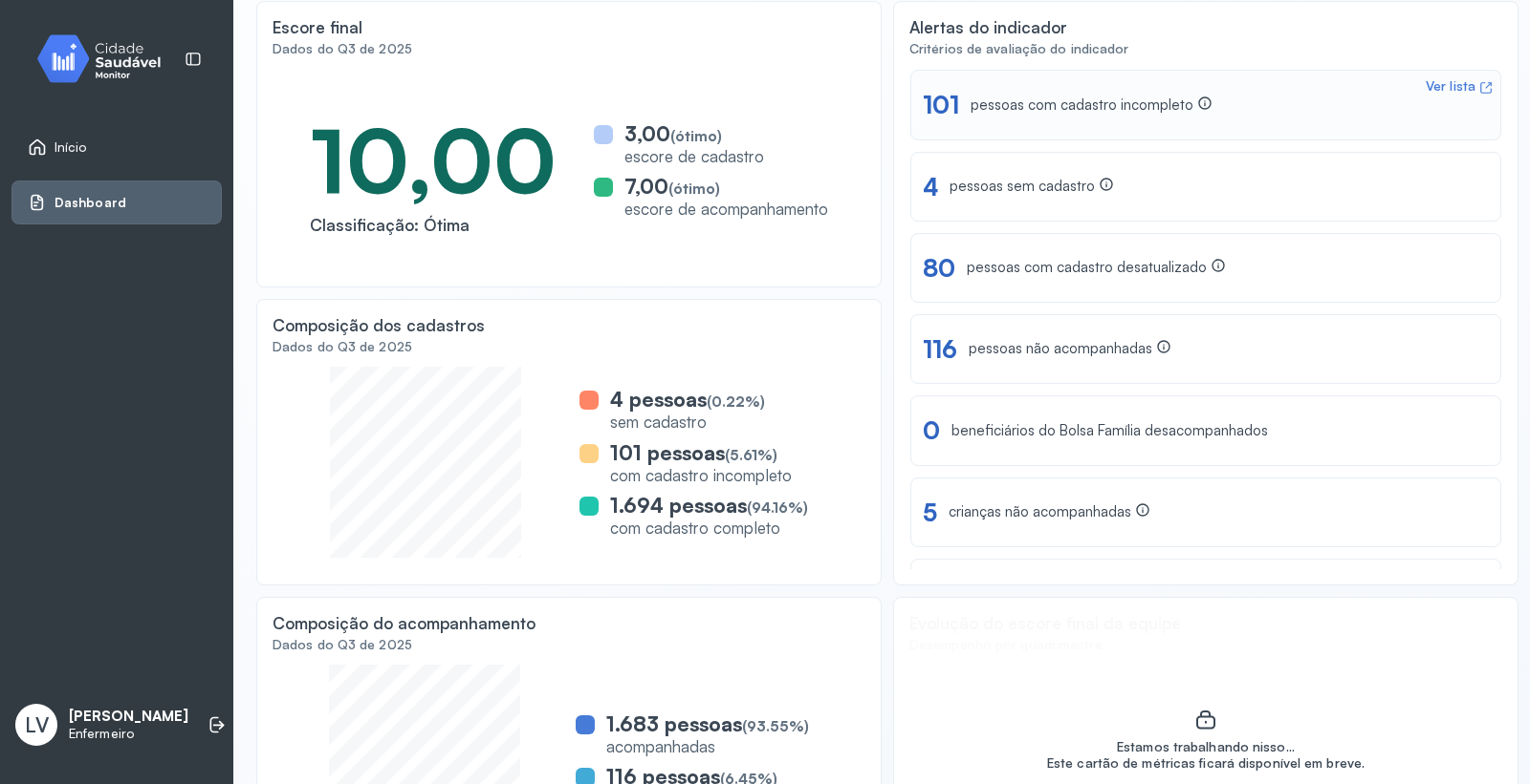
click at [1019, 108] on div "pessoas com cadastro incompleto" at bounding box center [1091, 105] width 242 height 20
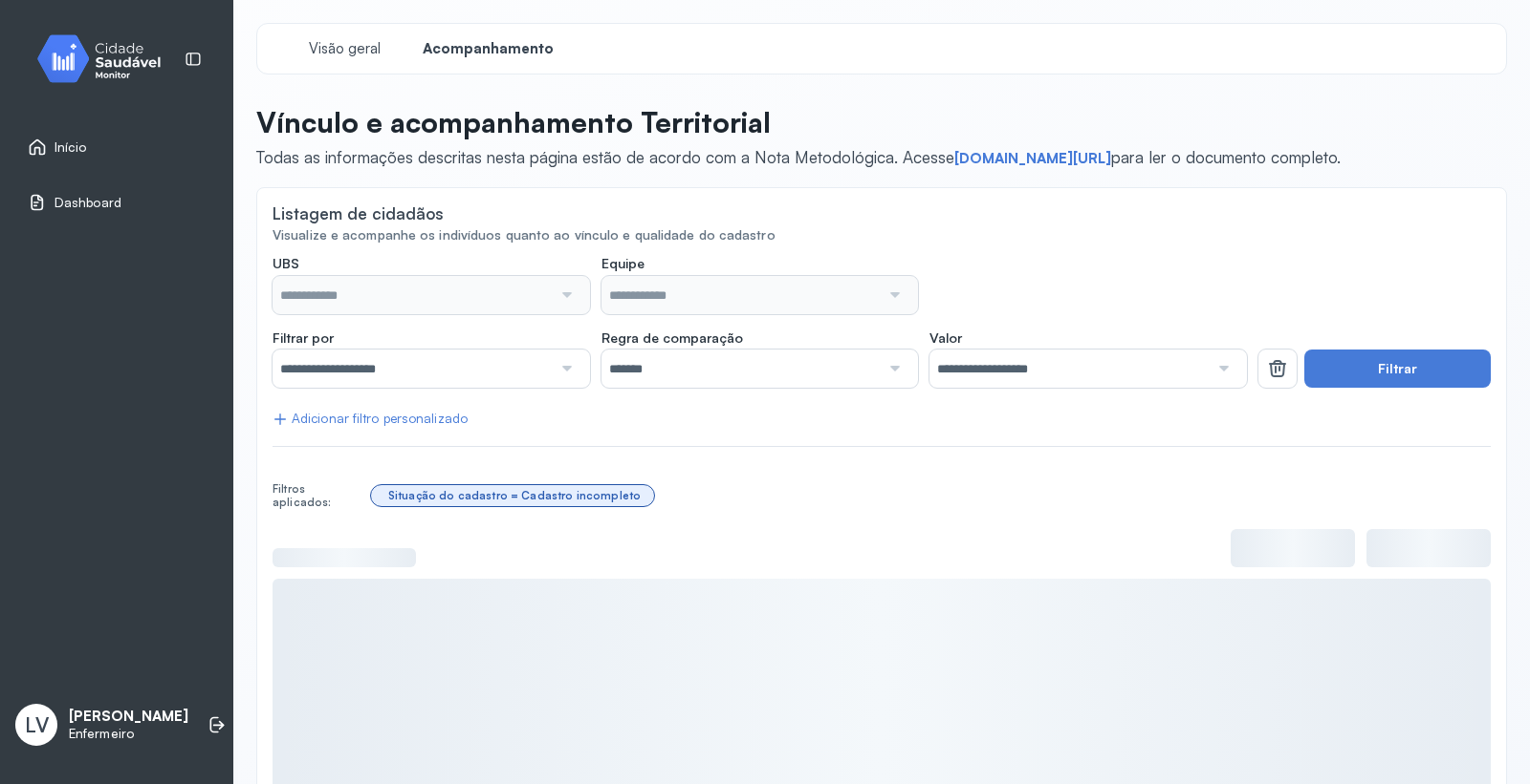
type input "*******"
type input "**********"
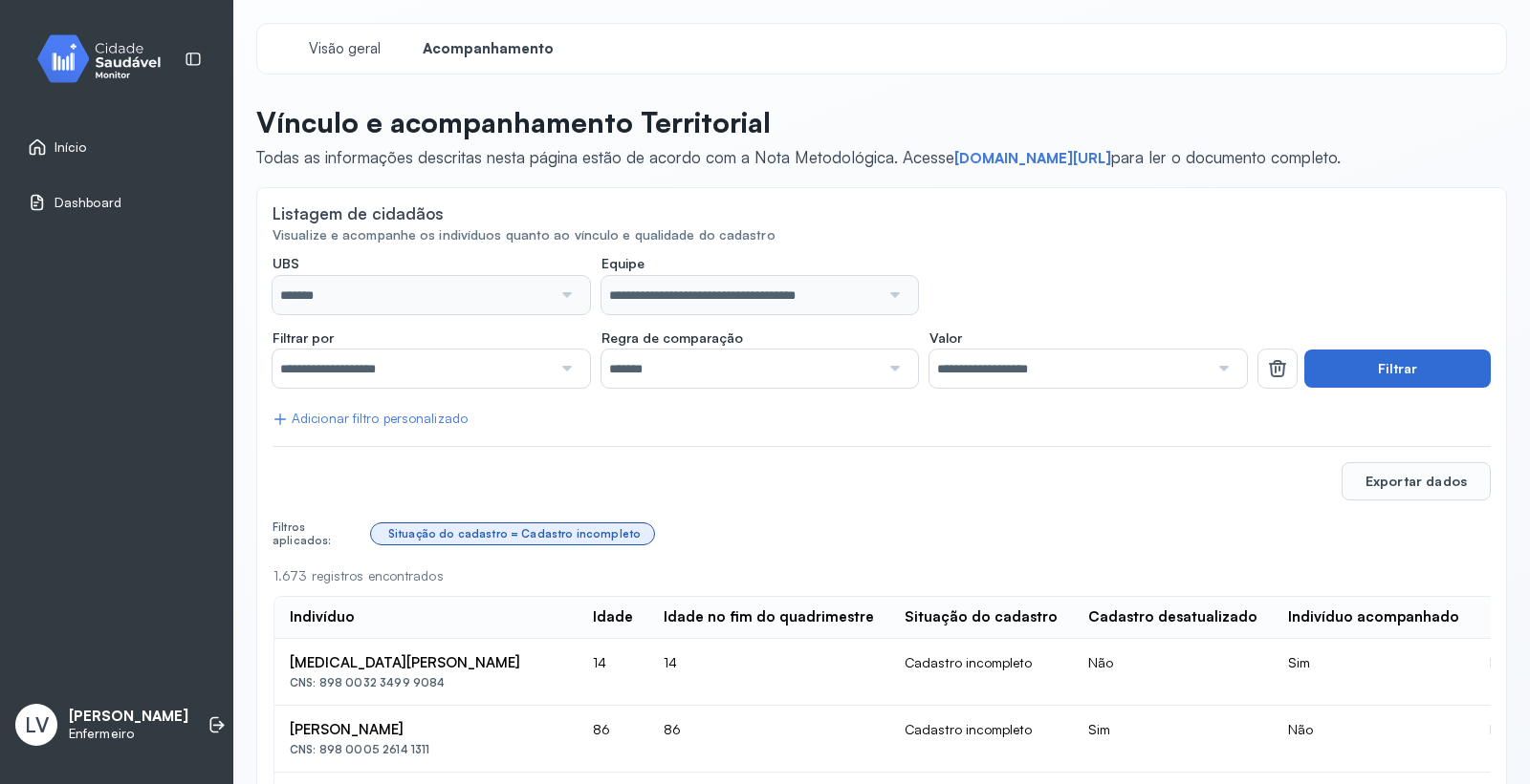
click at [1397, 373] on button "Filtrar" at bounding box center [1397, 368] width 186 height 38
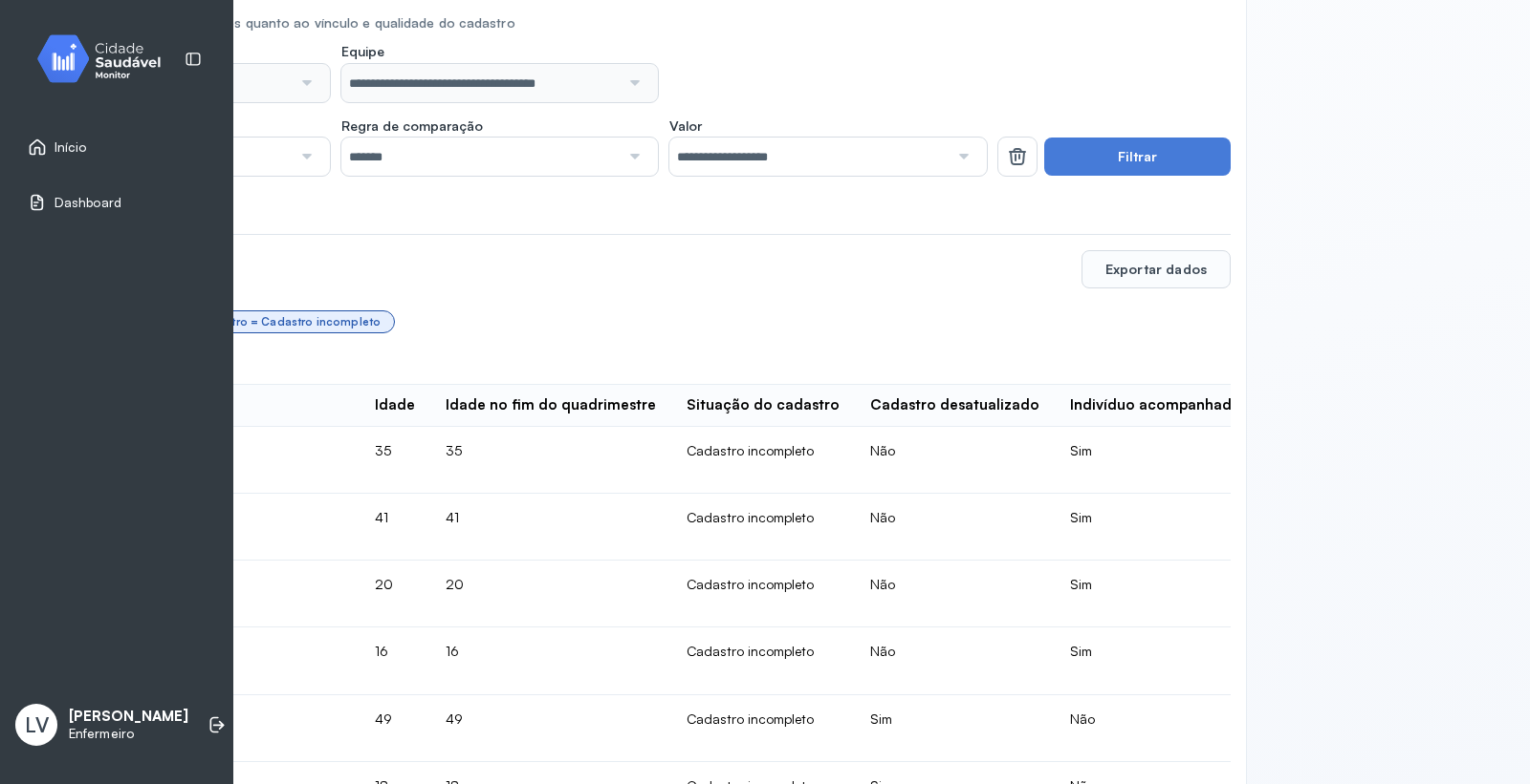
scroll to position [212, 261]
click at [1255, 414] on th "Indivíduo acompanhado" at bounding box center [1372, 406] width 234 height 42
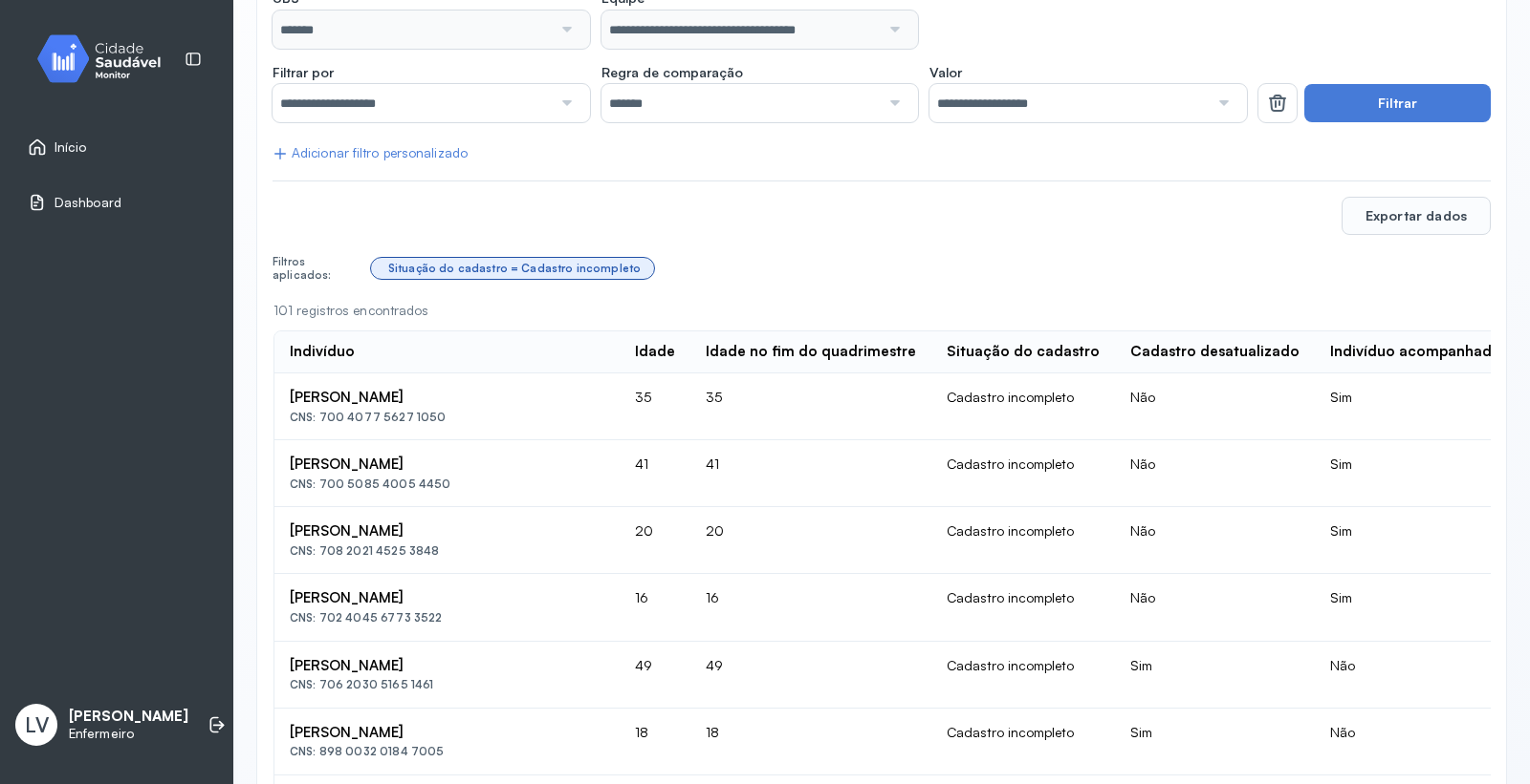
scroll to position [106, 0]
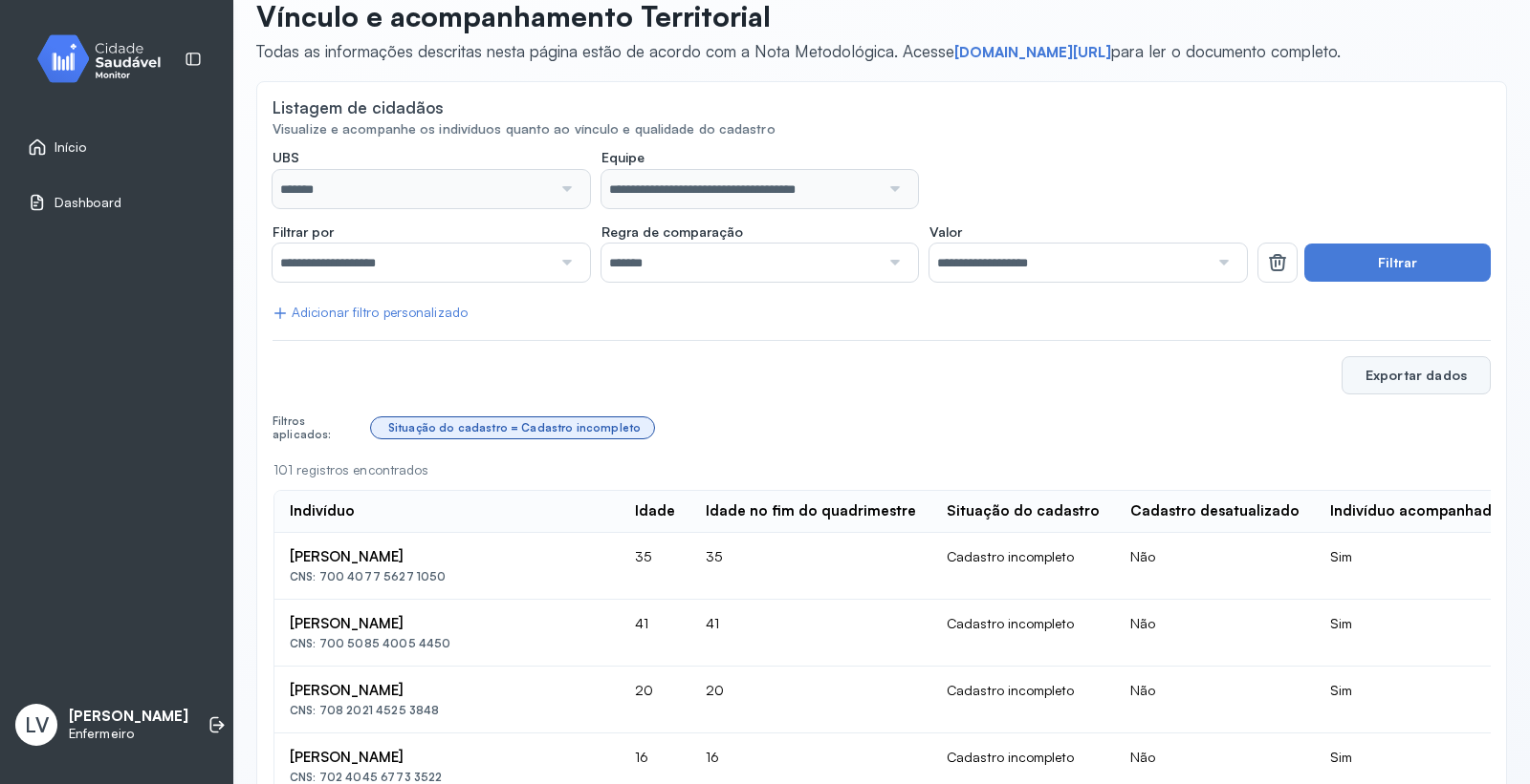
click at [1406, 373] on button "Exportar dados" at bounding box center [1416, 375] width 149 height 38
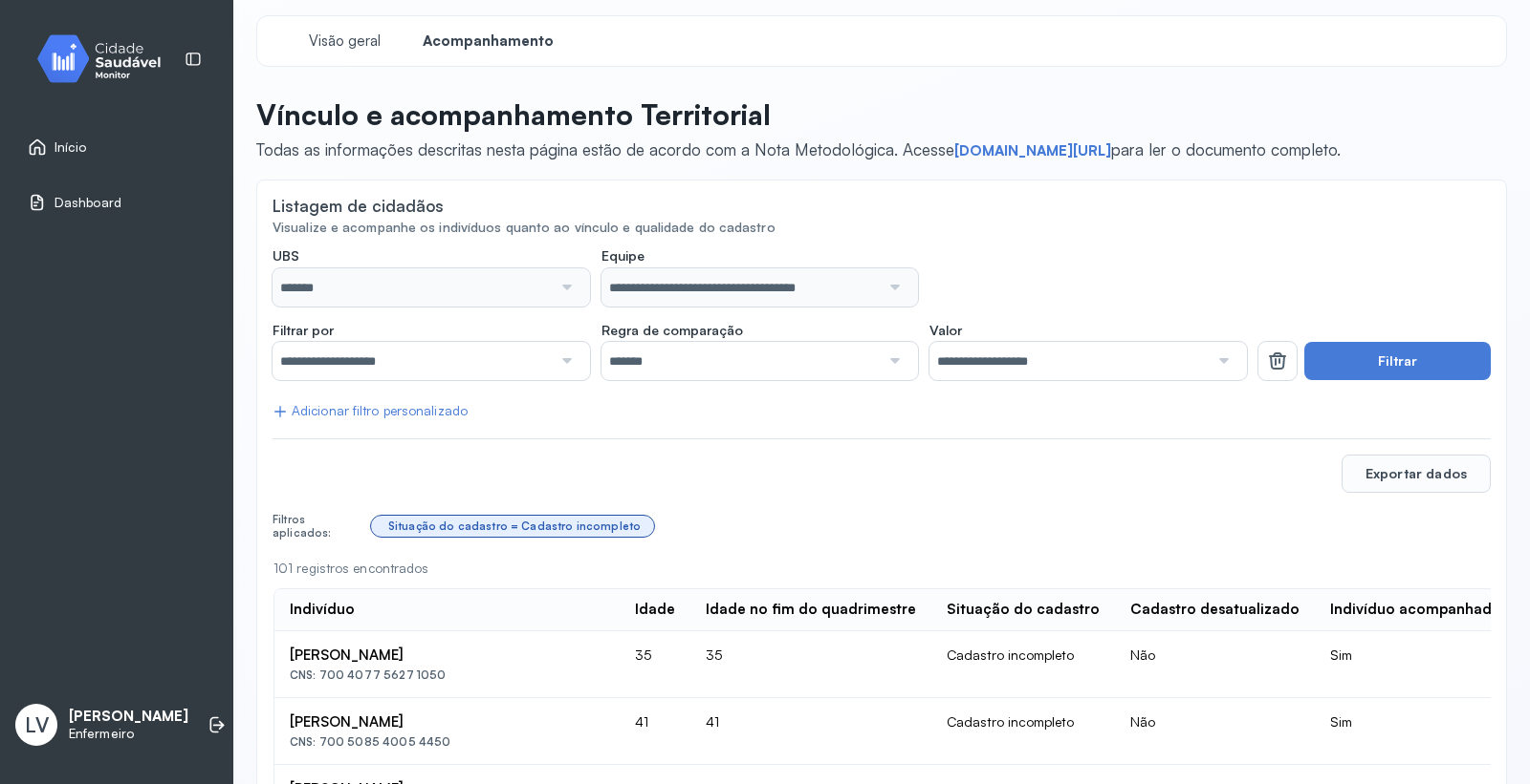
scroll to position [0, 0]
